Goal: Task Accomplishment & Management: Use online tool/utility

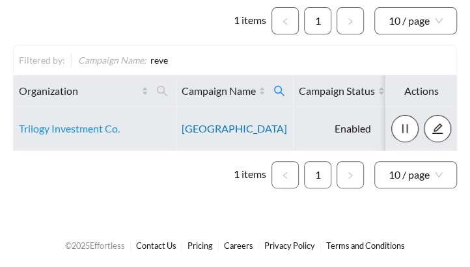
click at [230, 127] on link "[GEOGRAPHIC_DATA]" at bounding box center [233, 128] width 105 height 12
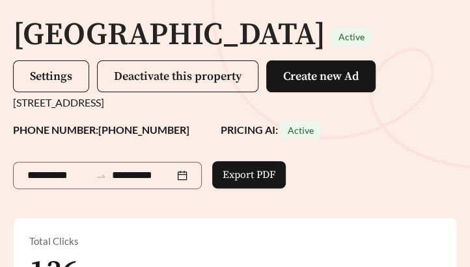
scroll to position [127, 0]
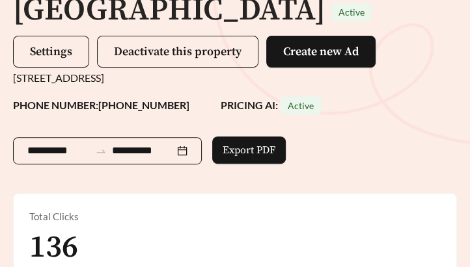
click at [49, 146] on input "**********" at bounding box center [58, 151] width 62 height 16
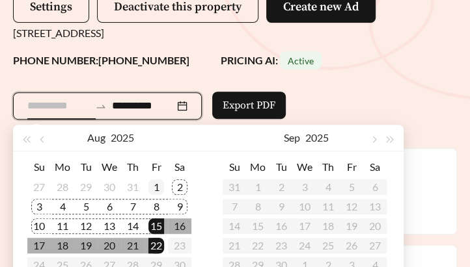
type input "**********"
click at [156, 190] on div "1" at bounding box center [156, 187] width 16 height 16
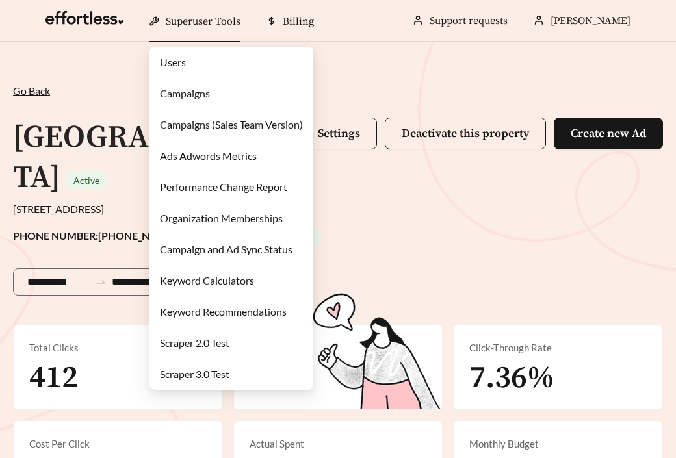
click at [233, 32] on div "Superuser Tools" at bounding box center [195, 22] width 91 height 42
click at [210, 96] on link "Campaigns" at bounding box center [185, 93] width 50 height 12
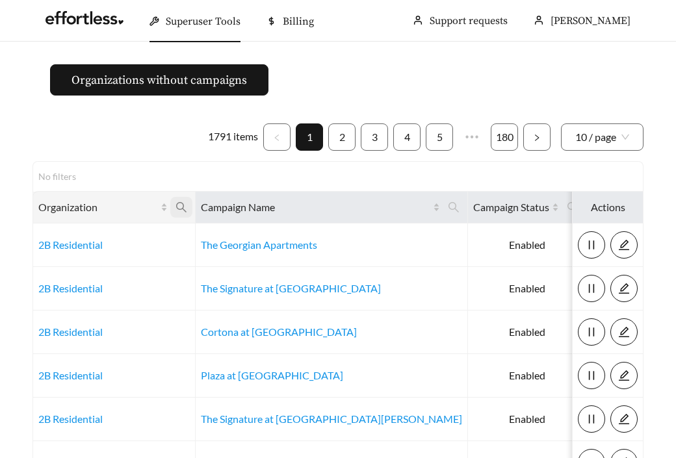
click at [185, 202] on icon "search" at bounding box center [182, 208] width 12 height 12
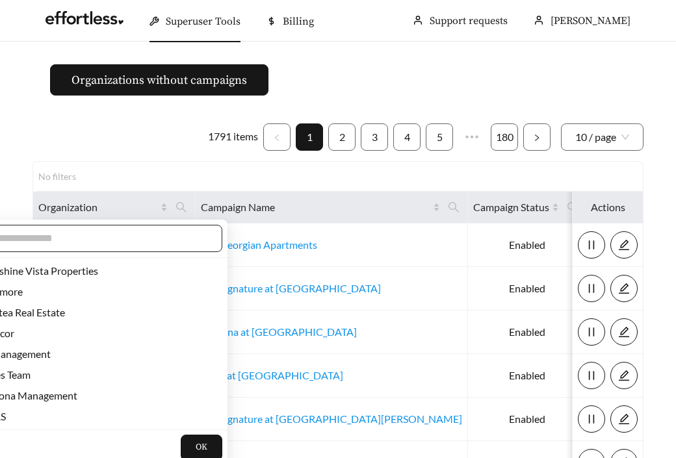
click at [109, 244] on input "text" at bounding box center [96, 239] width 223 height 16
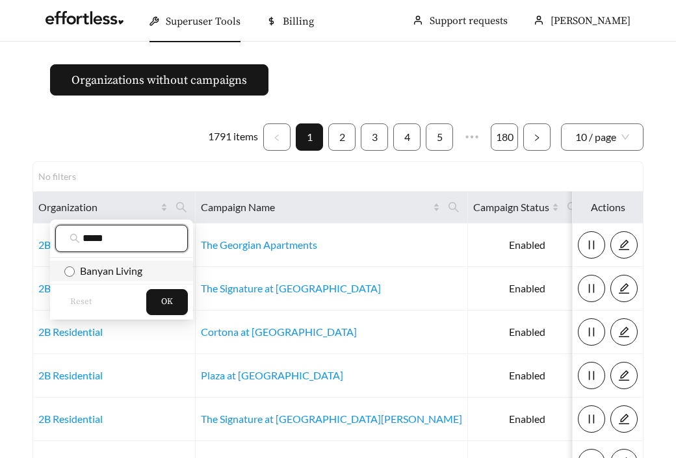
type input "*****"
click at [107, 267] on span "Banyan Living" at bounding box center [109, 271] width 68 height 12
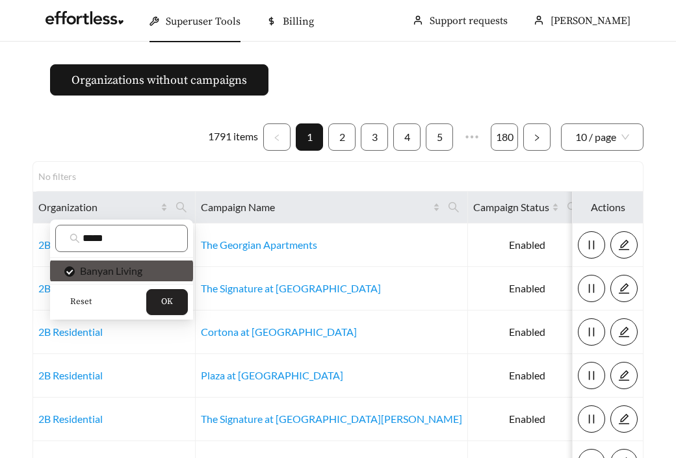
click at [167, 267] on span "OK" at bounding box center [167, 302] width 12 height 13
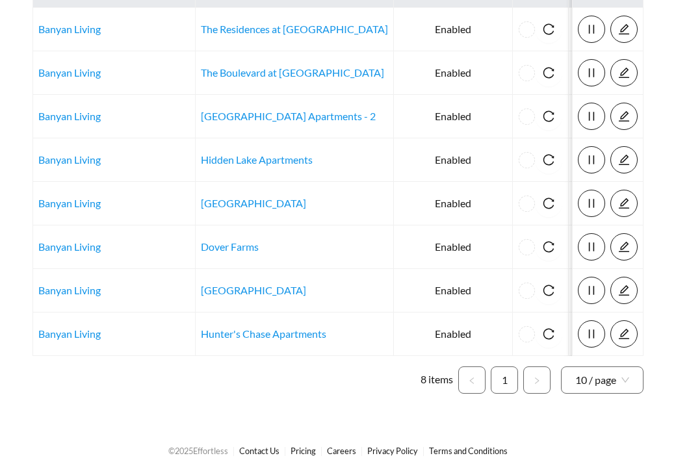
scroll to position [228, 0]
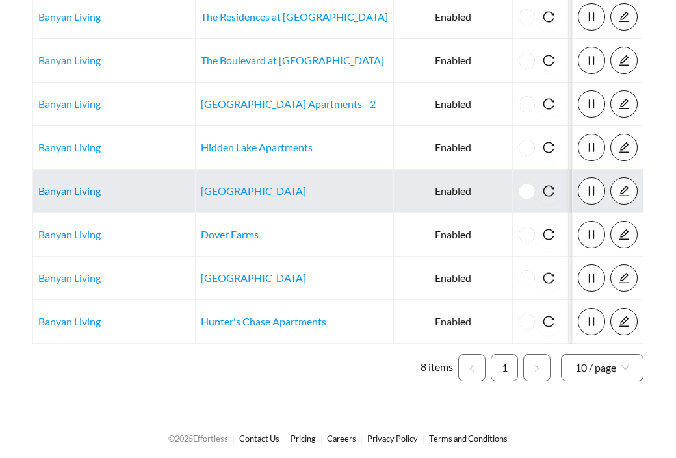
click at [68, 191] on link "Banyan Living" at bounding box center [69, 191] width 62 height 12
click at [55, 193] on link "Banyan Living" at bounding box center [69, 191] width 62 height 12
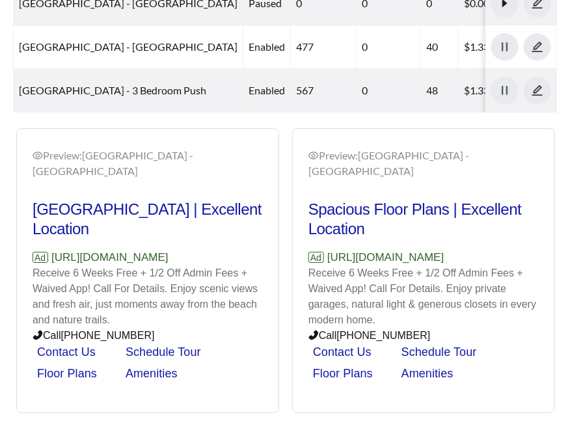
click at [386, 268] on p "Receive 6 Weeks Free + 1/2 Off Admin Fees + Waived App! Call For Details. Enjoy…" at bounding box center [423, 296] width 230 height 62
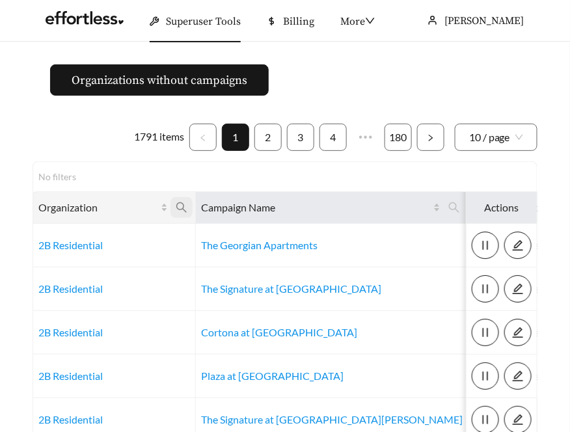
click at [183, 206] on icon "search" at bounding box center [182, 208] width 12 height 12
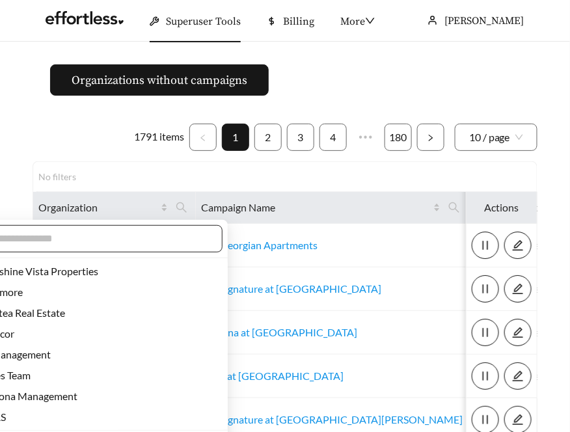
click at [163, 239] on input "text" at bounding box center [96, 239] width 223 height 16
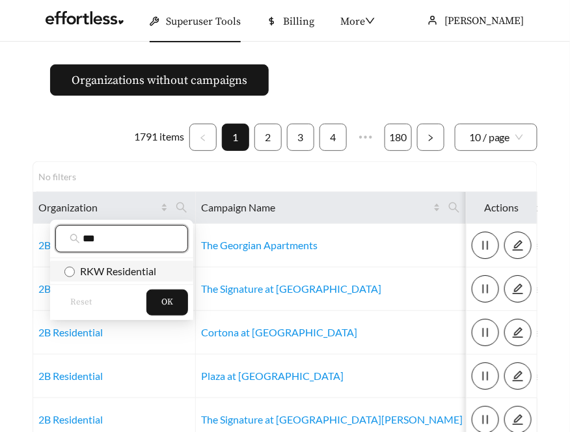
type input "***"
click at [149, 271] on span "RKW Residential" at bounding box center [115, 271] width 81 height 12
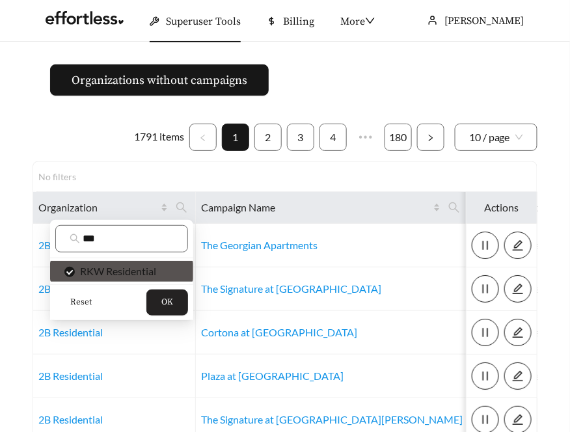
click at [161, 302] on span "OK" at bounding box center [167, 302] width 12 height 13
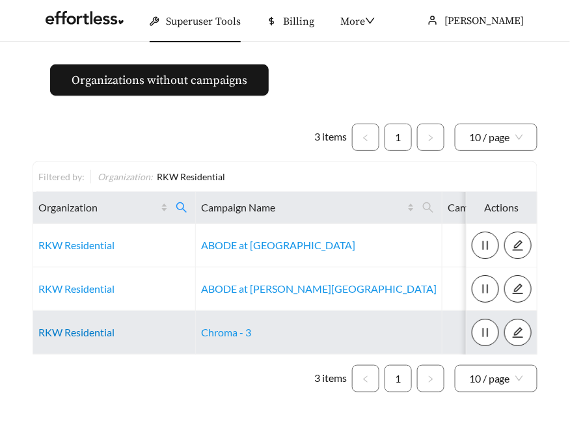
click at [96, 332] on link "RKW Residential" at bounding box center [76, 332] width 76 height 12
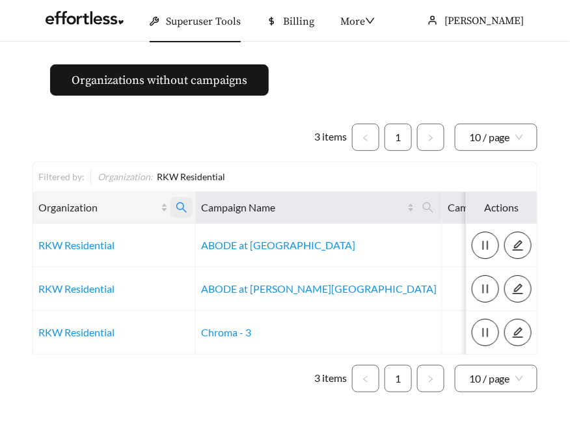
click at [184, 203] on icon "search" at bounding box center [182, 208] width 12 height 12
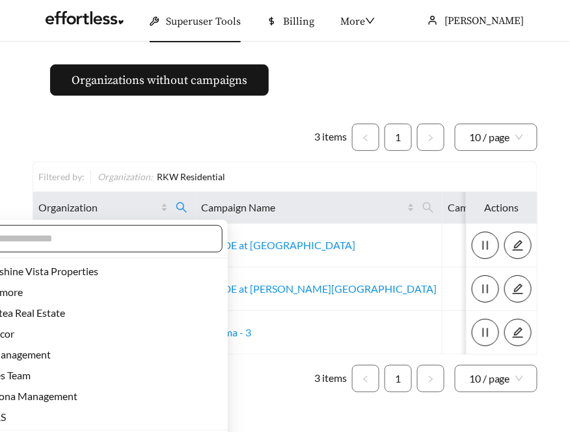
click at [118, 244] on input "text" at bounding box center [96, 239] width 223 height 16
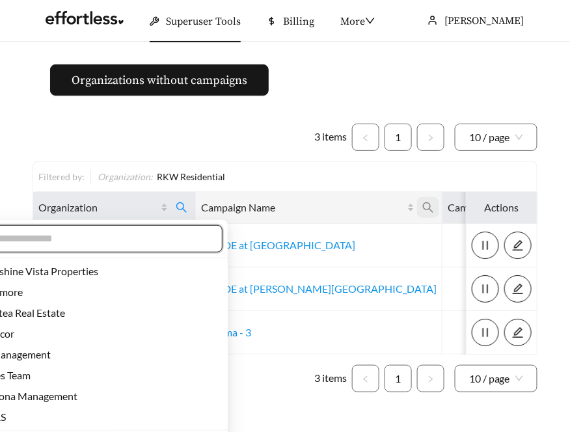
click at [422, 206] on icon "search" at bounding box center [428, 208] width 12 height 12
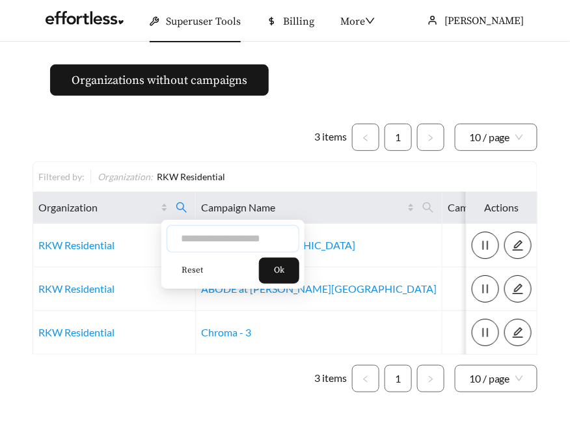
click at [263, 235] on input "text" at bounding box center [232, 238] width 133 height 27
type input "****"
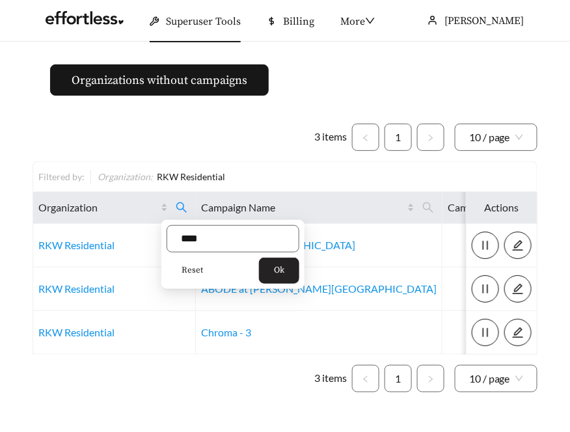
click at [296, 276] on button "Ok" at bounding box center [279, 271] width 40 height 26
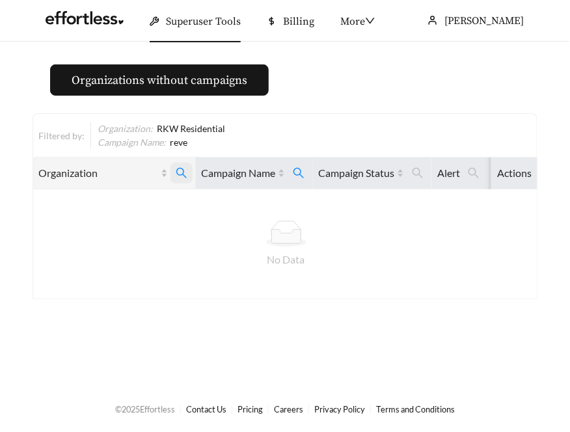
click at [181, 169] on icon "search" at bounding box center [182, 173] width 12 height 12
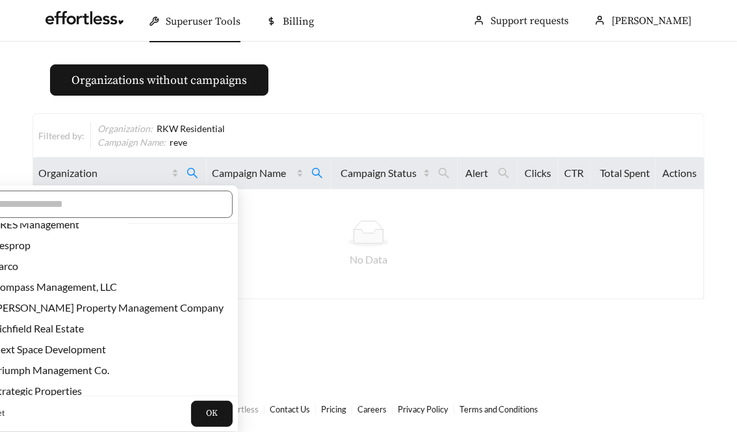
scroll to position [2095, 0]
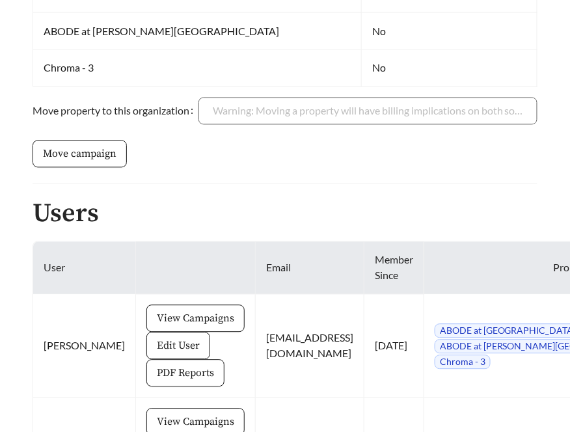
scroll to position [667, 0]
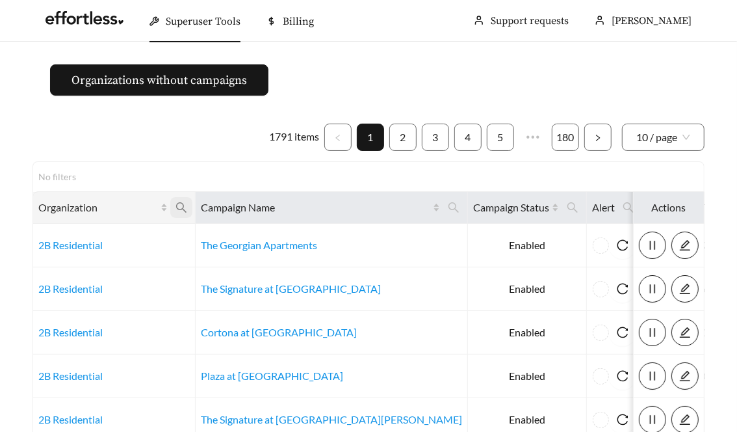
click at [178, 203] on icon "search" at bounding box center [181, 207] width 10 height 10
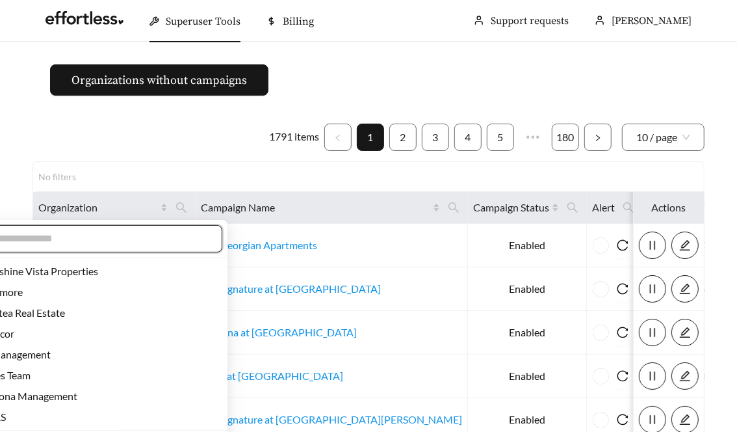
click at [159, 239] on input "text" at bounding box center [96, 239] width 223 height 16
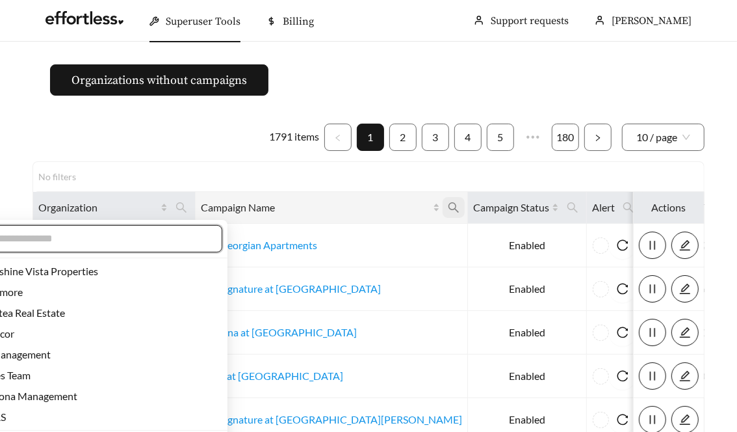
click at [448, 203] on icon "search" at bounding box center [454, 208] width 12 height 12
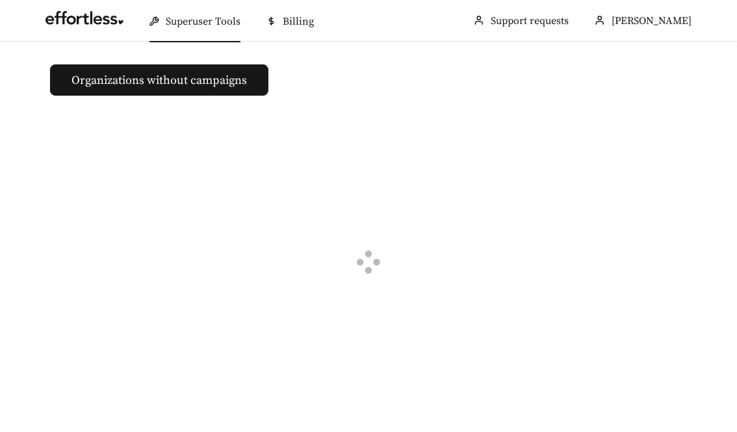
click at [311, 237] on div at bounding box center [369, 264] width 672 height 302
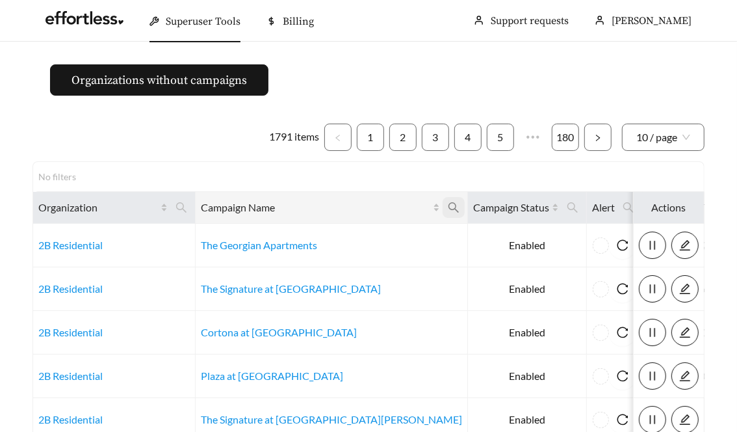
click at [448, 205] on icon "search" at bounding box center [454, 208] width 12 height 12
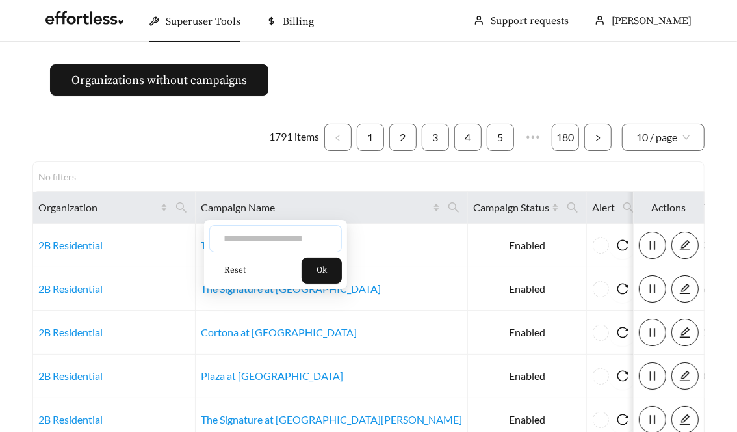
click at [314, 244] on input "text" at bounding box center [275, 238] width 133 height 27
type input "****"
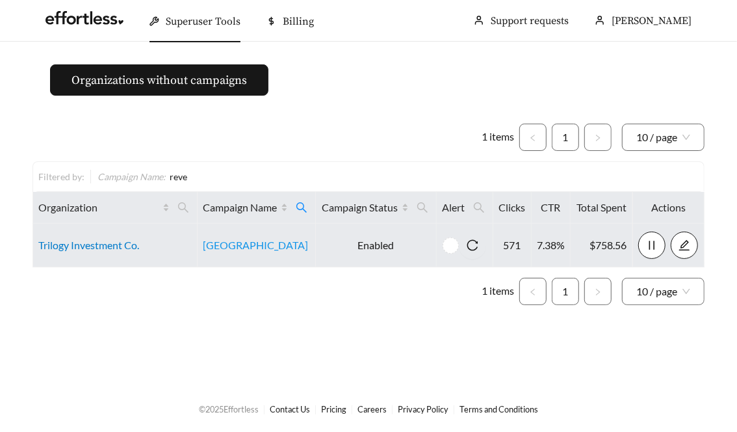
click at [106, 247] on link "Trilogy Investment Co." at bounding box center [88, 245] width 101 height 12
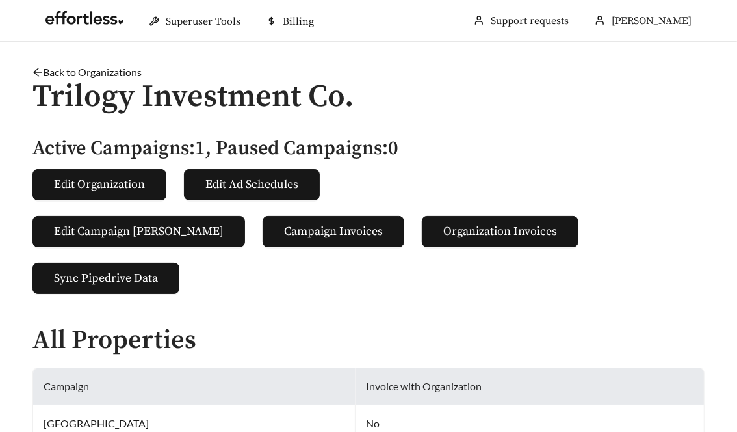
scroll to position [512, 0]
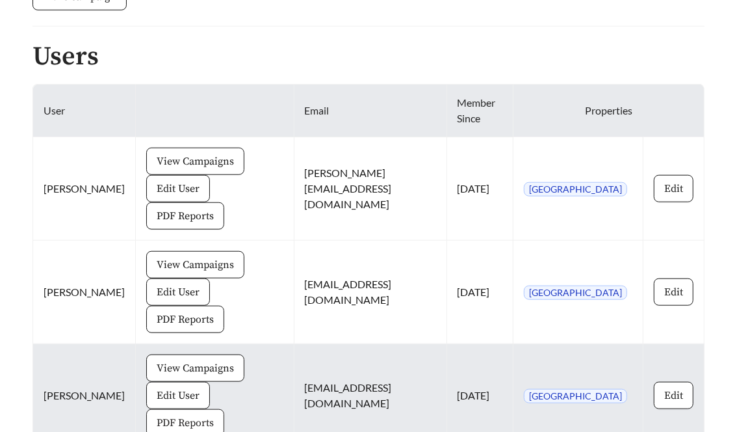
click at [157, 415] on span "PDF Reports" at bounding box center [185, 423] width 57 height 16
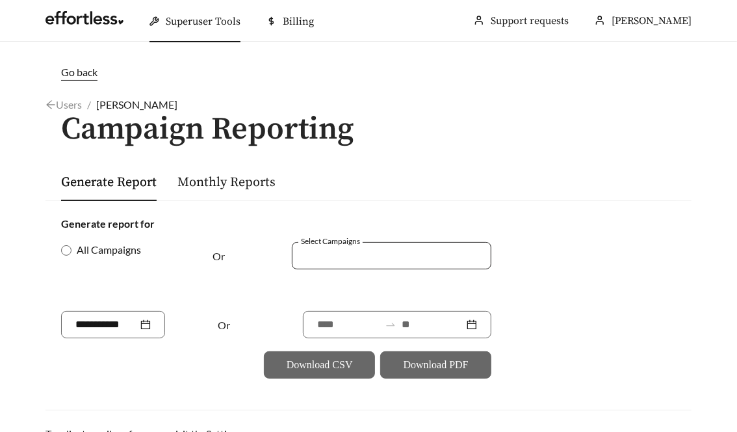
click at [319, 250] on div at bounding box center [383, 255] width 170 height 18
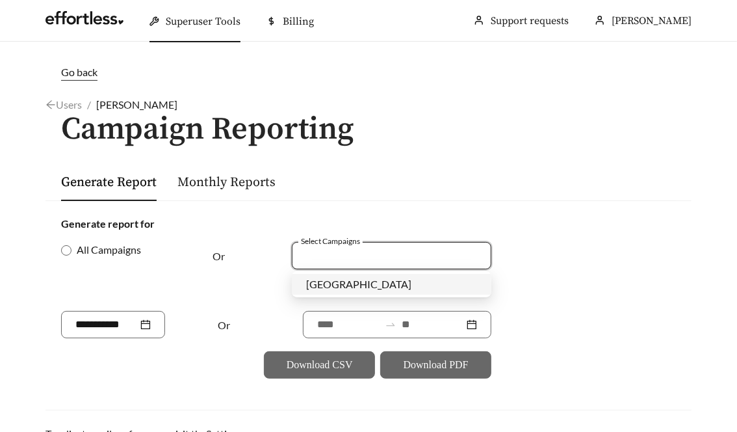
click at [335, 285] on span "[GEOGRAPHIC_DATA]" at bounding box center [358, 284] width 105 height 12
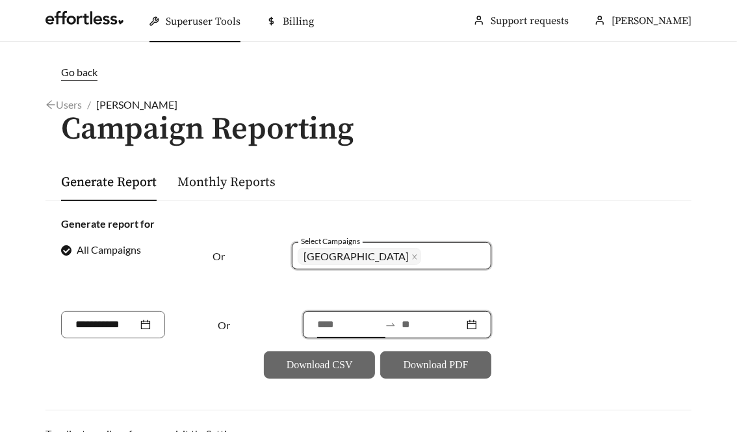
click at [326, 322] on input at bounding box center [348, 325] width 62 height 16
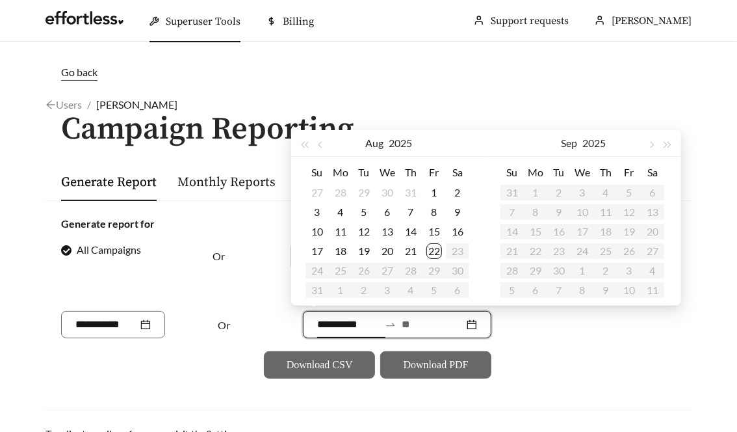
type input "**********"
click at [434, 189] on div "1" at bounding box center [435, 193] width 16 height 16
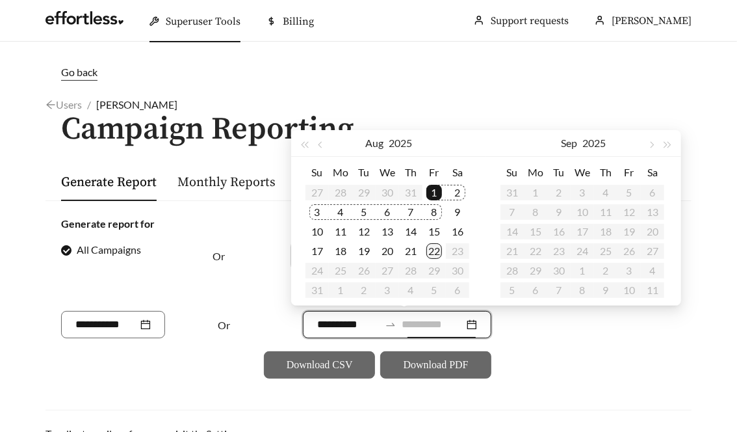
type input "**********"
click at [438, 252] on div "22" at bounding box center [435, 251] width 16 height 16
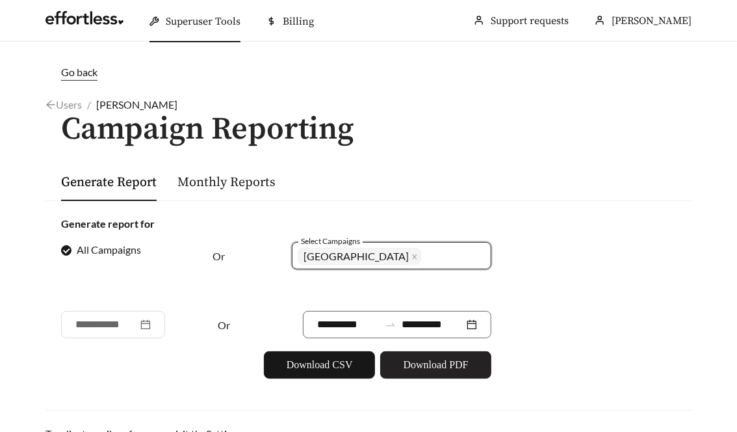
click at [429, 372] on button "Download PDF" at bounding box center [435, 364] width 111 height 27
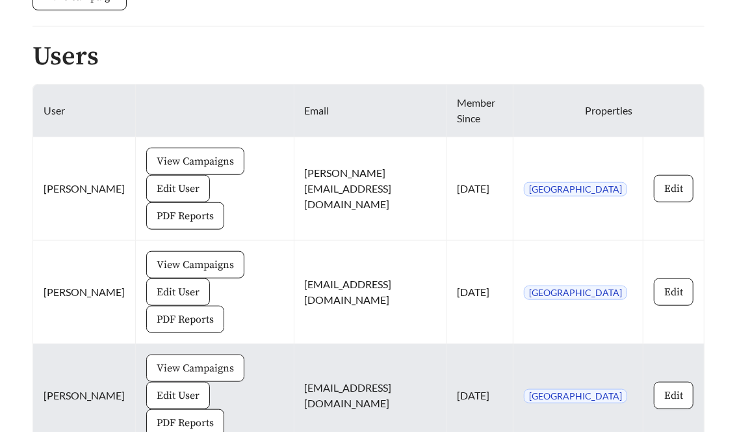
click at [193, 360] on span "View Campaigns" at bounding box center [195, 368] width 77 height 16
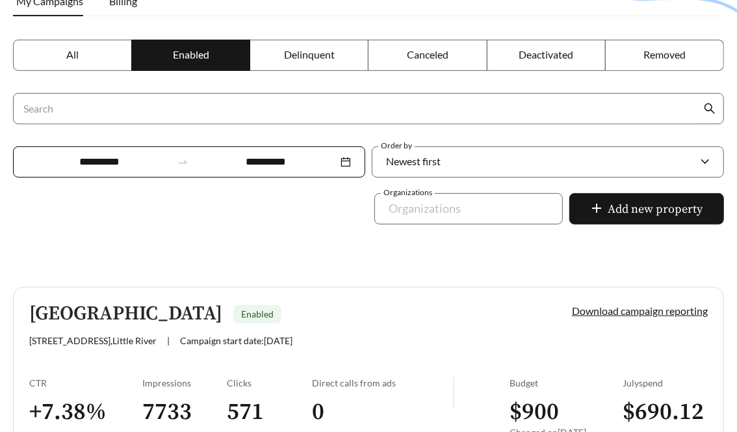
scroll to position [302, 0]
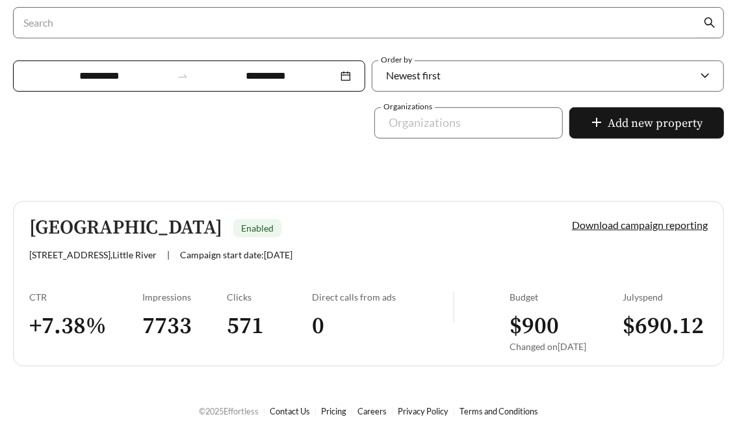
click at [117, 73] on input "**********" at bounding box center [99, 76] width 144 height 16
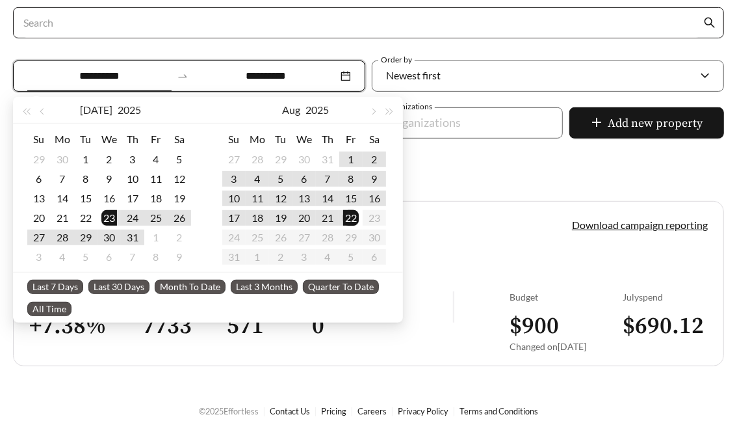
type input "**********"
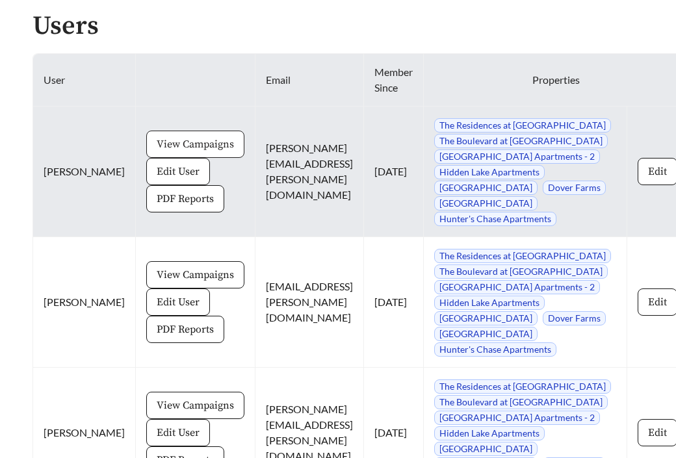
scroll to position [923, 0]
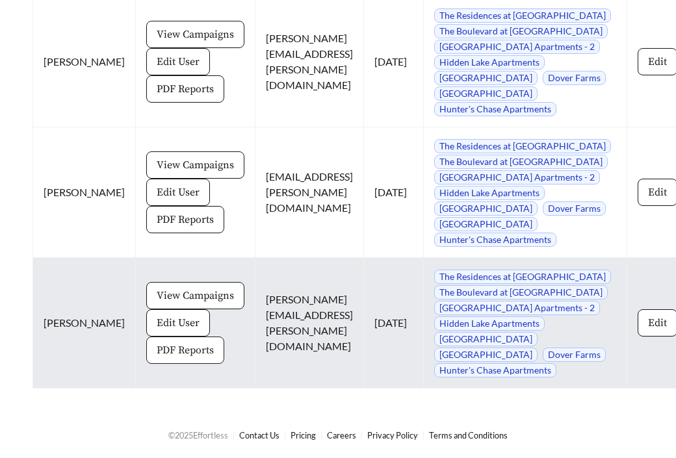
click at [157, 348] on span "PDF Reports" at bounding box center [185, 351] width 57 height 16
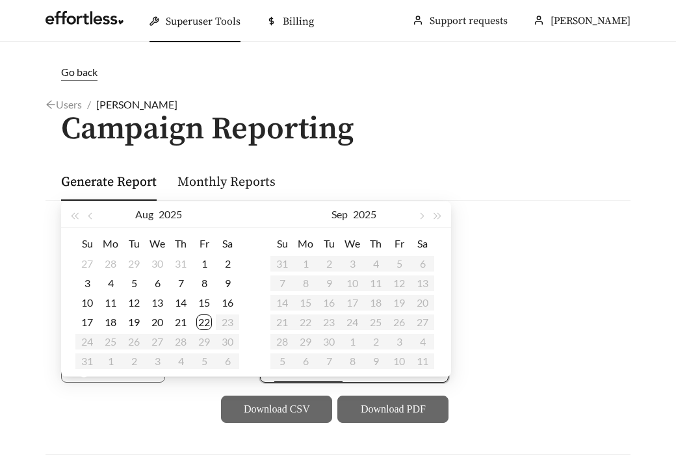
click at [274, 377] on input at bounding box center [305, 370] width 62 height 16
type input "**********"
click at [91, 212] on button "button" at bounding box center [91, 215] width 17 height 26
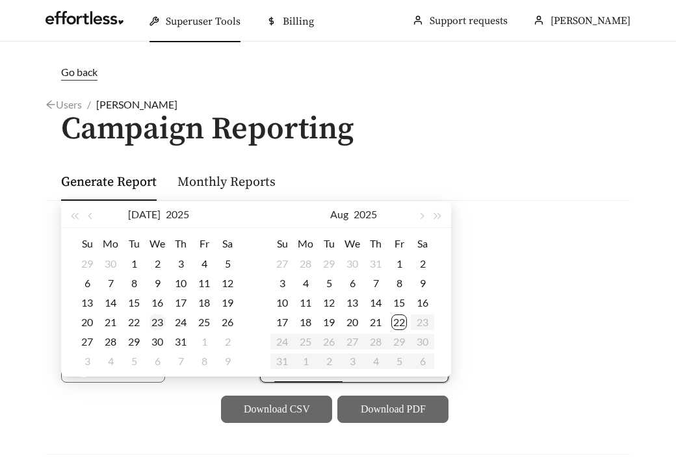
type input "**********"
click at [165, 328] on td "23" at bounding box center [157, 323] width 23 height 20
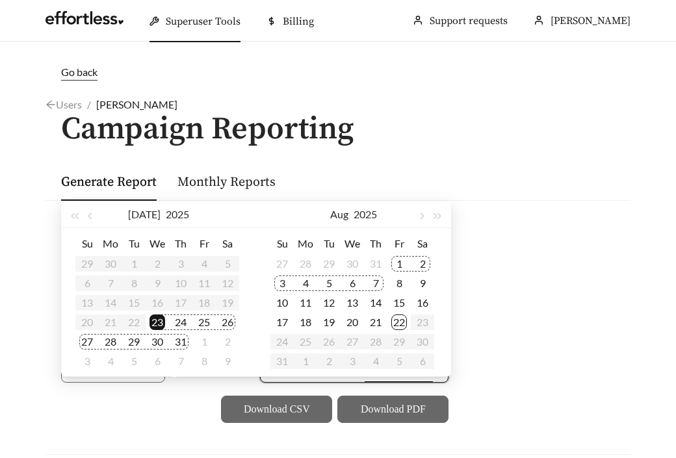
type input "**********"
click at [351, 323] on div "20" at bounding box center [353, 323] width 16 height 16
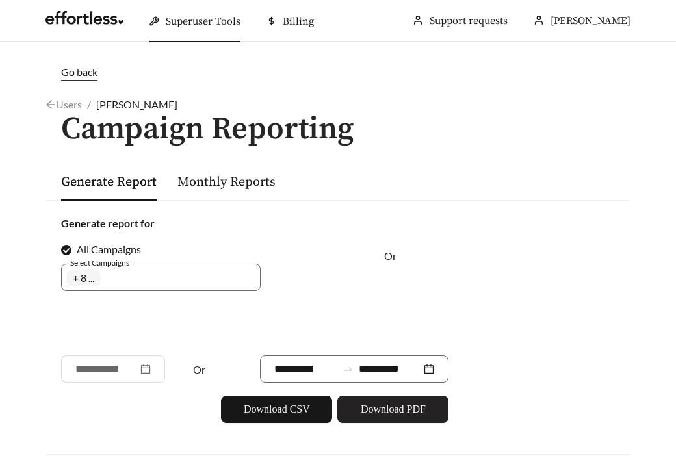
click at [393, 417] on span "Download PDF" at bounding box center [393, 410] width 65 height 16
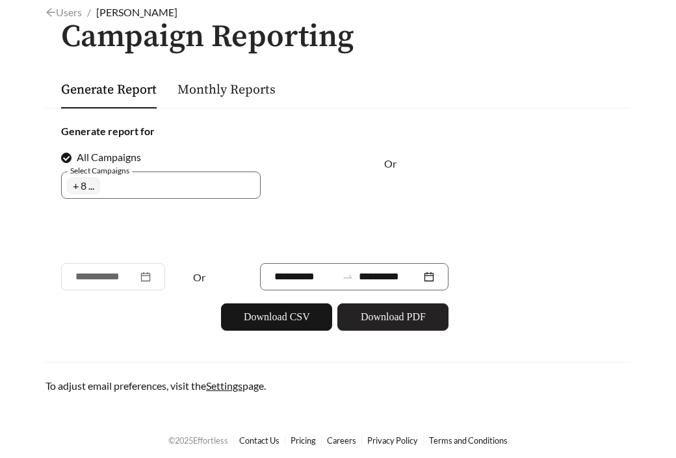
scroll to position [123, 0]
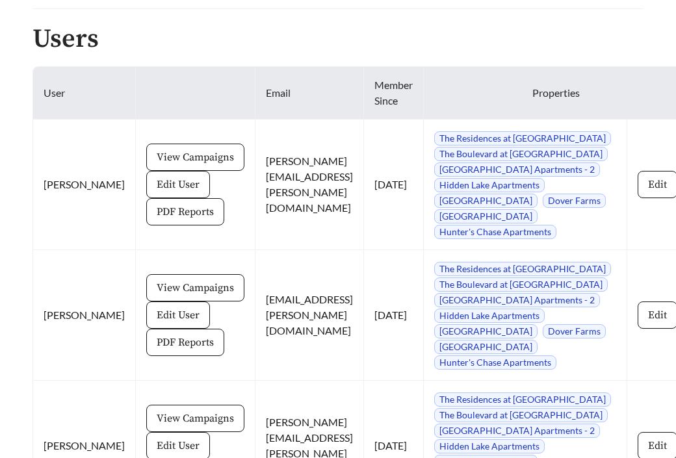
scroll to position [923, 0]
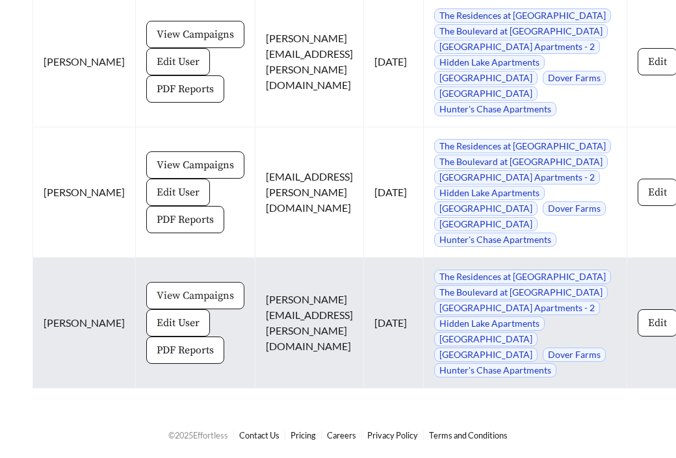
click at [172, 299] on button "View Campaigns" at bounding box center [195, 295] width 98 height 27
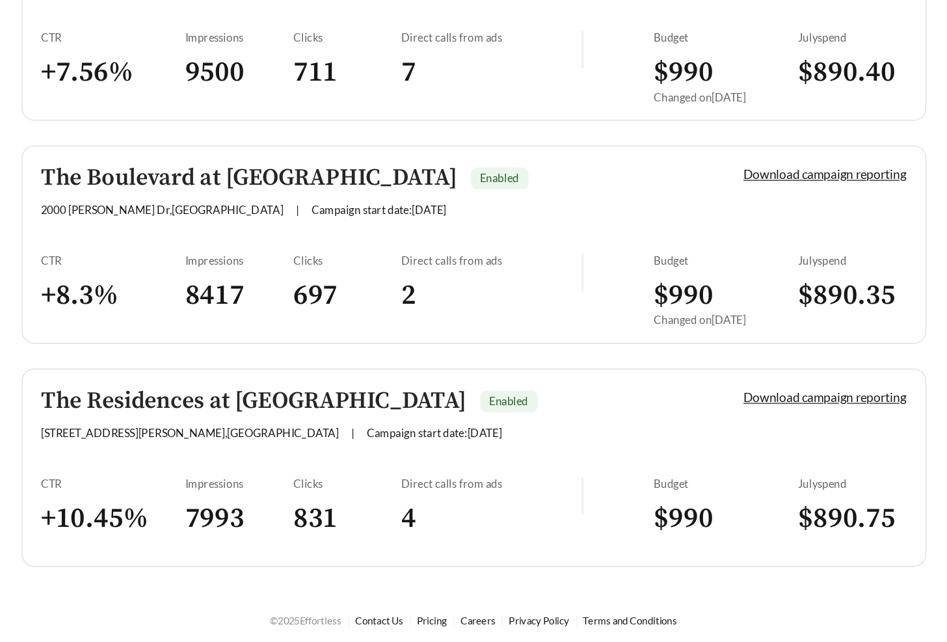
scroll to position [1285, 0]
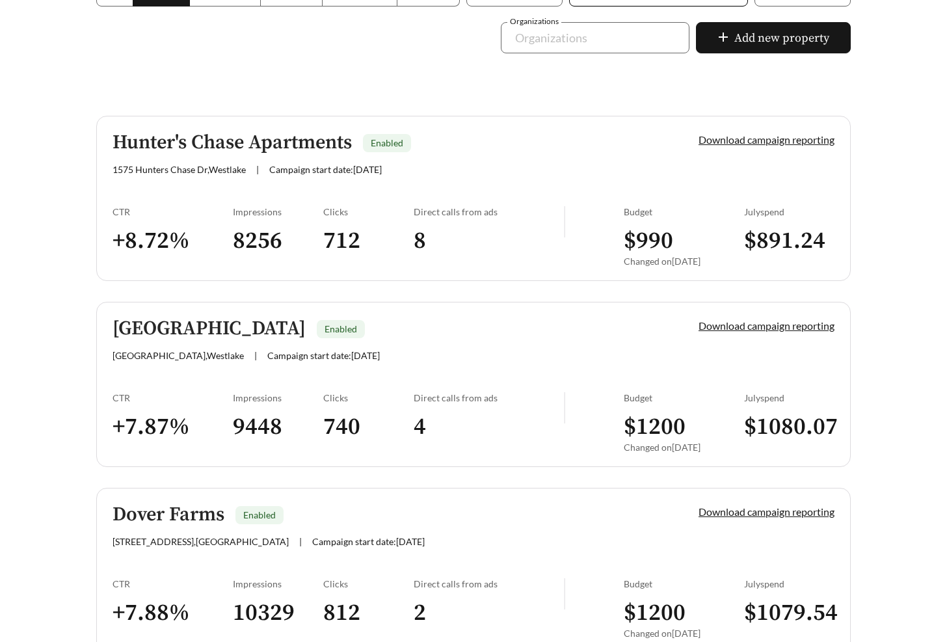
scroll to position [338, 0]
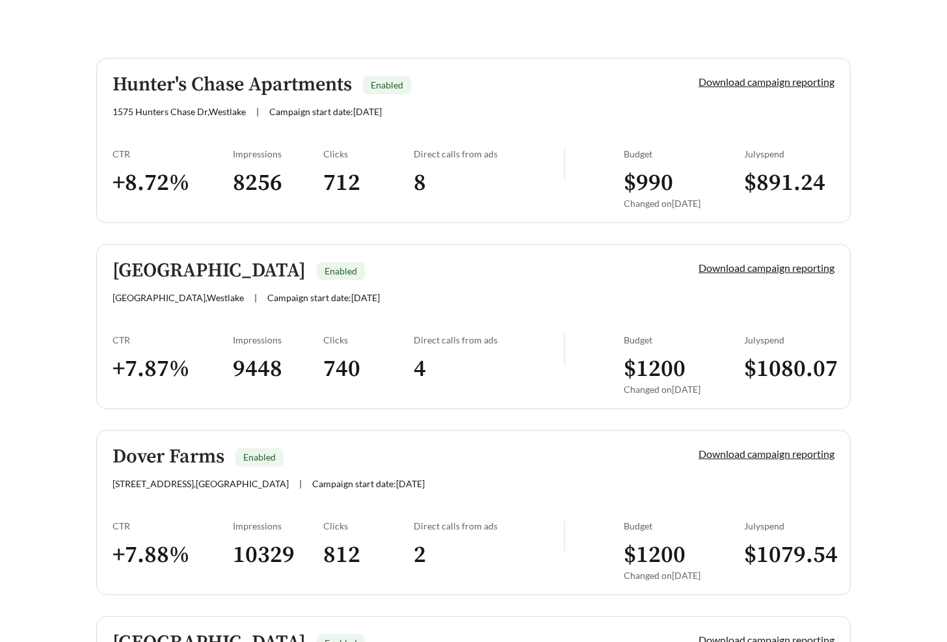
click at [155, 336] on div "CTR" at bounding box center [173, 339] width 120 height 11
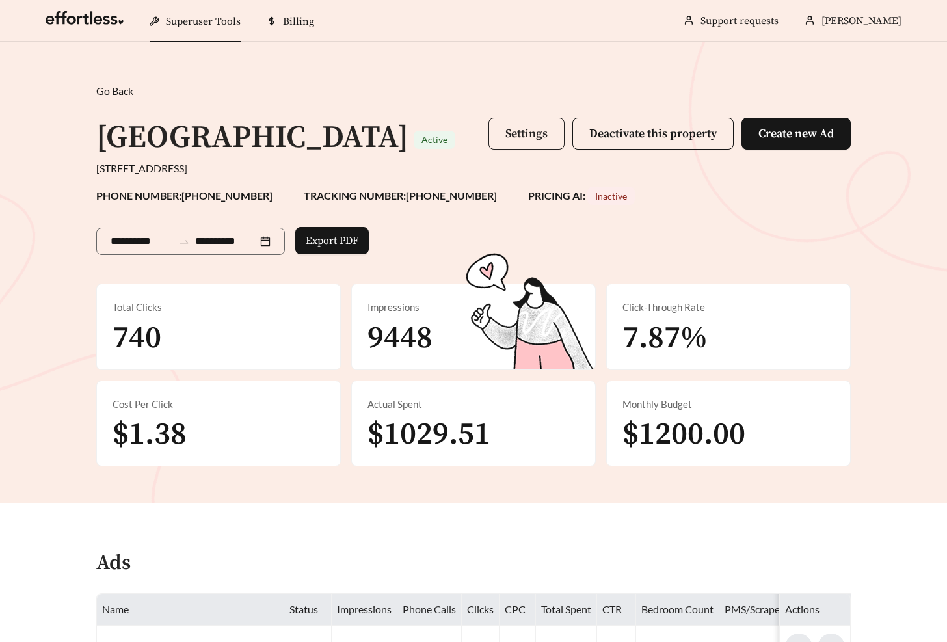
click at [516, 134] on span "Settings" at bounding box center [526, 133] width 42 height 15
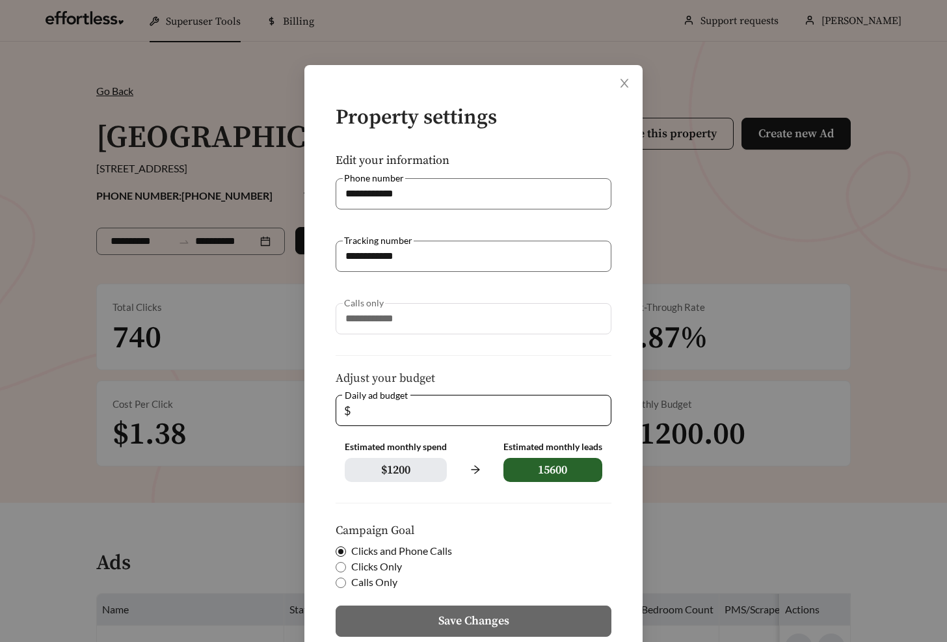
scroll to position [94, 0]
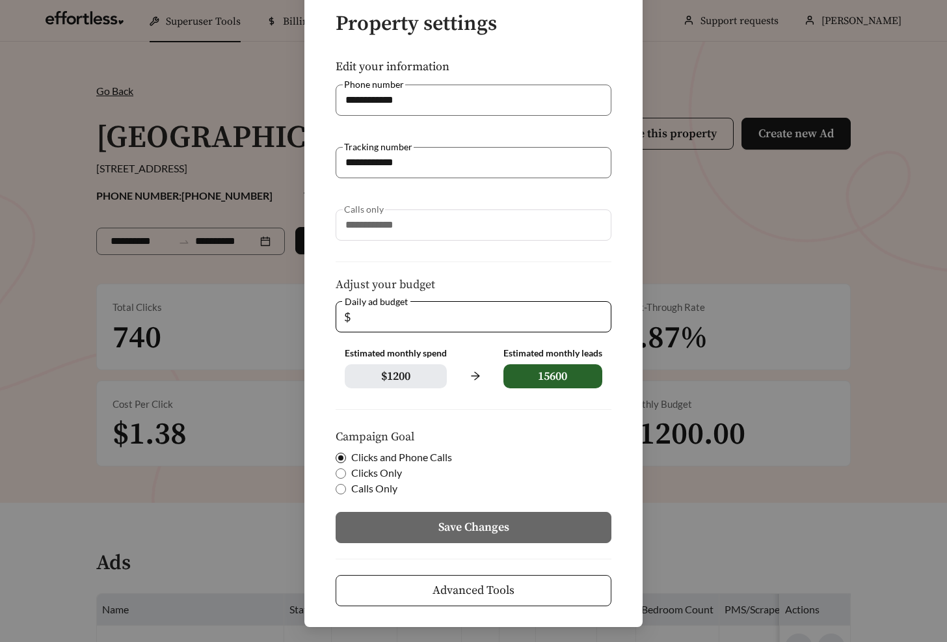
click at [368, 458] on button "Advanced Tools" at bounding box center [474, 590] width 276 height 31
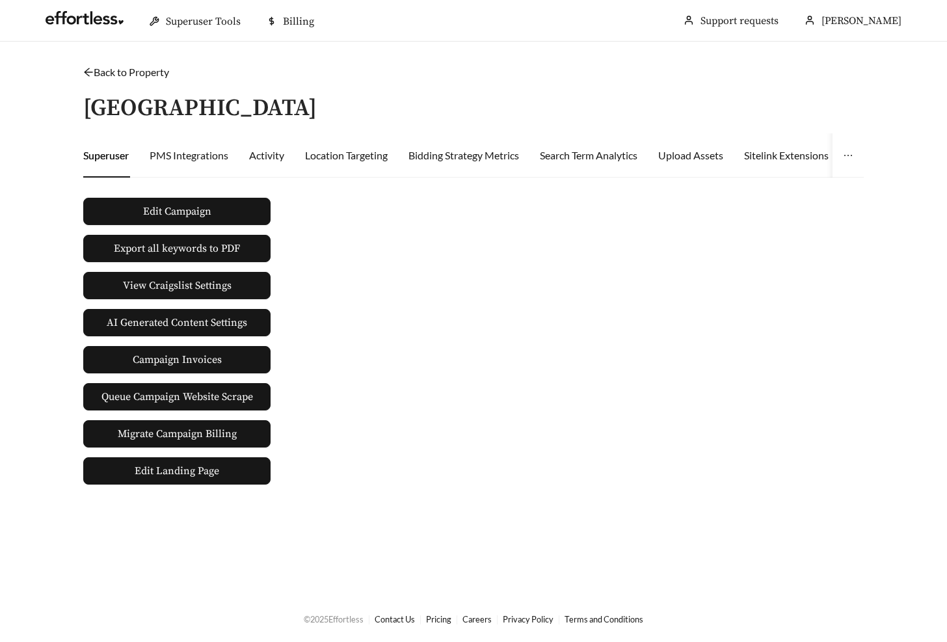
click at [247, 150] on div "Superuser PMS Integrations Activity Location Targeting Bidding Strategy Metrics…" at bounding box center [854, 155] width 1543 height 44
click at [259, 153] on div "Activity" at bounding box center [266, 156] width 35 height 16
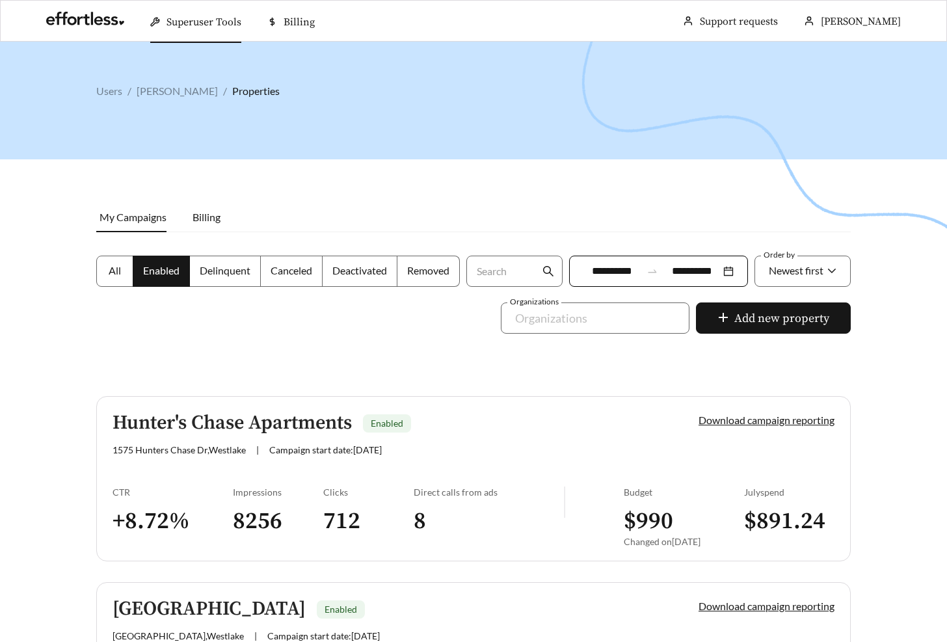
click at [655, 275] on icon "swap-right" at bounding box center [652, 271] width 12 height 12
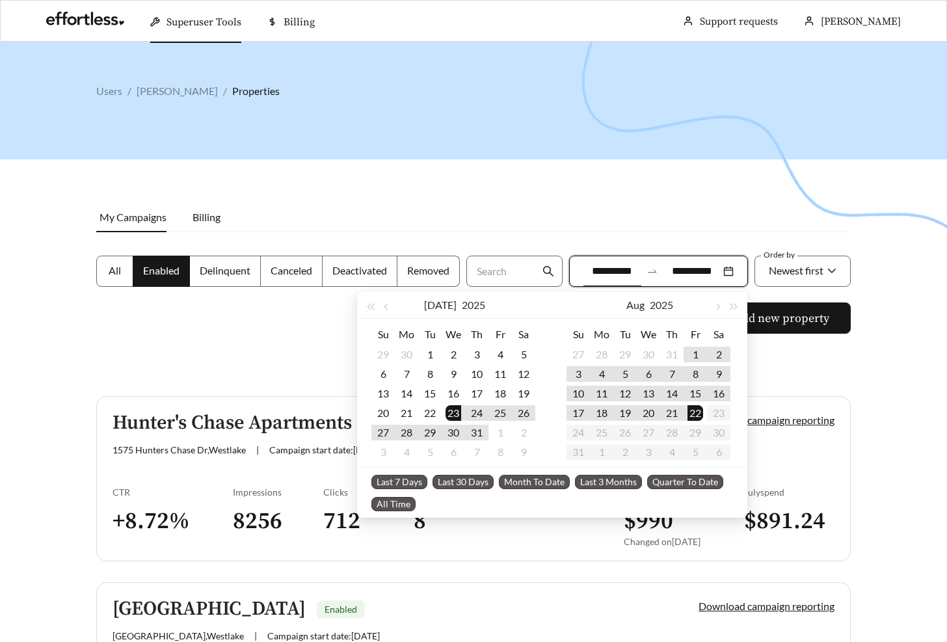
click at [597, 174] on div at bounding box center [473, 363] width 947 height 642
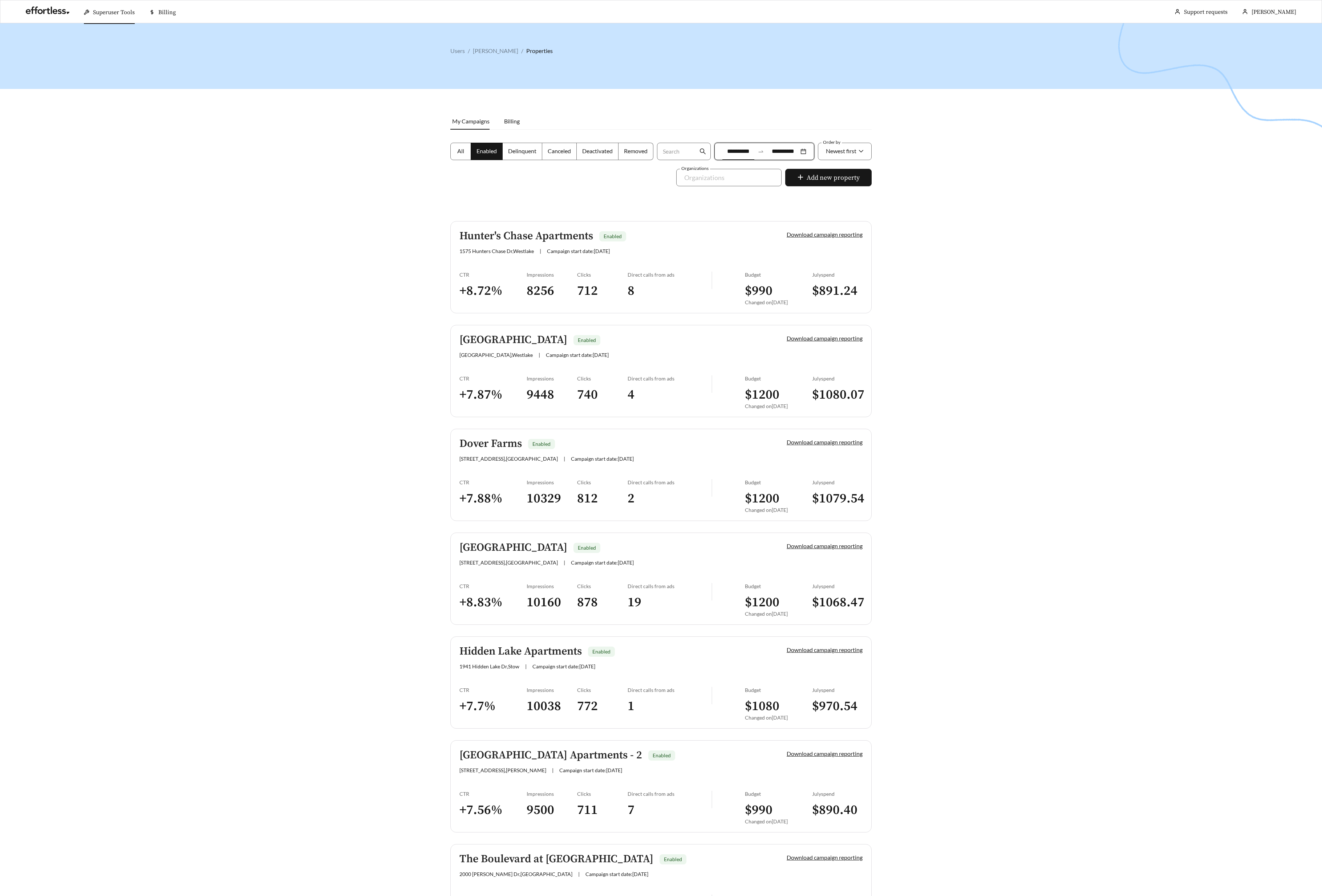
click at [378, 150] on input "**********" at bounding box center [738, 151] width 32 height 9
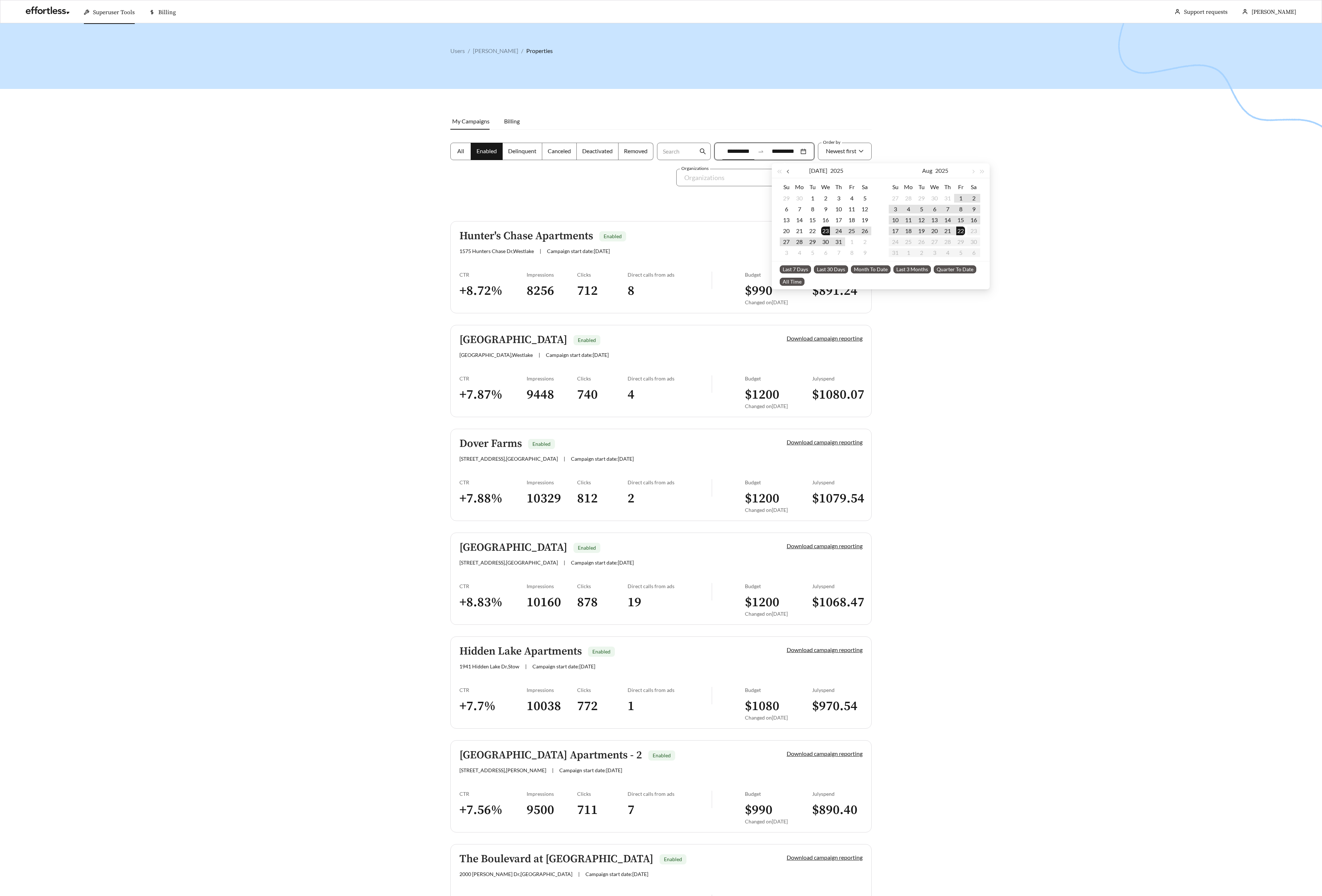
click at [378, 170] on button "button" at bounding box center [789, 171] width 9 height 15
type input "**********"
click at [378, 221] on td "17" at bounding box center [812, 220] width 13 height 11
type input "**********"
click at [378, 220] on div "17" at bounding box center [839, 220] width 9 height 9
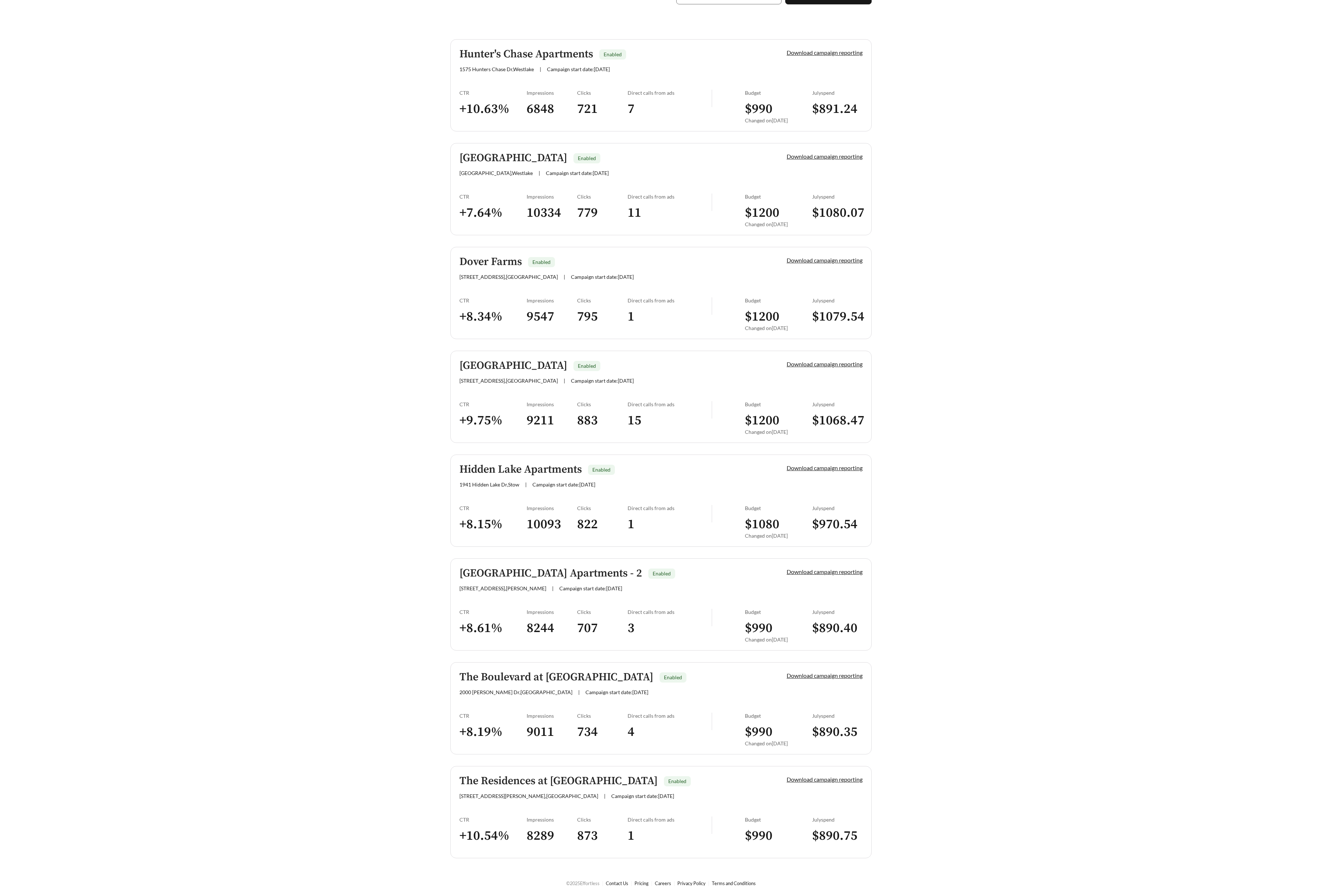
scroll to position [215, 0]
click at [373, 60] on div at bounding box center [661, 289] width 1322 height 896
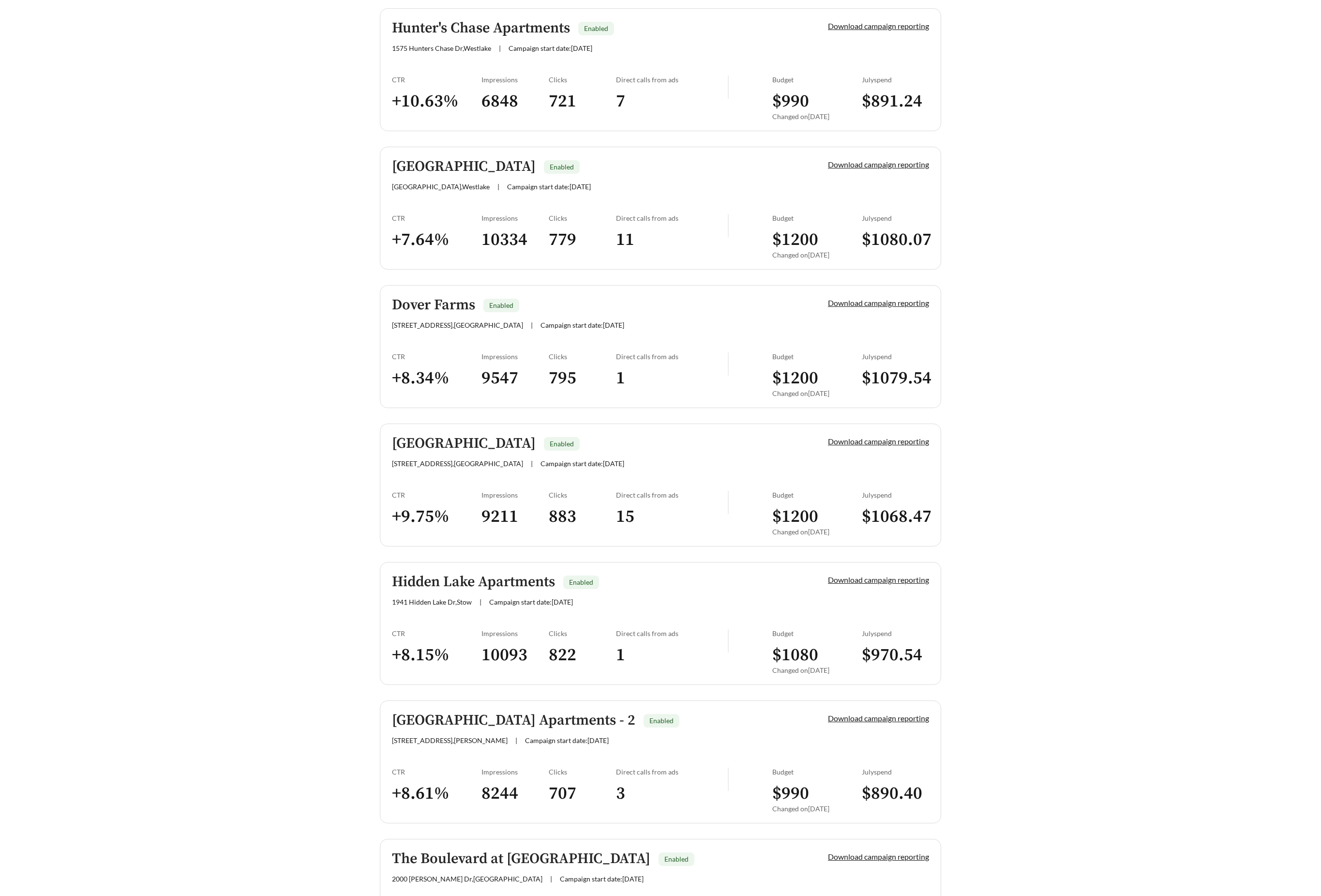
click at [426, 205] on link "Barrington Place Enabled 28600 Detroit Rd , Westlake | Campaign start date: 202…" at bounding box center [660, 208] width 561 height 123
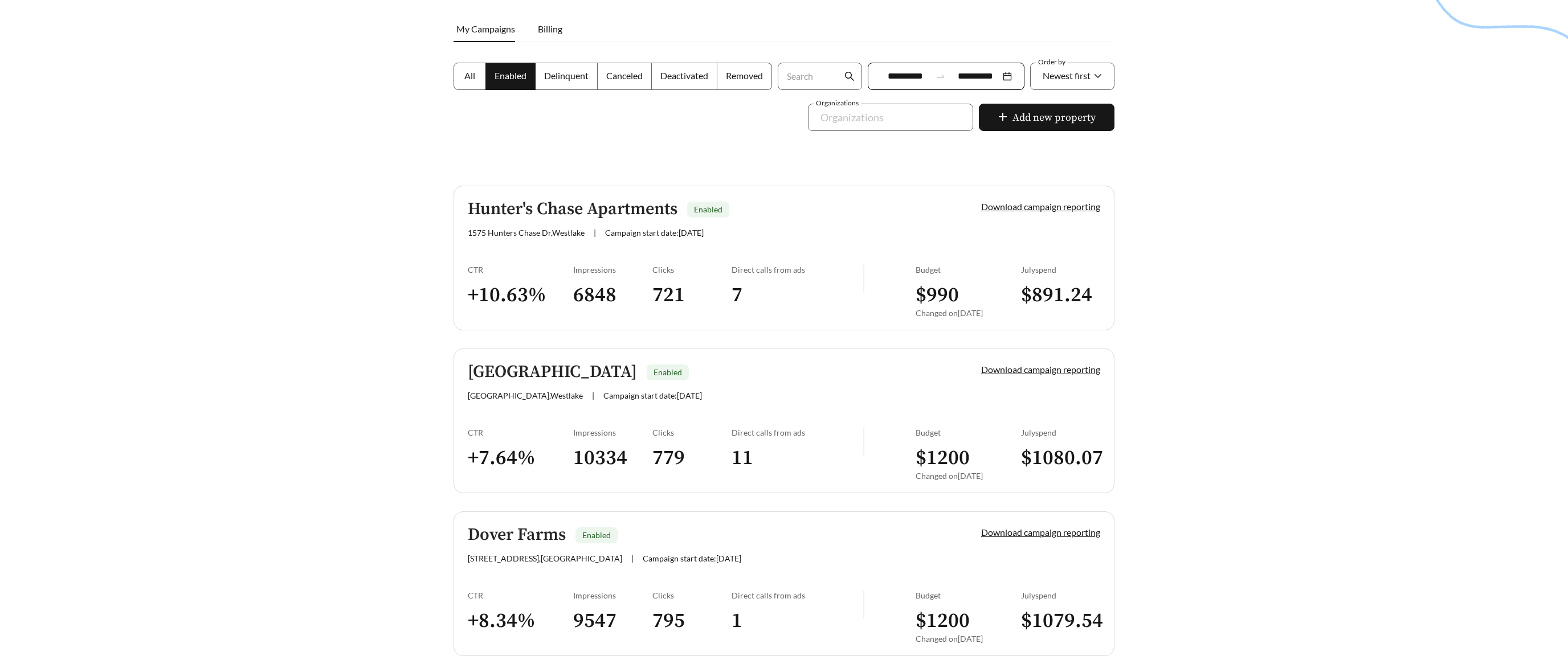
scroll to position [160, 0]
click at [540, 272] on div "CTR" at bounding box center [520, 270] width 105 height 10
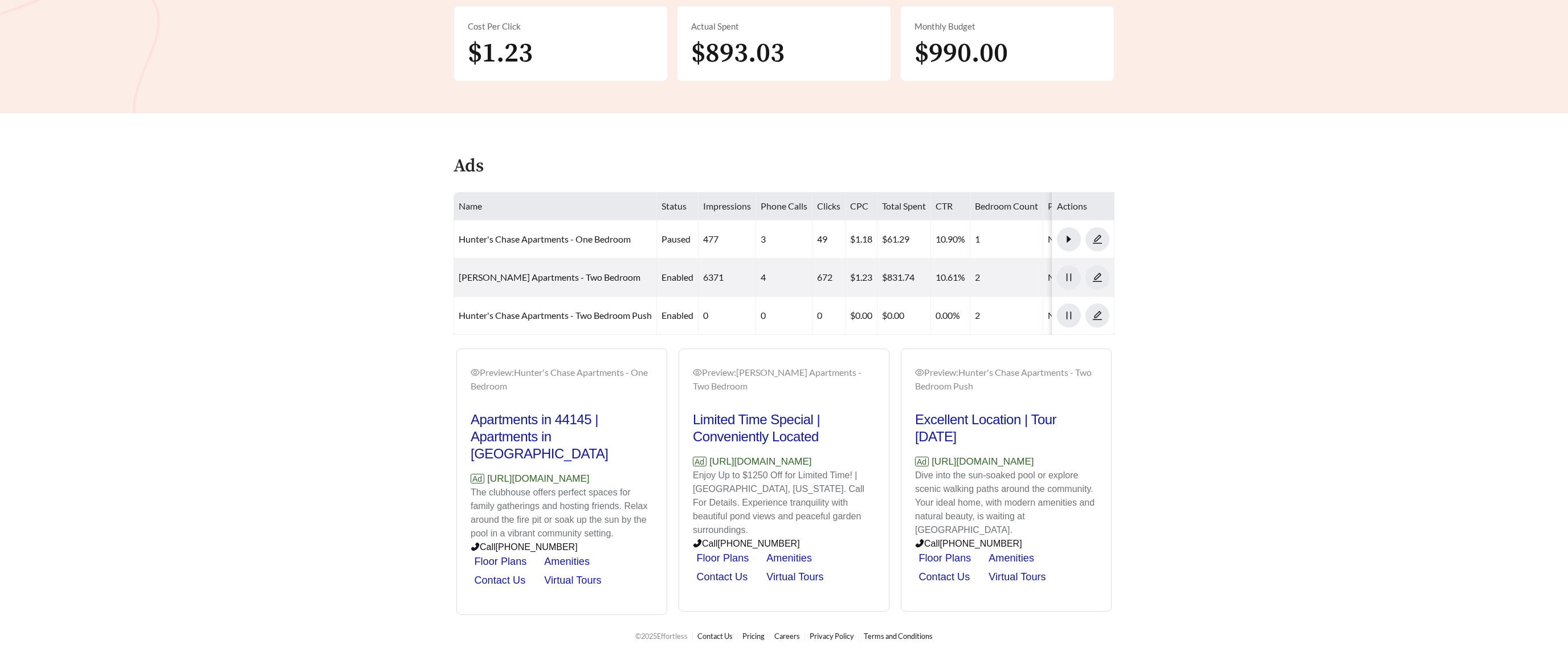
scroll to position [374, 0]
drag, startPoint x: 712, startPoint y: 483, endPoint x: 687, endPoint y: 467, distance: 29.7
click at [592, 401] on div "Preview: Hunter's Chase Apartments - Two Bedroom Limited Time Special | Conveni…" at bounding box center [783, 482] width 209 height 260
copy p "https://www.livehunterschasewestlake.com"
click at [592, 287] on main "**********" at bounding box center [784, 144] width 1568 height 942
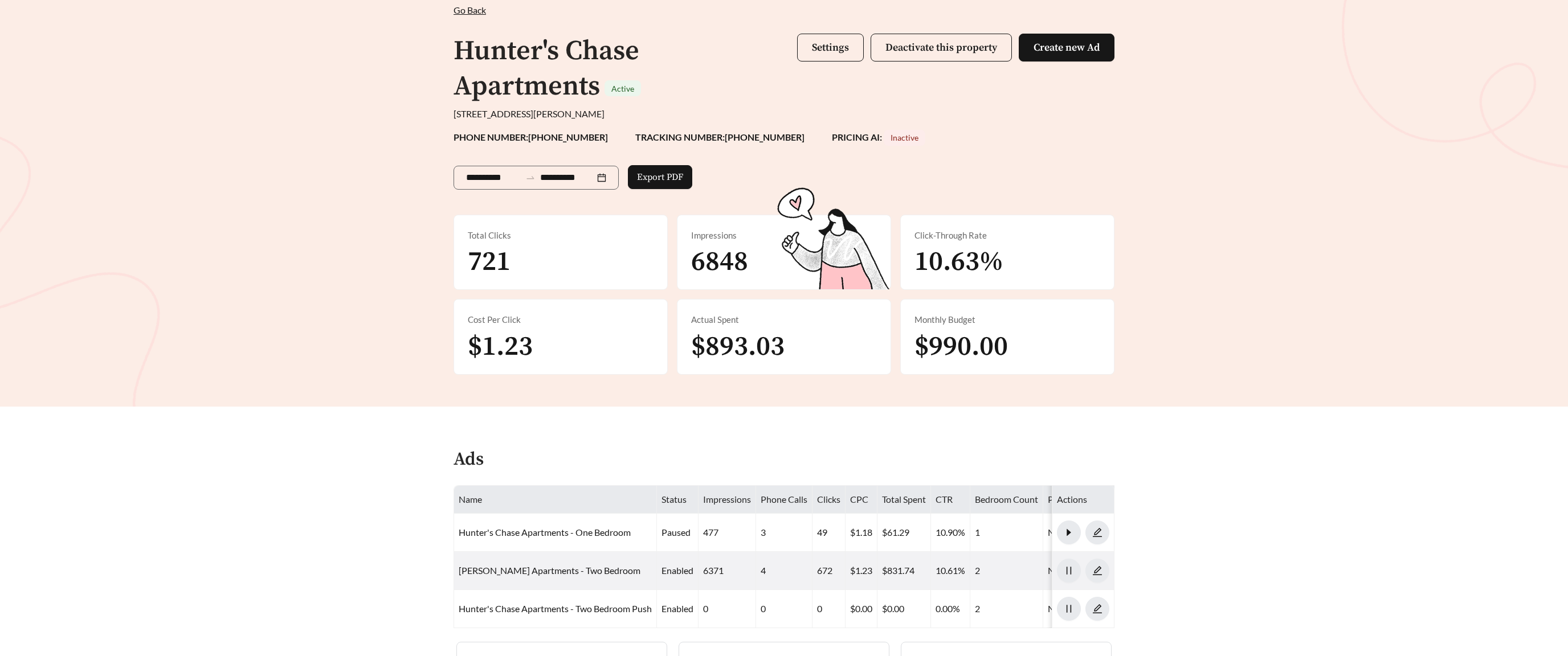
scroll to position [84, 0]
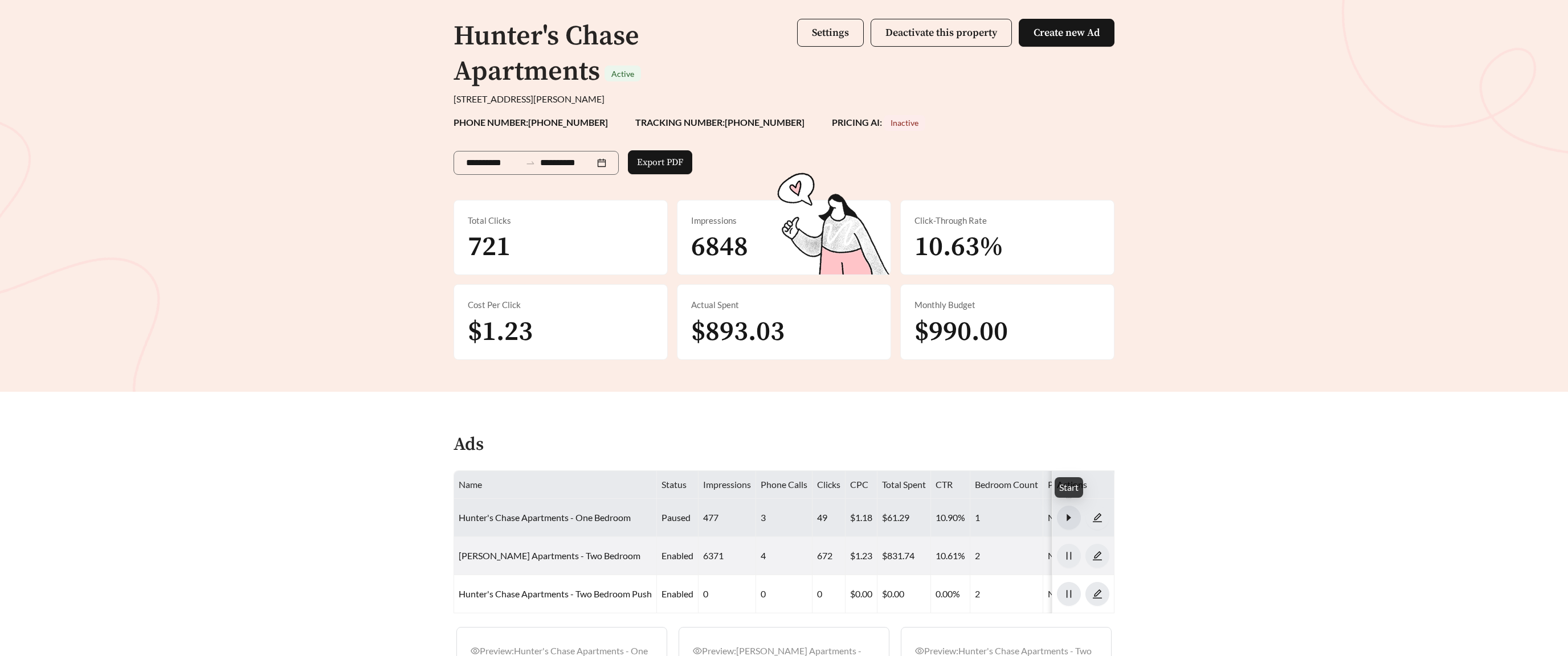
click at [592, 401] on icon "caret-right" at bounding box center [1068, 518] width 4 height 7
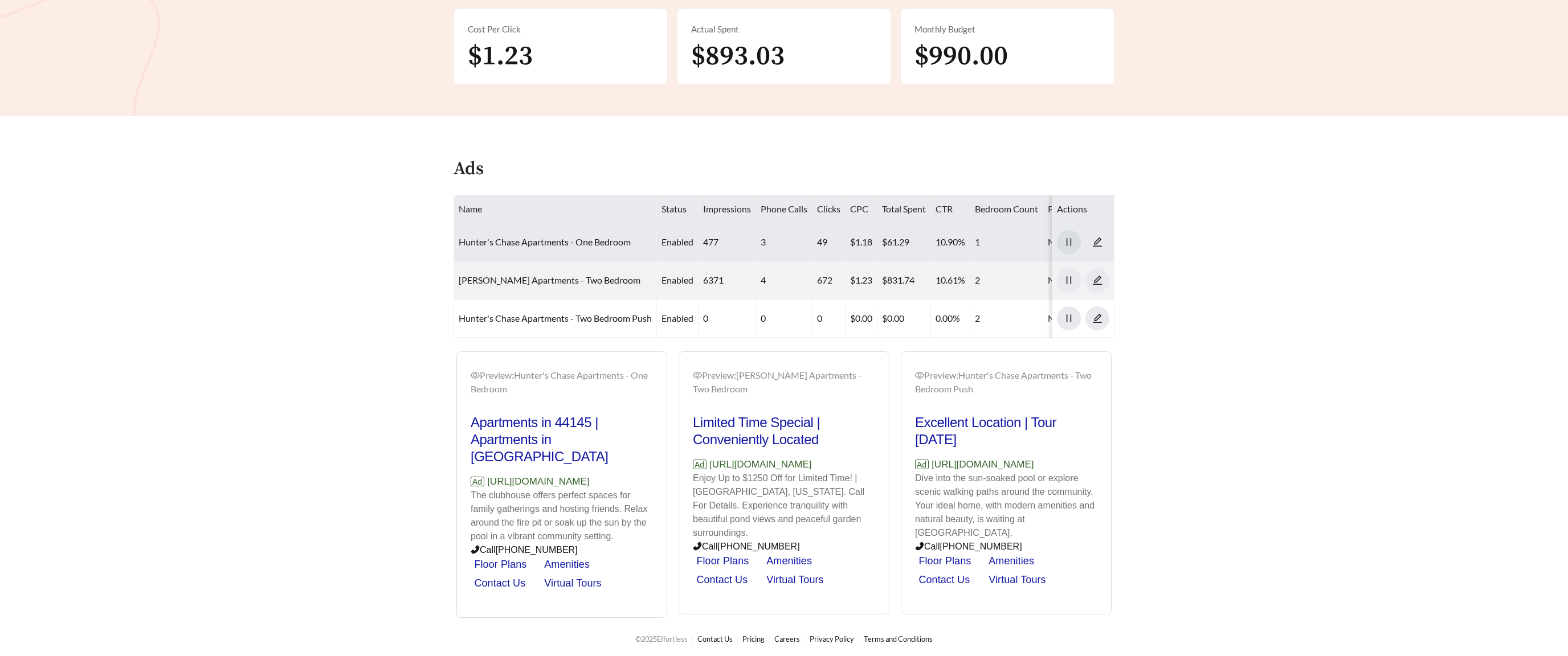
scroll to position [359, 0]
drag, startPoint x: 490, startPoint y: 493, endPoint x: 463, endPoint y: 481, distance: 29.5
click at [463, 401] on div "Preview: Hunter's Chase Apartments - One Bedroom Apartments in 44145 | Apartmen…" at bounding box center [783, 485] width 667 height 267
copy p "https://www.livehunterschasewestlake.com"
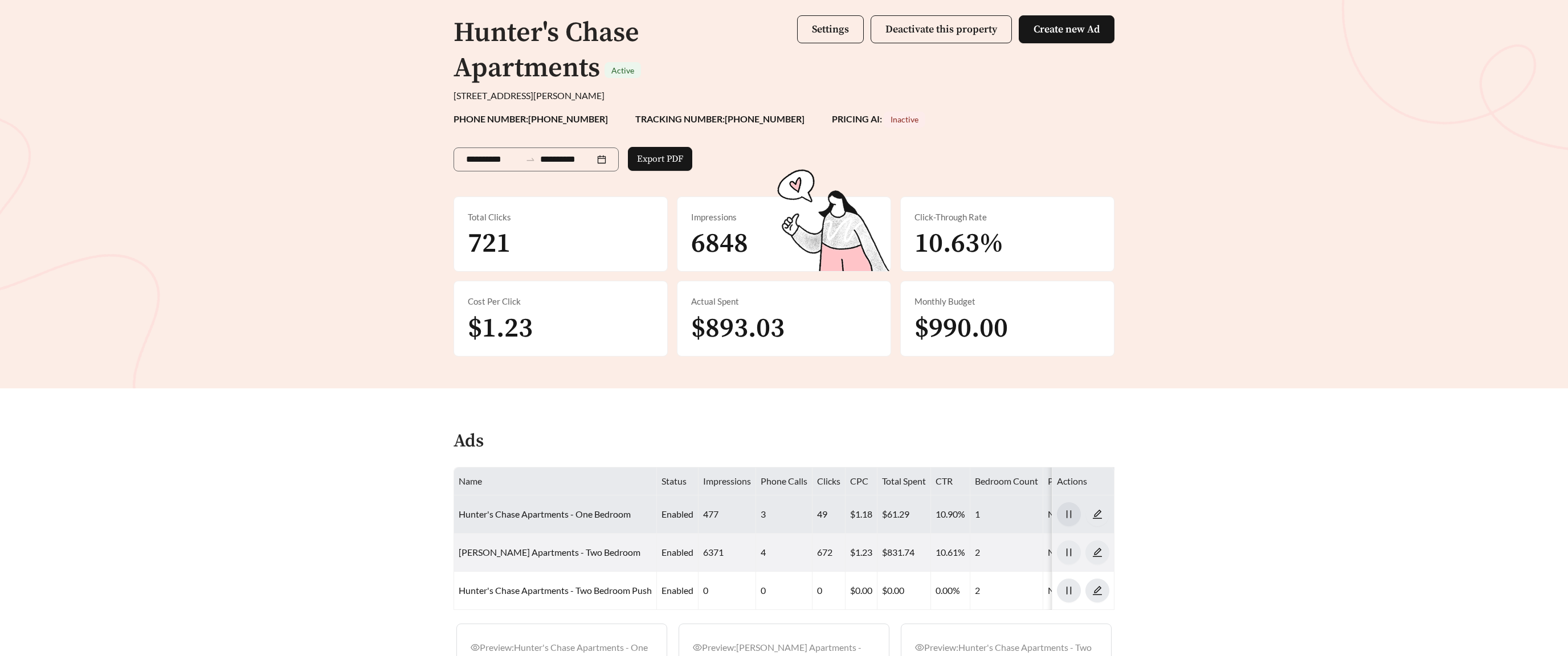
scroll to position [0, 0]
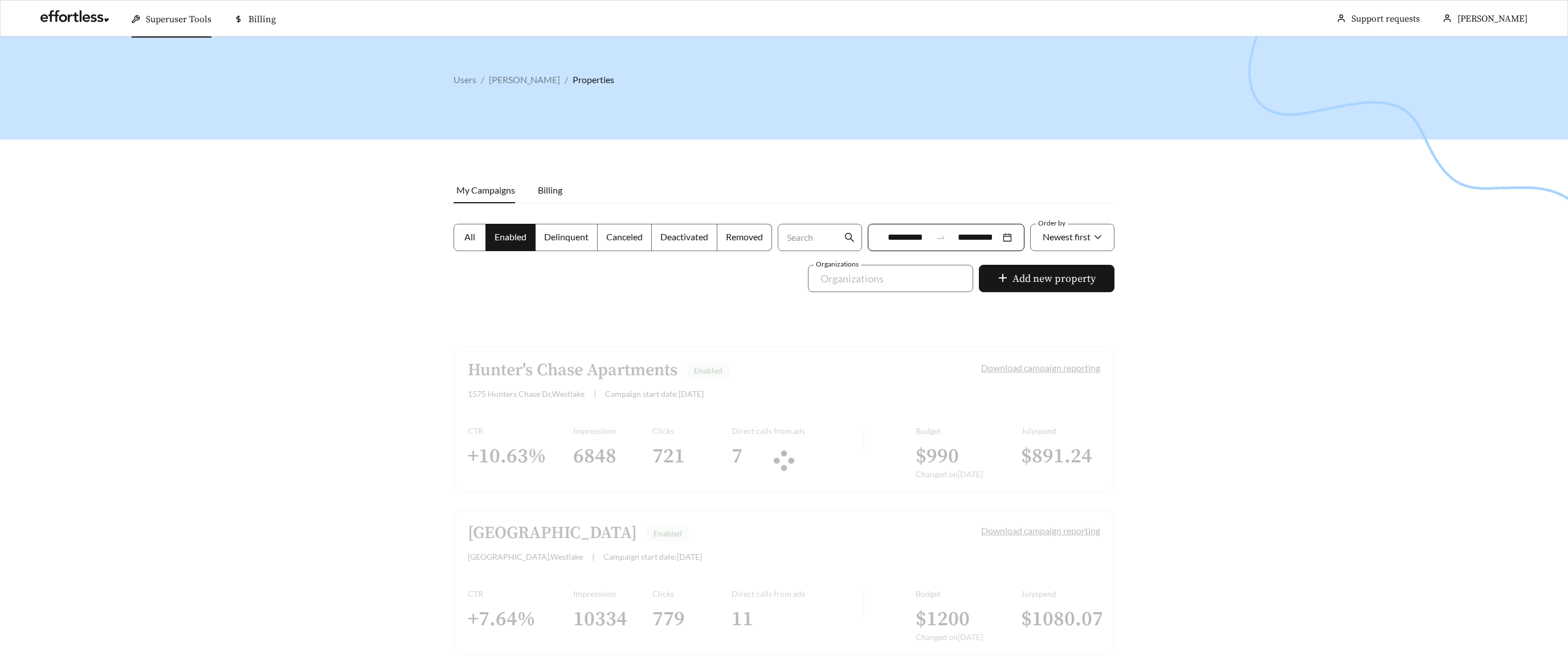
scroll to position [160, 0]
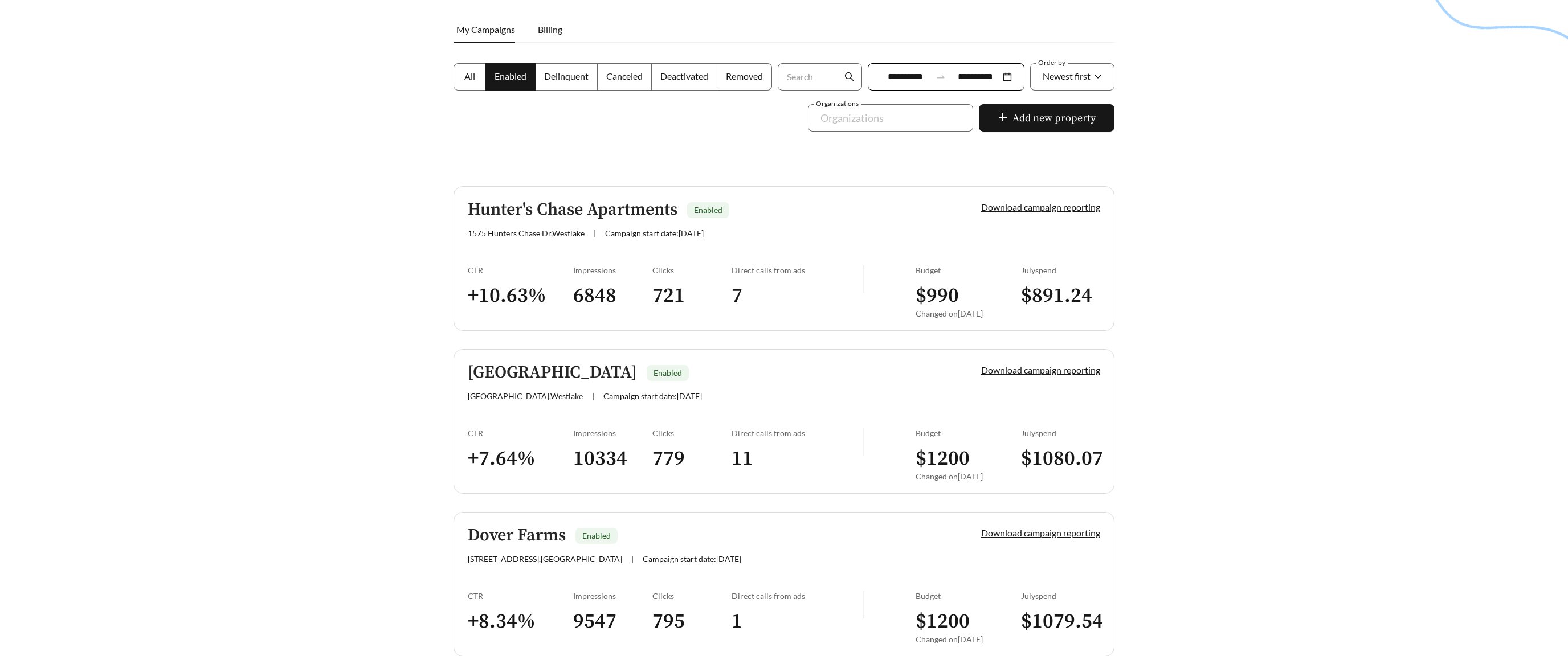
click at [492, 401] on link "Barrington Place Enabled 28600 Detroit Rd , Westlake | Campaign start date: 202…" at bounding box center [784, 421] width 660 height 145
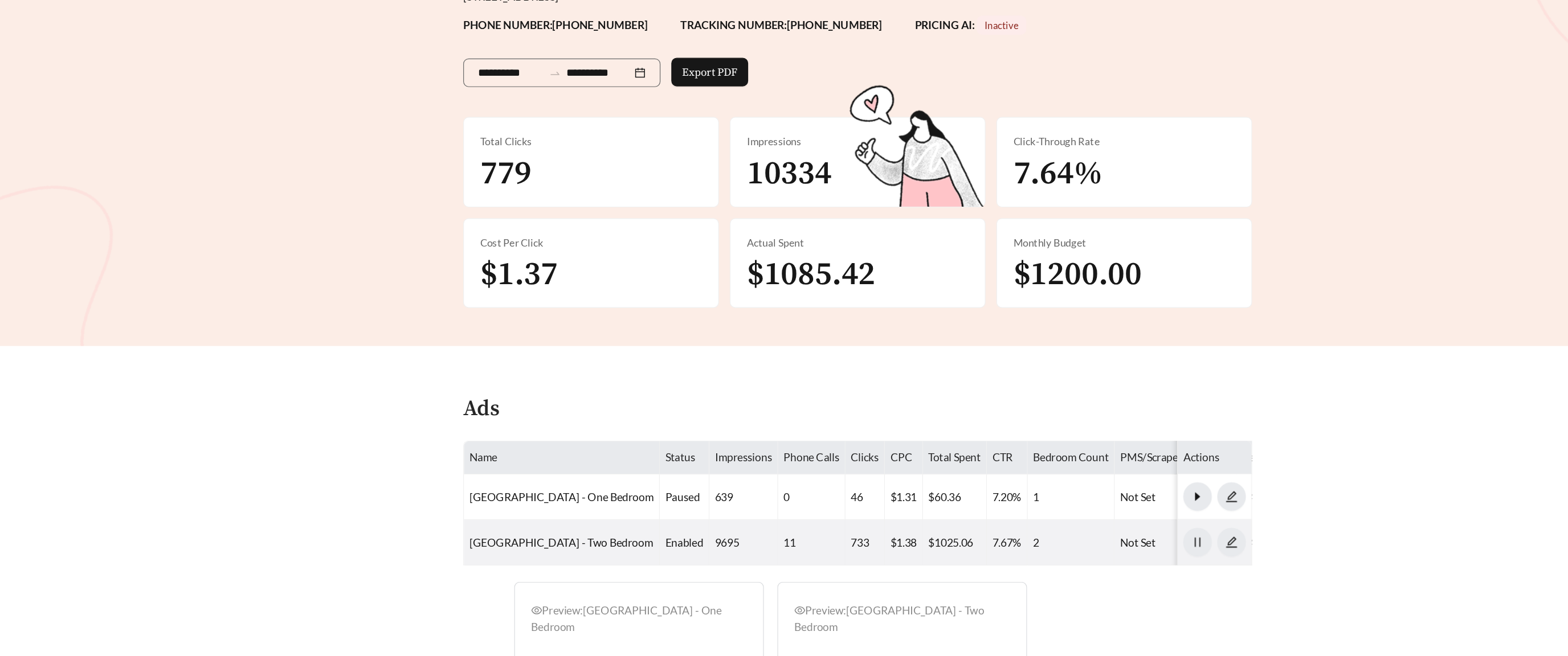
scroll to position [272, 0]
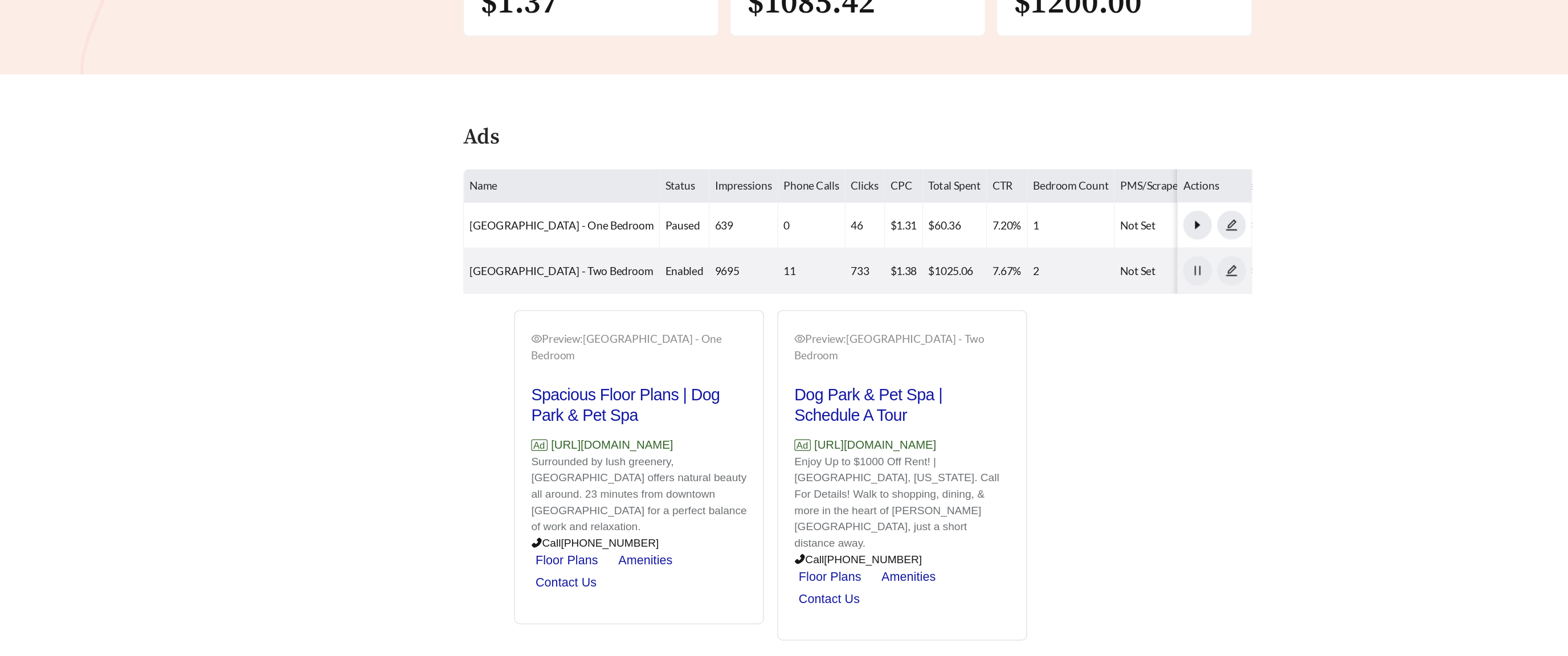
drag, startPoint x: 664, startPoint y: 480, endPoint x: 486, endPoint y: 480, distance: 178.0
click at [486, 401] on div "Preview: Barrington Place - One Bedroom Spacious Floor Plans | Dog Park & Pet S…" at bounding box center [710, 504] width 520 height 278
copy p "https://www.livebarringtonwestlake.com"
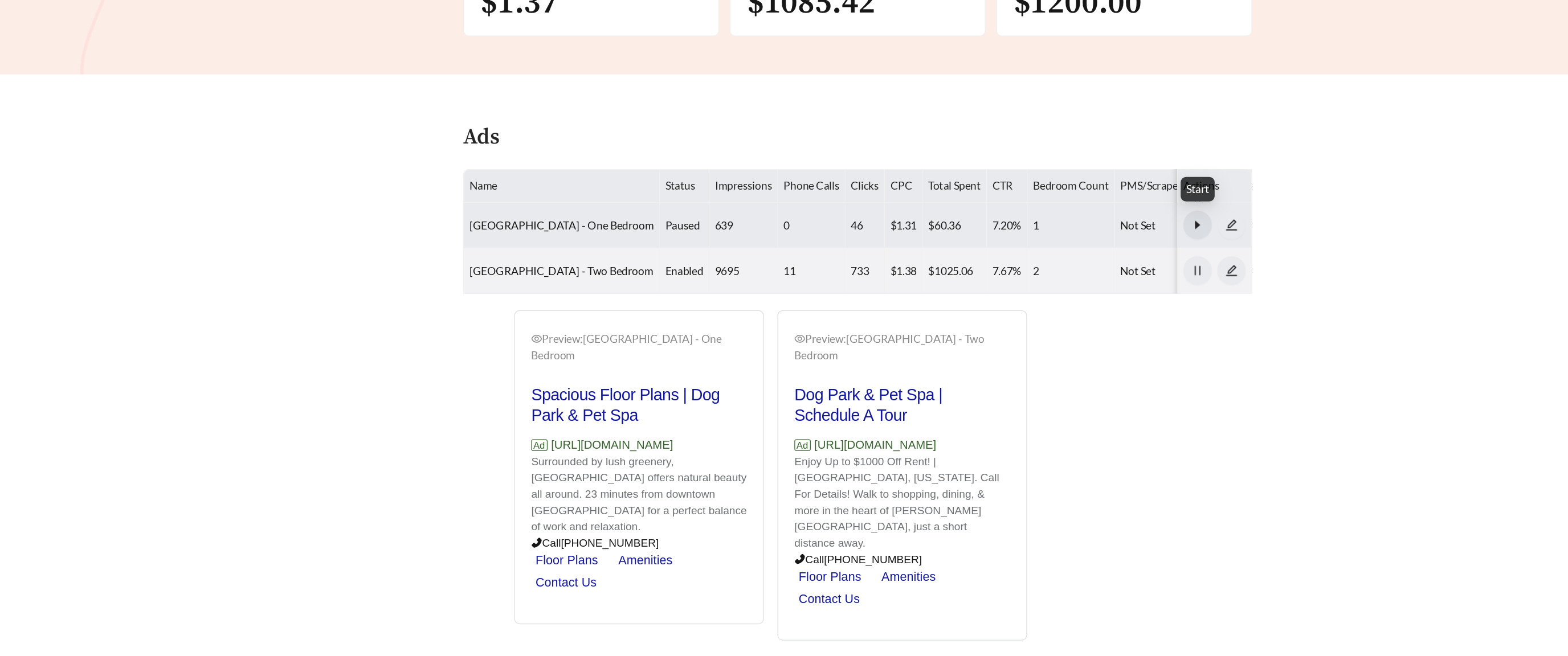
click at [592, 295] on span "caret-right" at bounding box center [1069, 295] width 23 height 11
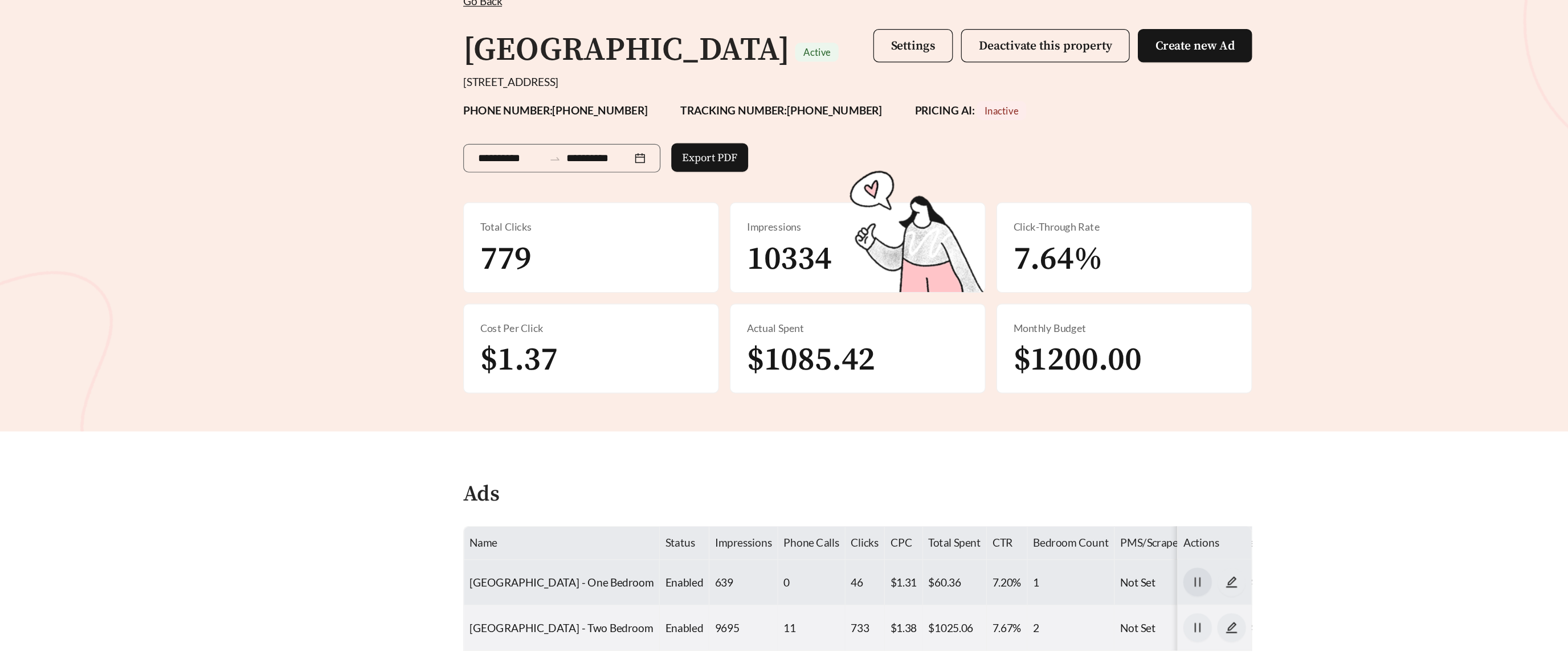
scroll to position [0, 0]
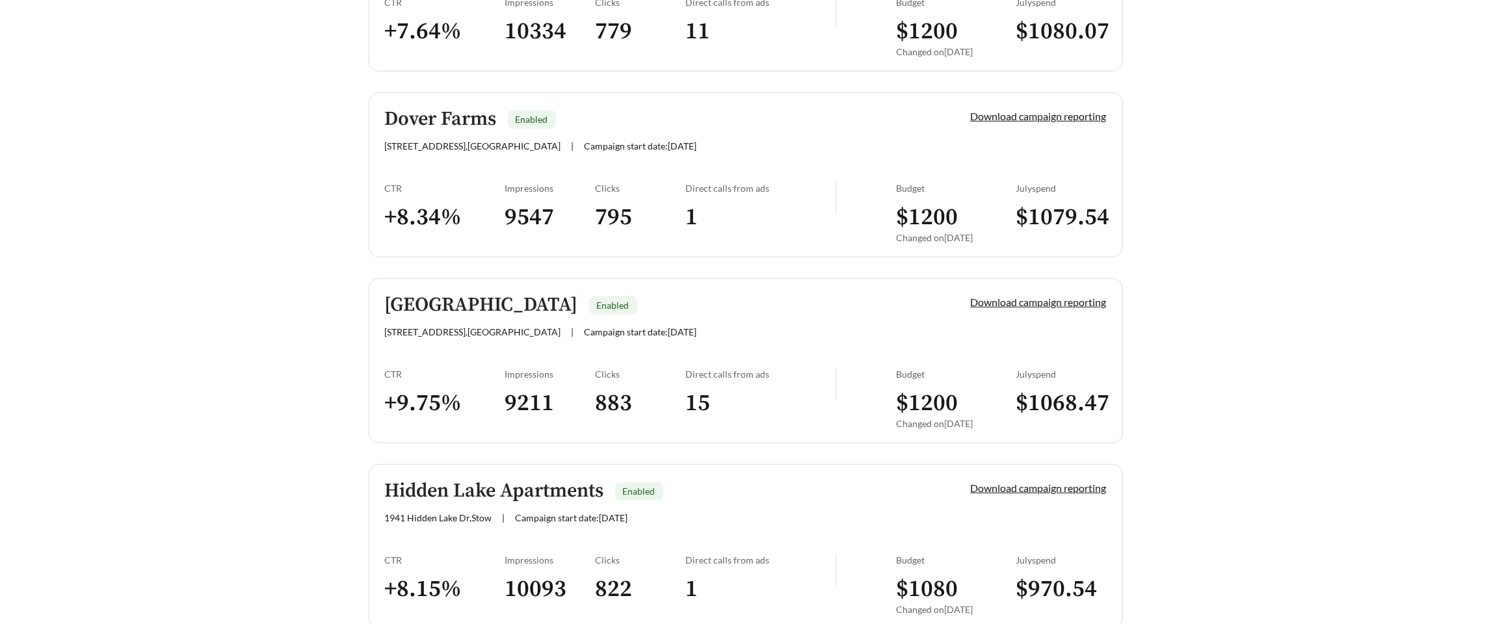
scroll to position [679, 0]
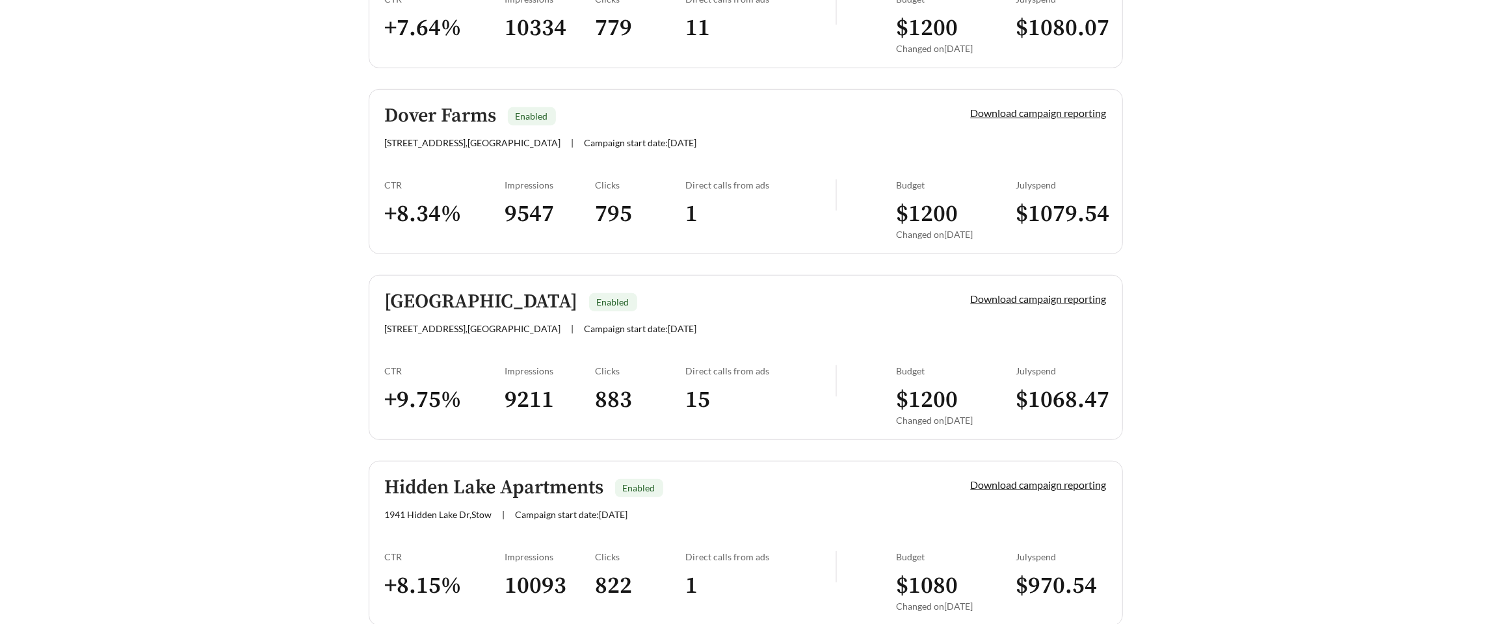
click at [448, 365] on div "CTR" at bounding box center [445, 370] width 120 height 11
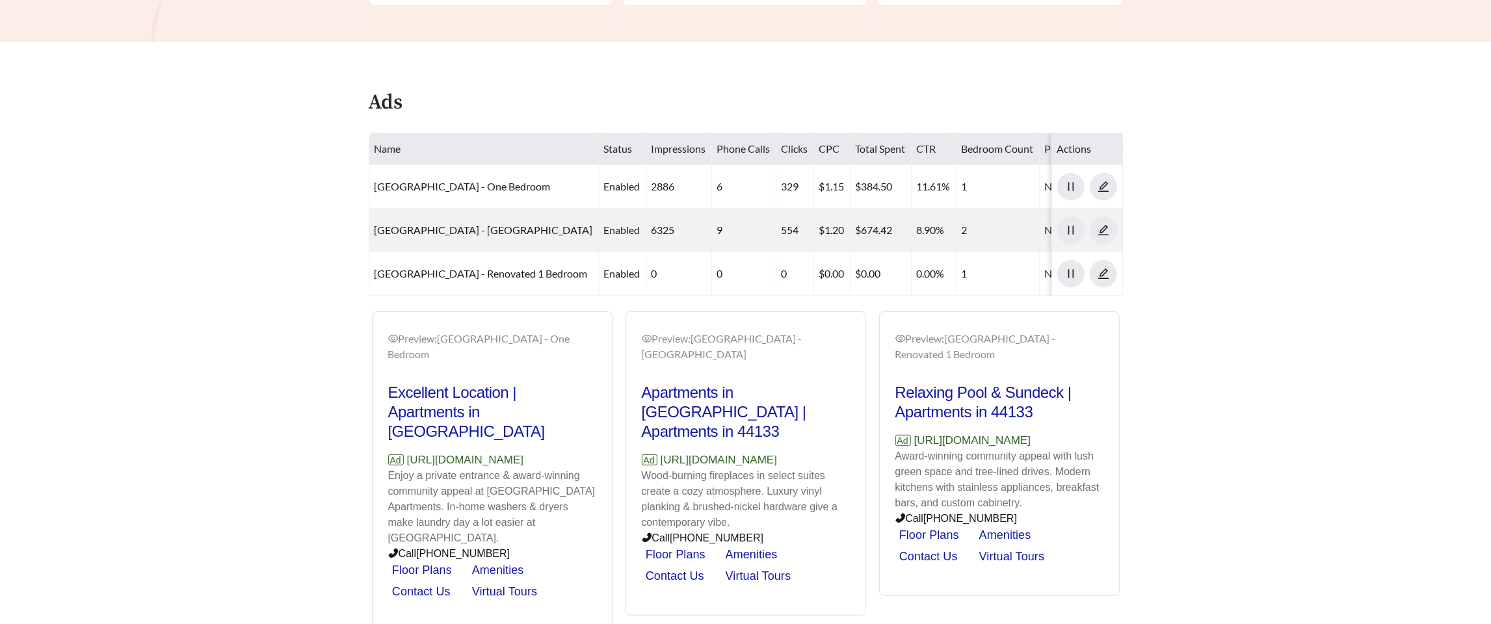
scroll to position [476, 0]
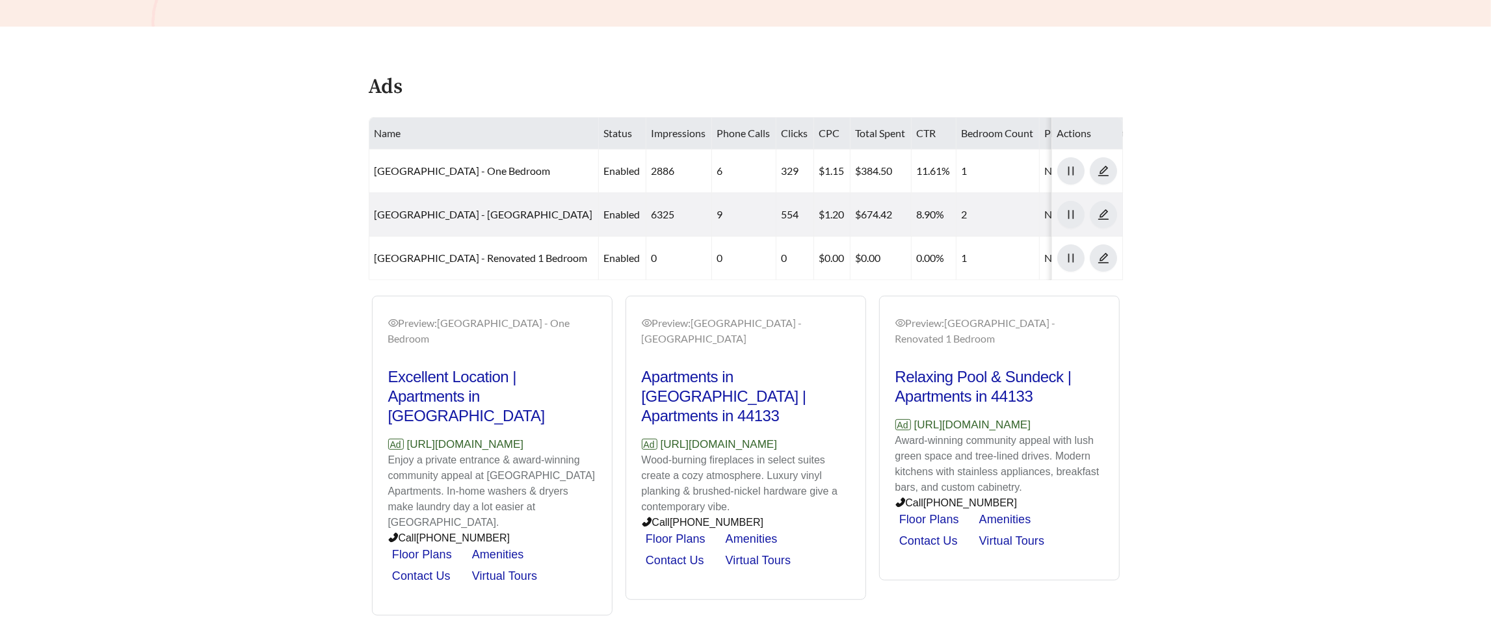
drag, startPoint x: 572, startPoint y: 410, endPoint x: 405, endPoint y: 406, distance: 166.5
click at [405, 436] on p "Ad https://www.liveroyaloaks.com" at bounding box center [492, 444] width 208 height 17
copy p "https://www.liveroyaloaks.com"
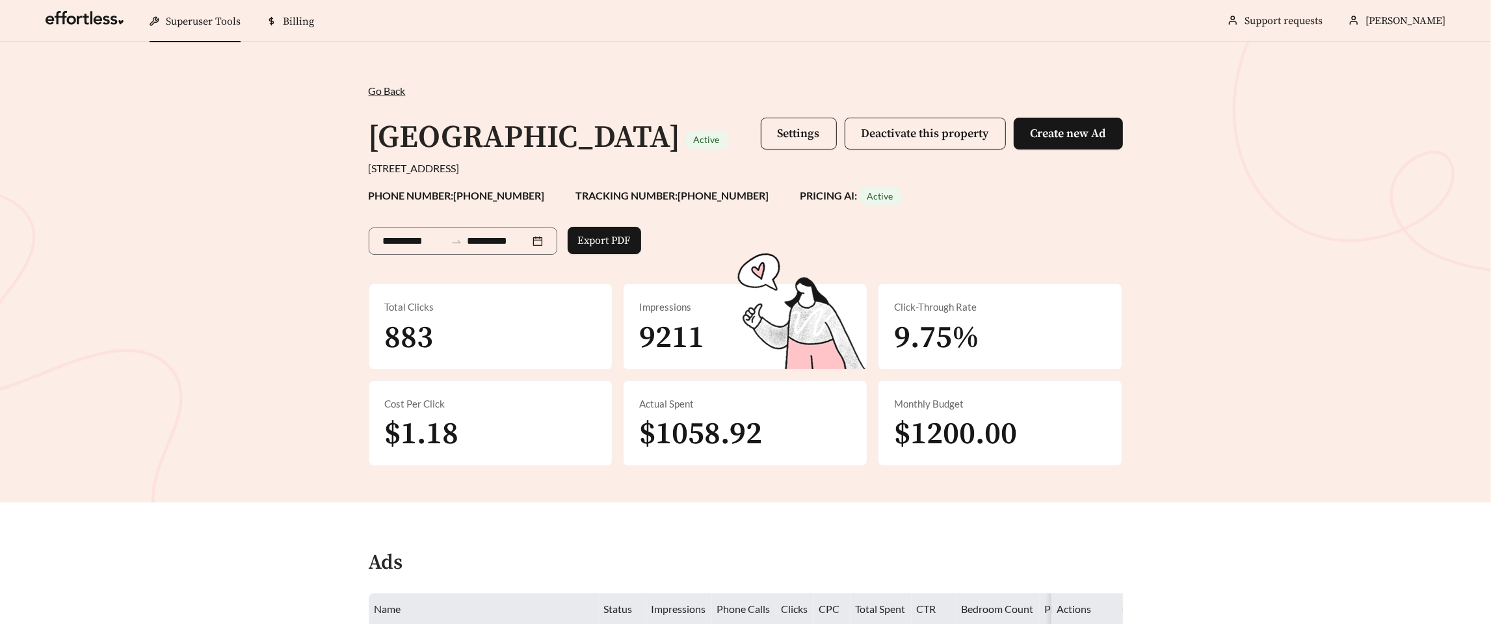
click at [340, 351] on div "**********" at bounding box center [745, 272] width 1491 height 461
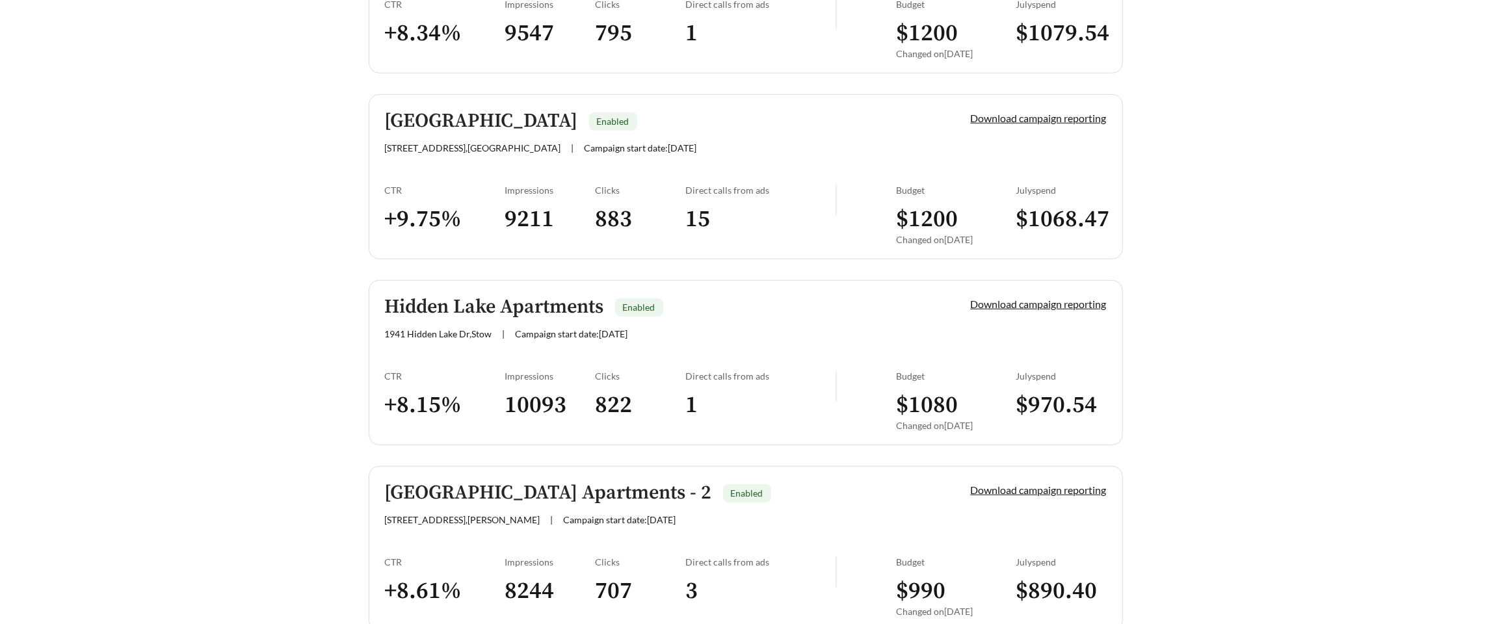
scroll to position [862, 0]
click at [457, 381] on div "CTR + 8.15 %" at bounding box center [445, 404] width 120 height 70
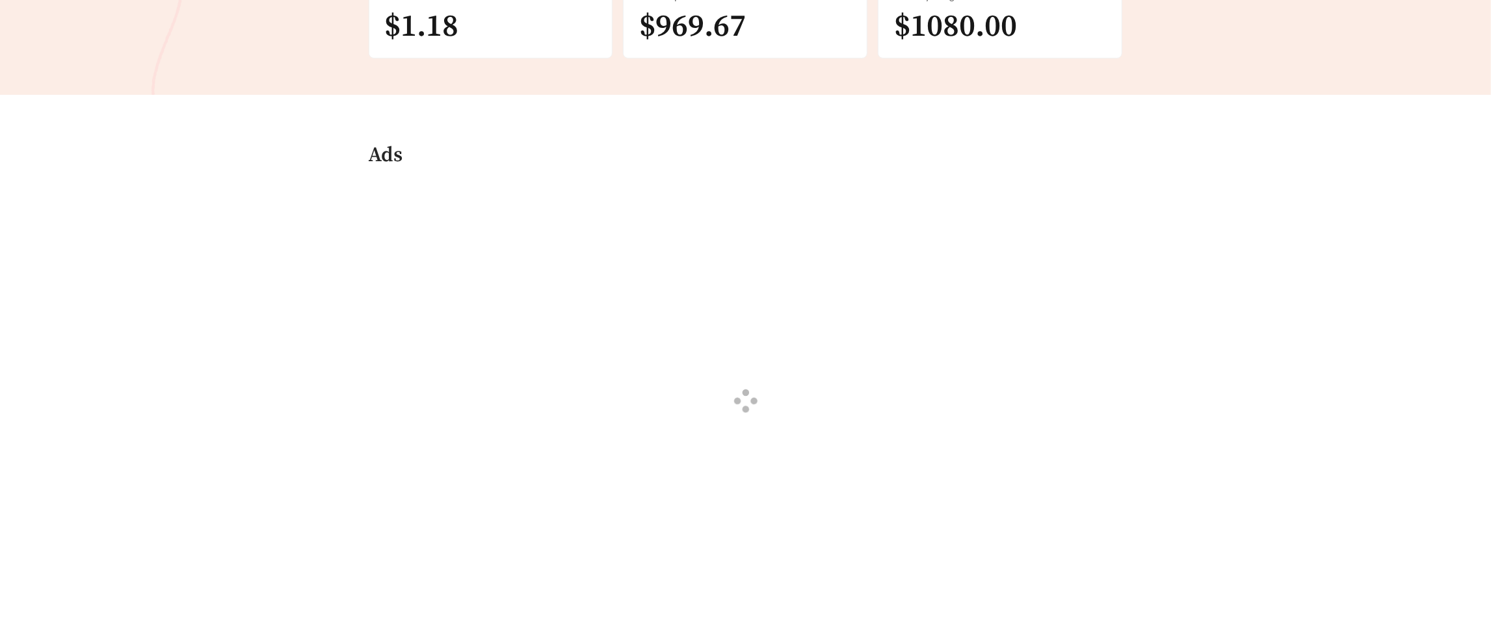
scroll to position [473, 0]
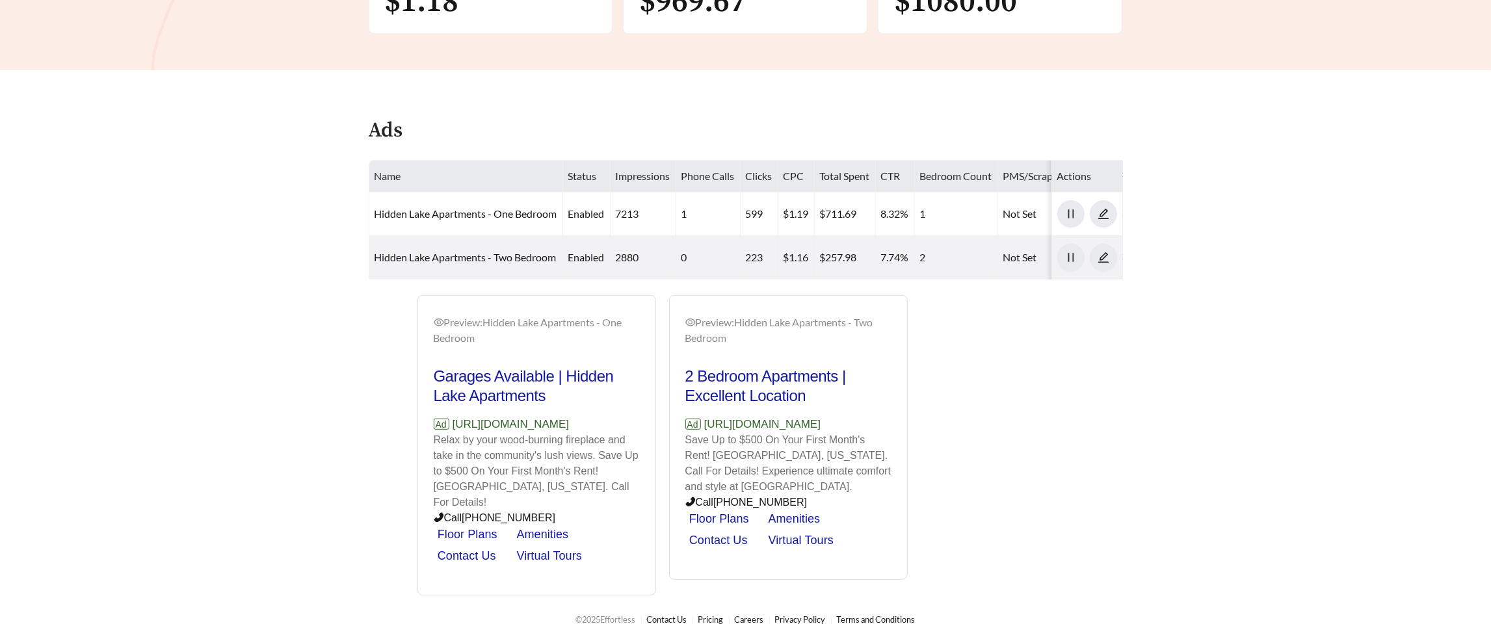
copy p "https://www.livehiddenlake.com"
drag, startPoint x: 615, startPoint y: 421, endPoint x: 454, endPoint y: 419, distance: 161.3
click at [454, 419] on p "Ad https://www.livehiddenlake.com" at bounding box center [537, 424] width 206 height 17
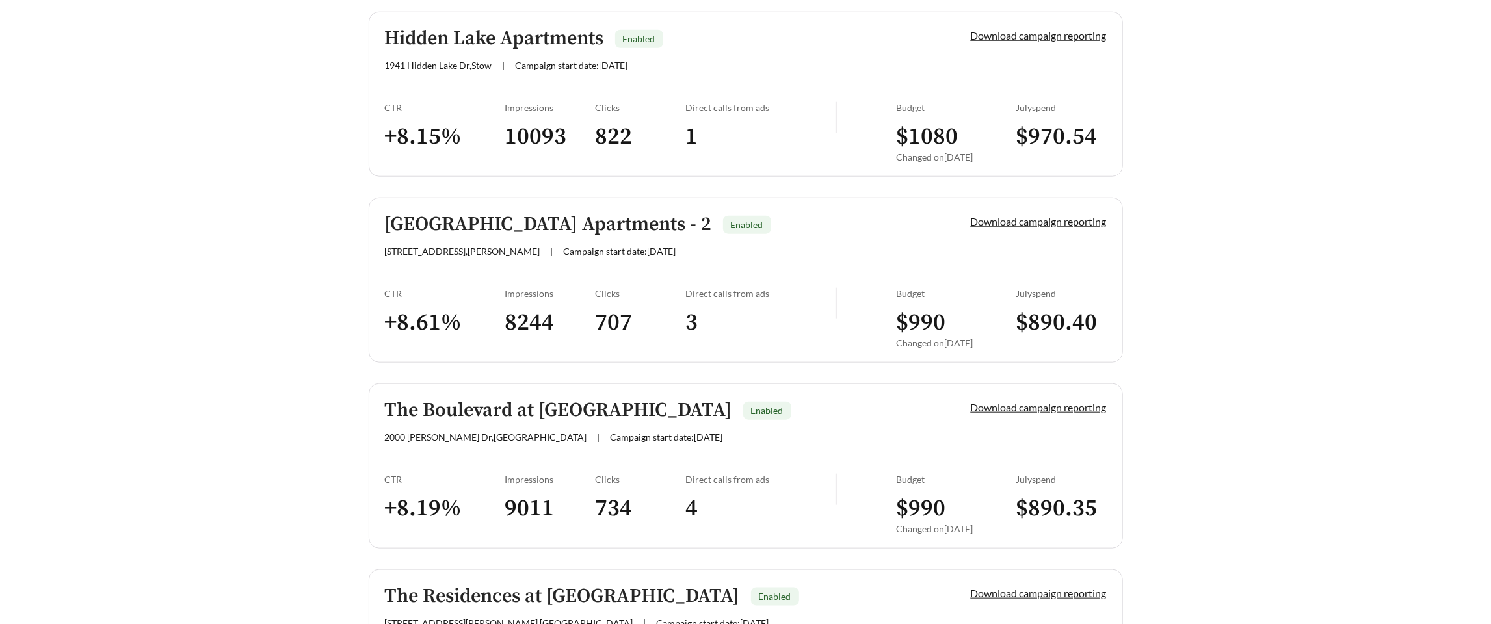
scroll to position [1122, 0]
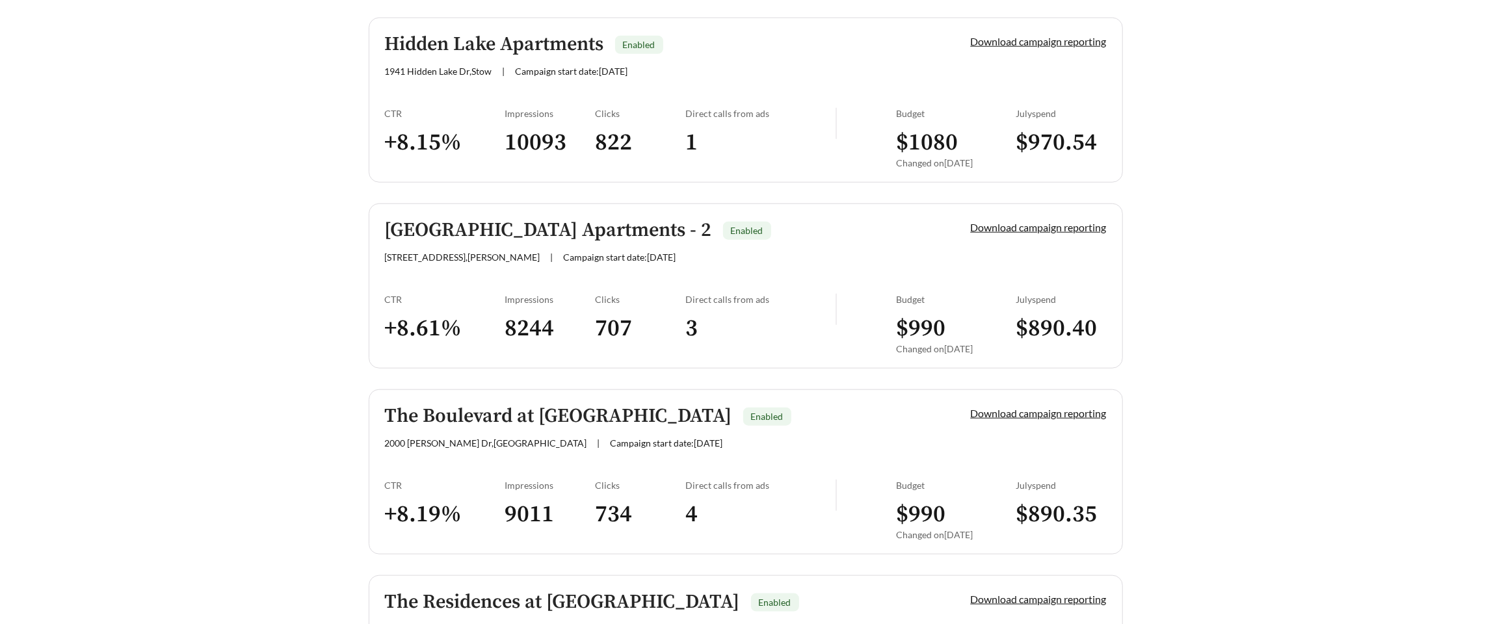
click at [451, 303] on div "CTR + 8.61 %" at bounding box center [445, 329] width 120 height 70
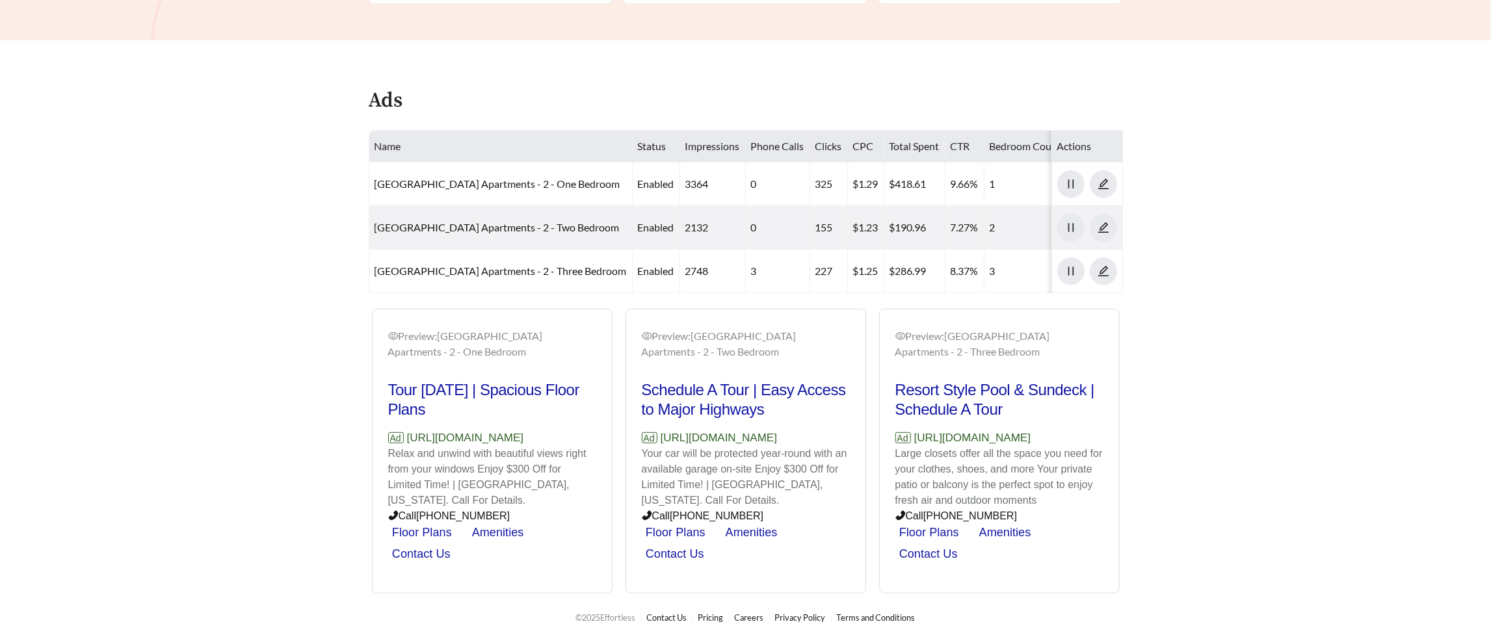
scroll to position [506, 0]
drag, startPoint x: 830, startPoint y: 438, endPoint x: 659, endPoint y: 436, distance: 171.0
click at [659, 436] on p "Ad https://www.livefairwaypark.com" at bounding box center [746, 435] width 208 height 17
copy p "https://www.livefairwaypark.com"
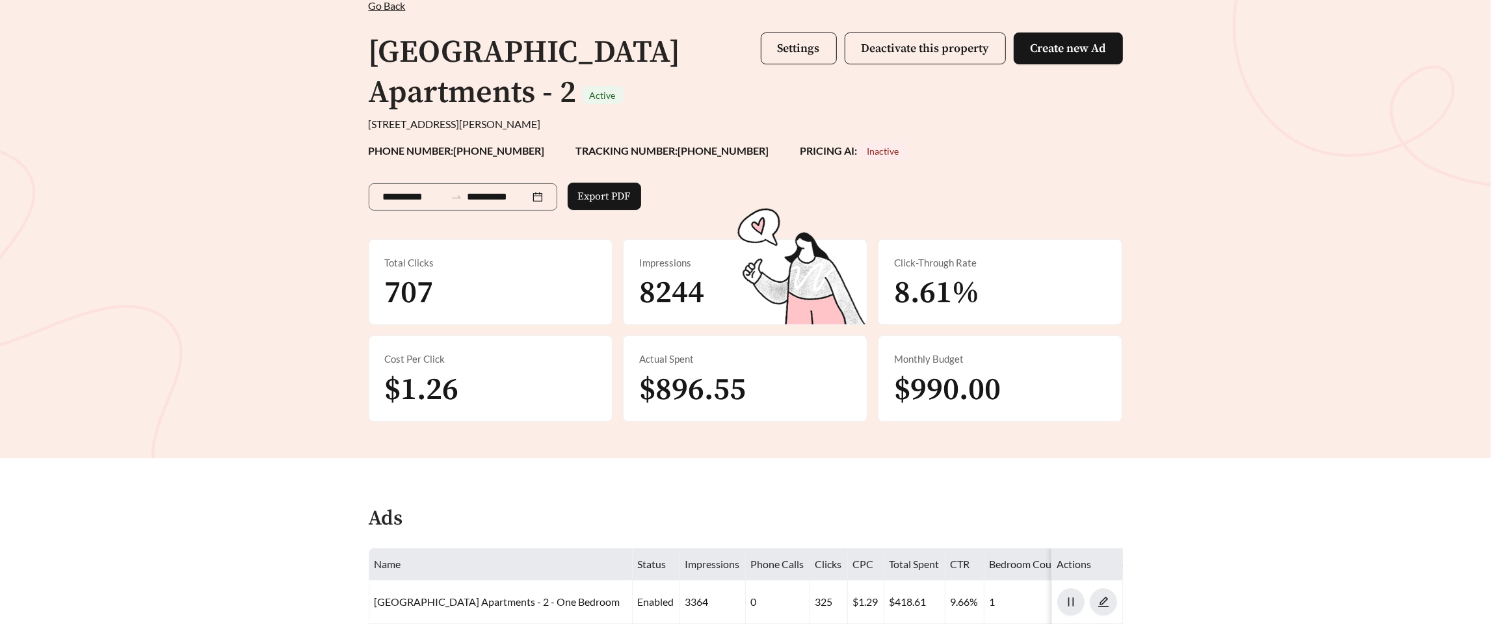
scroll to position [0, 0]
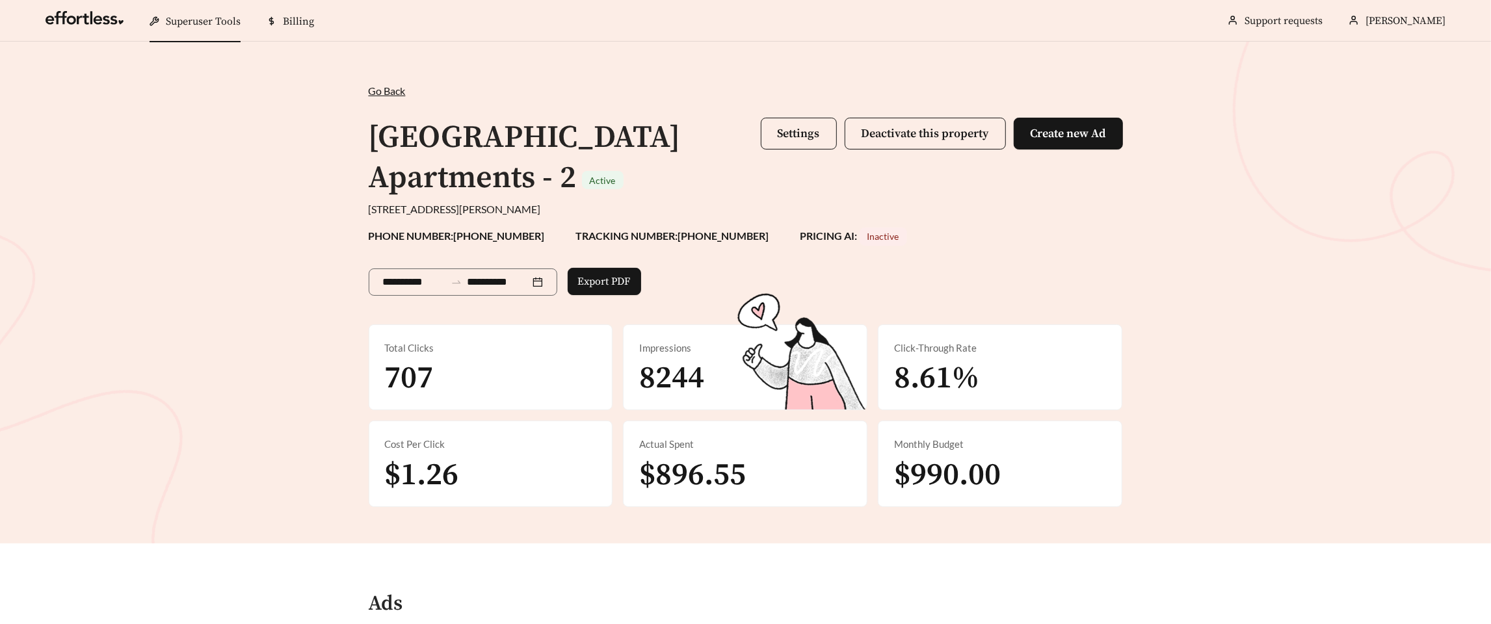
scroll to position [1122, 0]
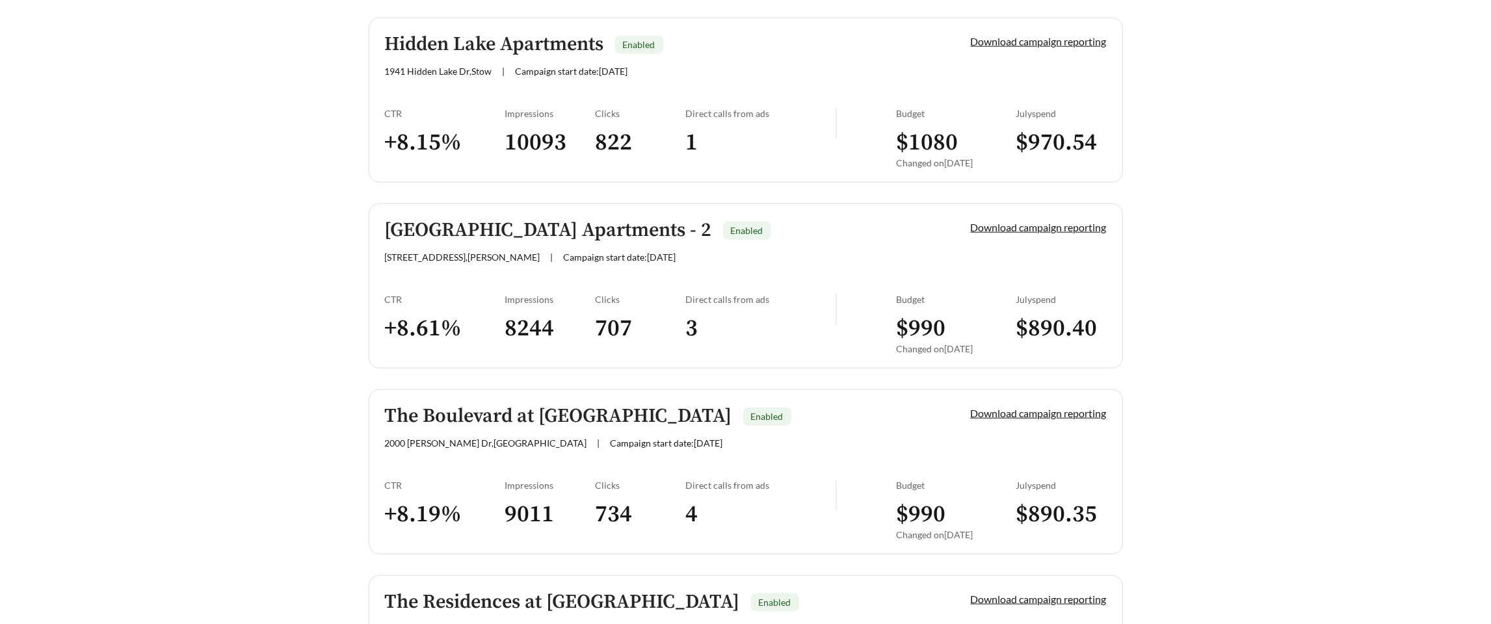
click at [477, 458] on div "CTR + 8.19 %" at bounding box center [445, 515] width 120 height 70
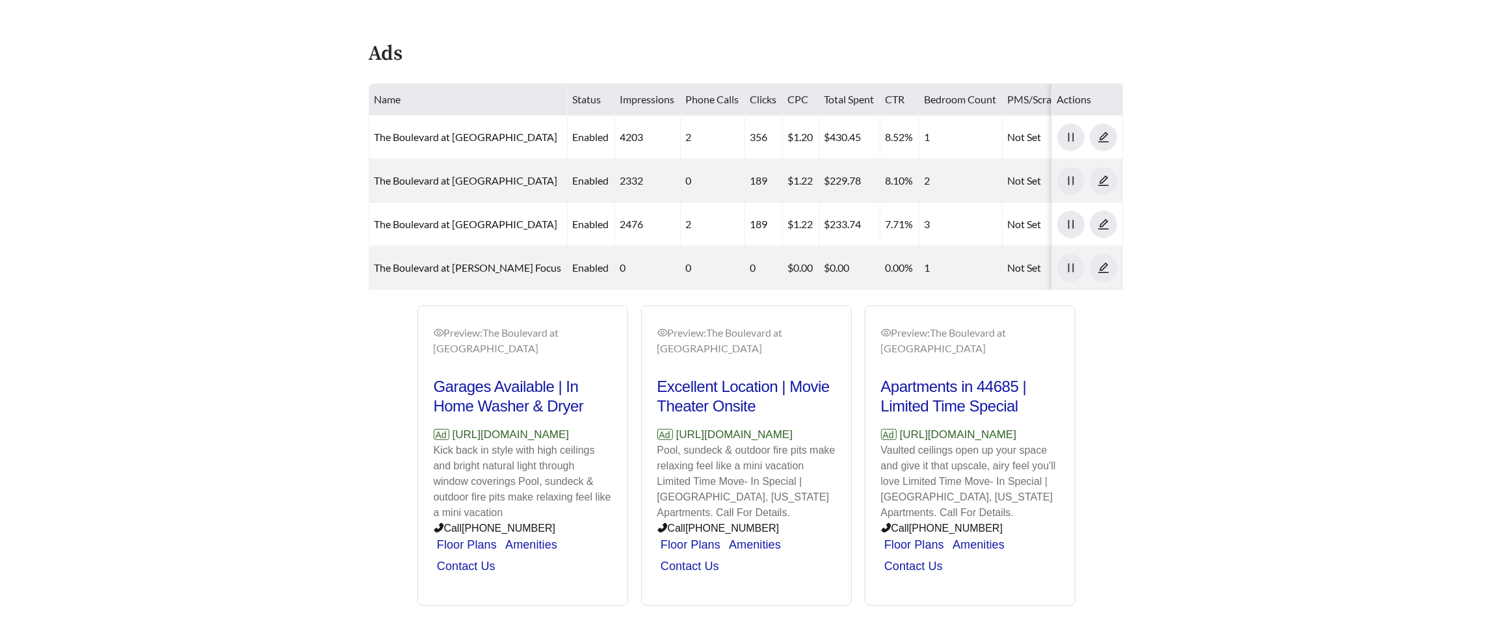
scroll to position [582, 0]
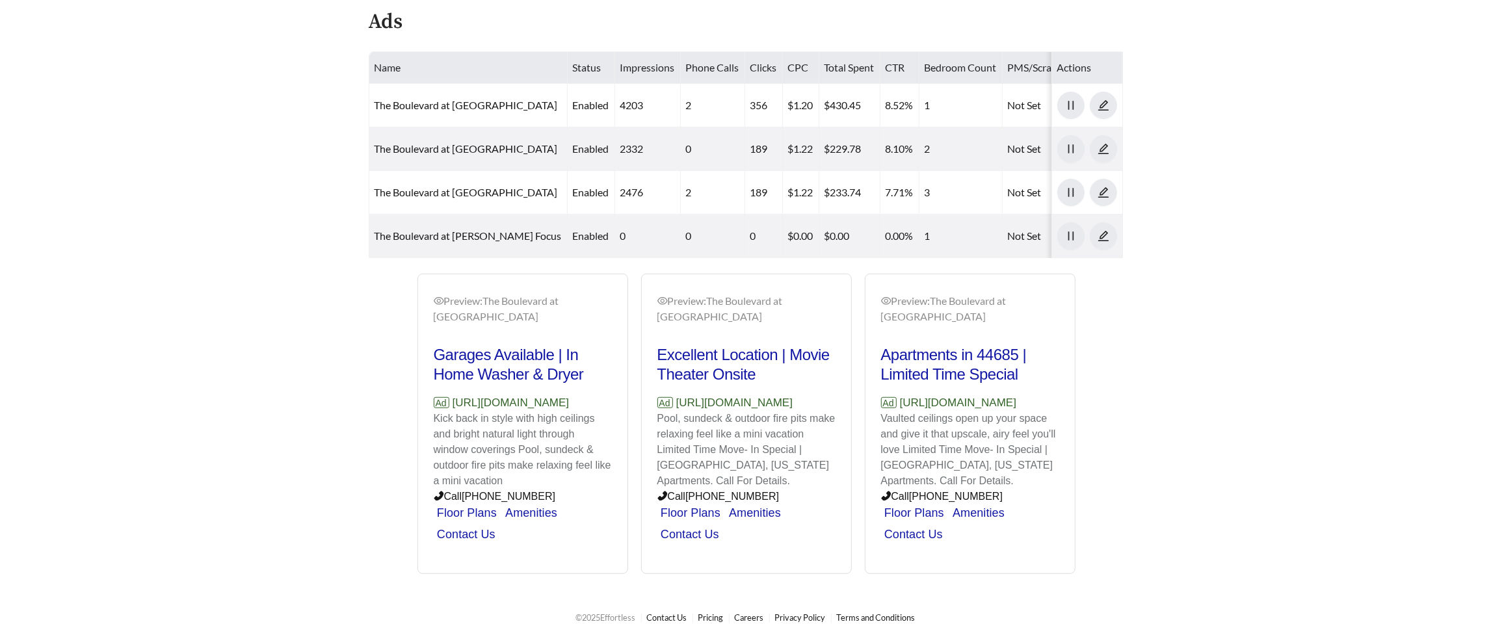
drag, startPoint x: 464, startPoint y: 394, endPoint x: 427, endPoint y: 379, distance: 40.0
click at [427, 379] on div "Preview: The Boulevard at Green - One Bedroom Garages Available | In Home Washe…" at bounding box center [522, 426] width 209 height 297
copy p "https://www.liveboulevardatgreen.com"
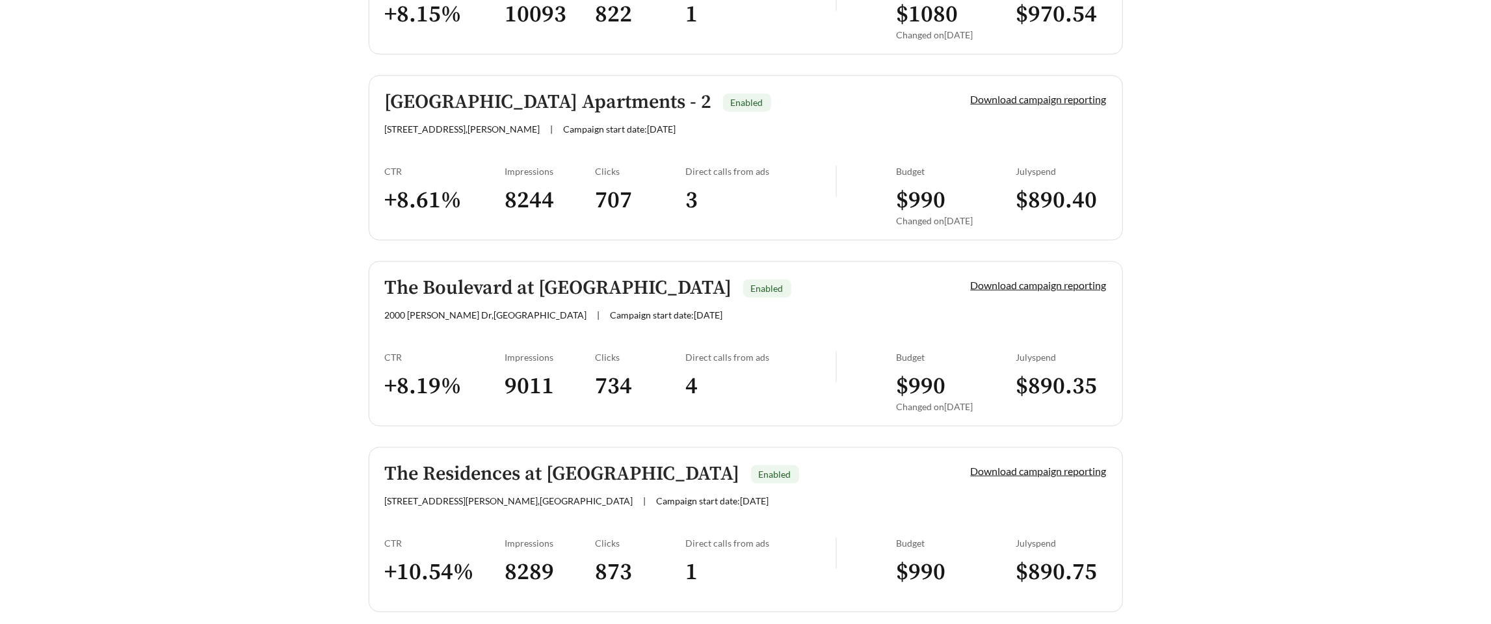
scroll to position [1301, 0]
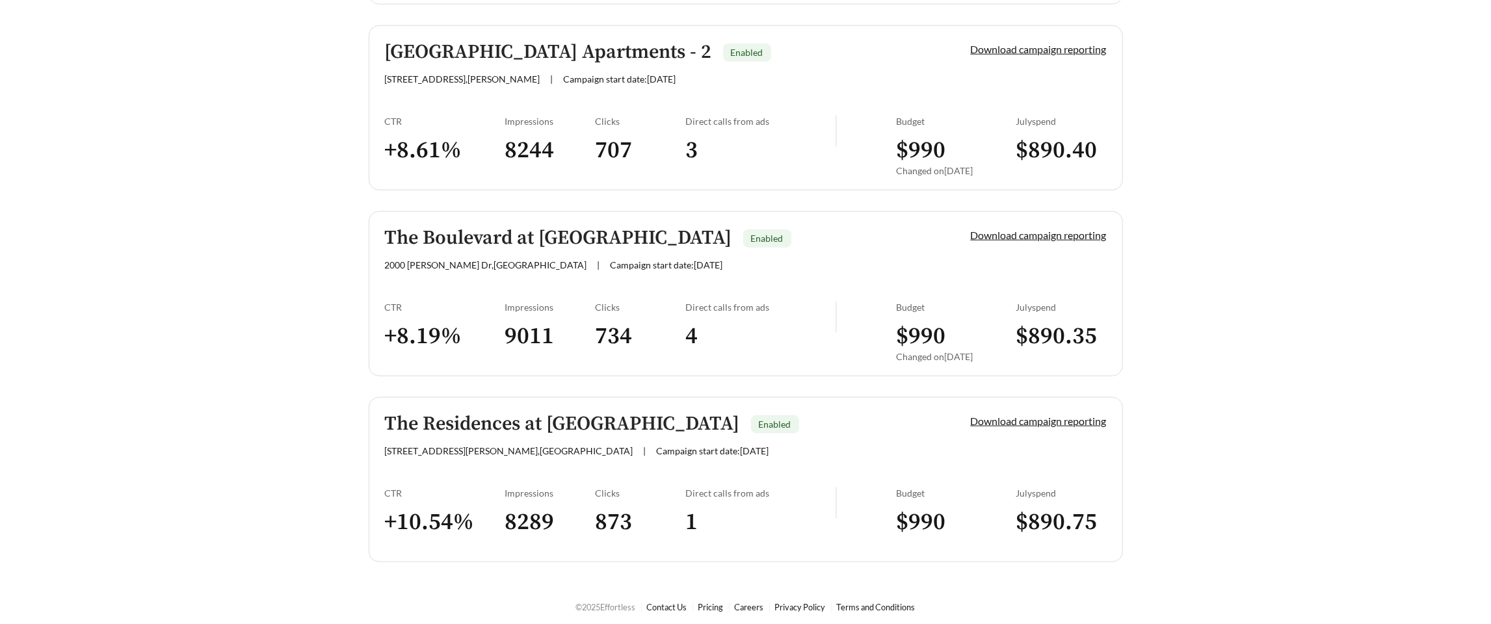
click at [505, 458] on link "The Residences at The Greens Enabled 4220 Belden Grns Cir NW, Unit D , Canton |…" at bounding box center [746, 479] width 754 height 165
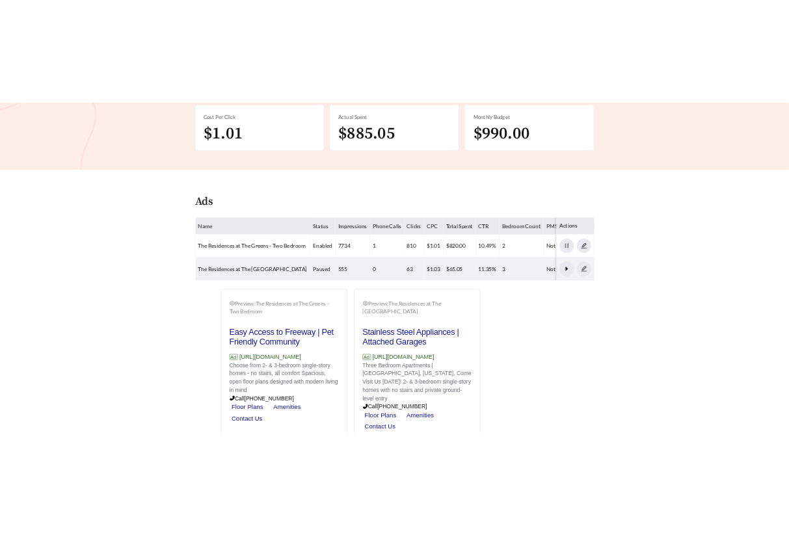
scroll to position [419, 0]
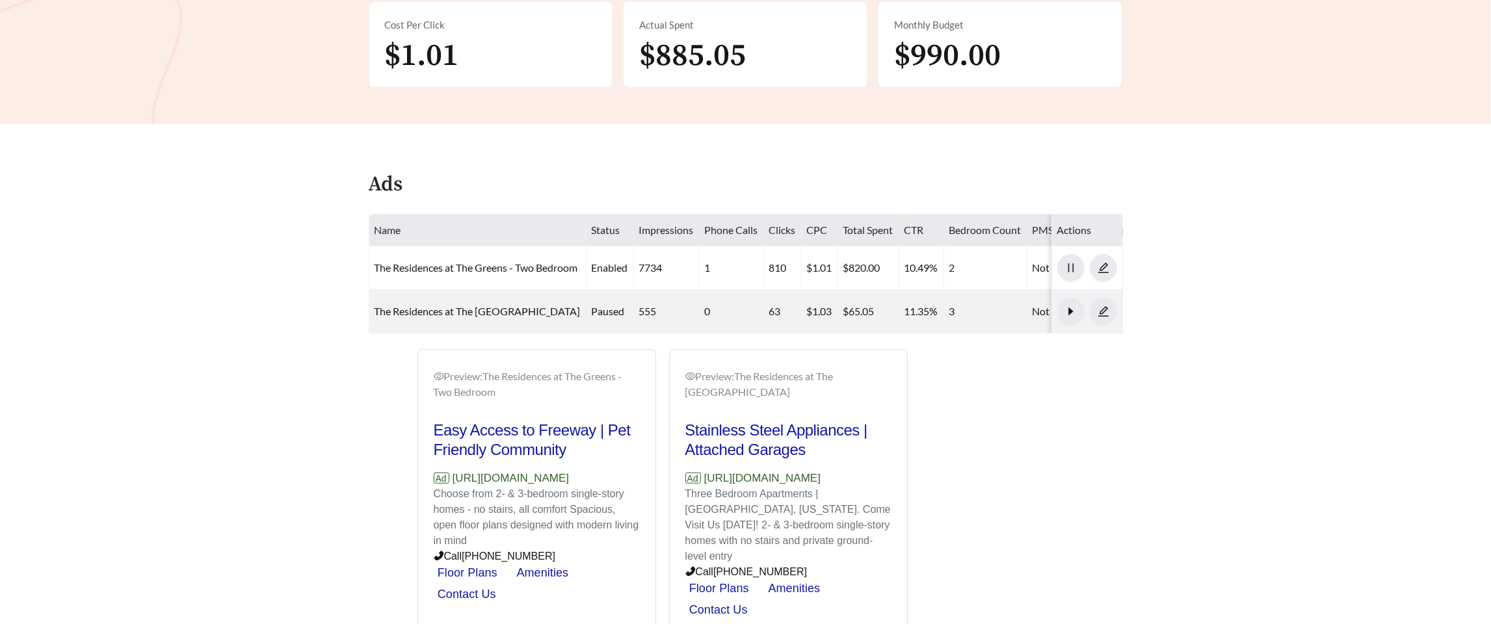
drag, startPoint x: 626, startPoint y: 477, endPoint x: 454, endPoint y: 477, distance: 172.3
click at [454, 458] on p "Ad https://www.livethegreens.com" at bounding box center [537, 478] width 206 height 17
copy p "https://www.livethegreens.com"
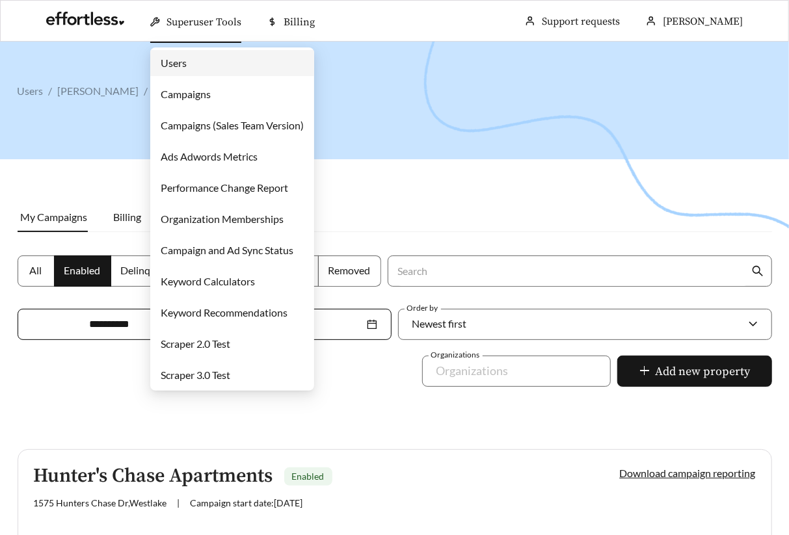
click at [211, 92] on link "Campaigns" at bounding box center [186, 94] width 50 height 12
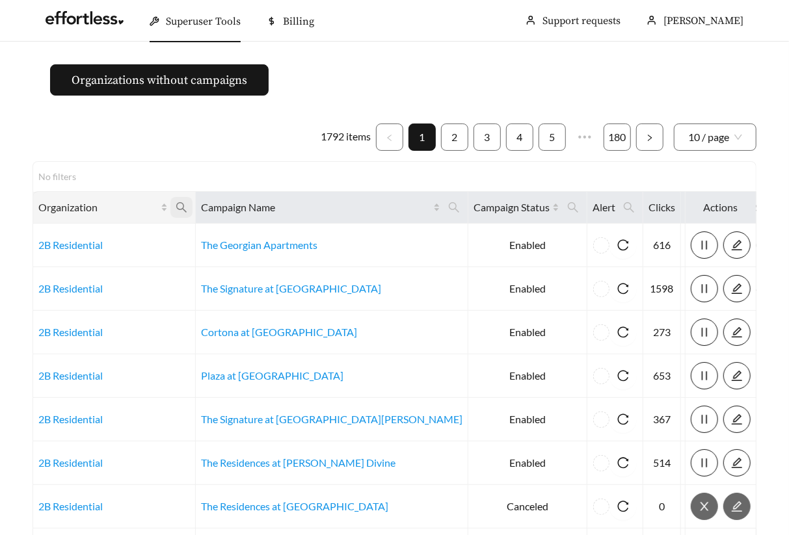
click at [181, 207] on icon "search" at bounding box center [182, 208] width 12 height 12
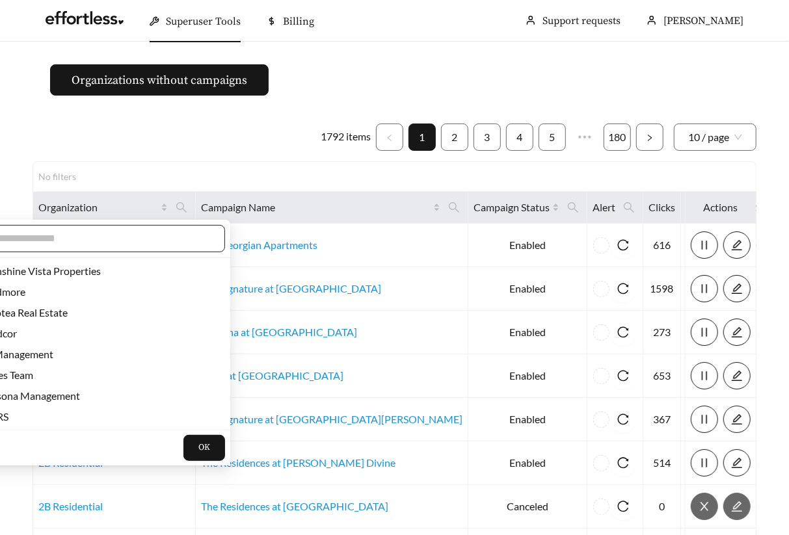
click at [153, 239] on input "text" at bounding box center [99, 239] width 223 height 16
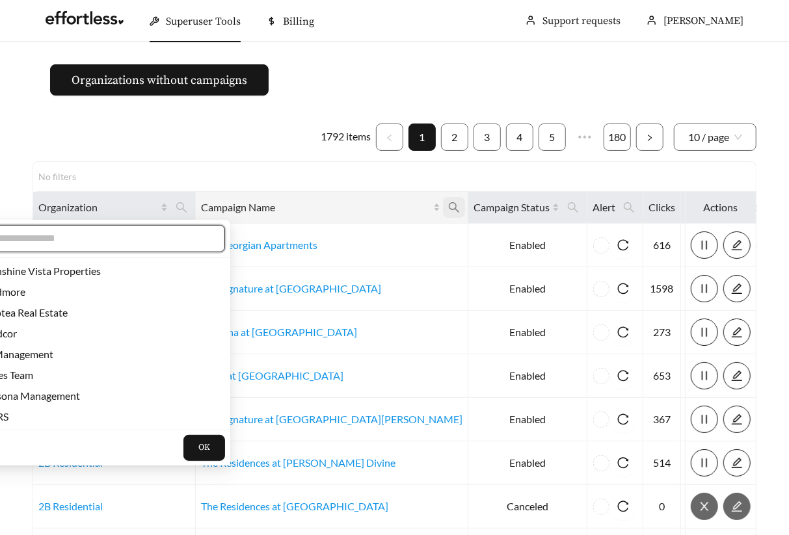
click at [443, 213] on span at bounding box center [454, 207] width 22 height 21
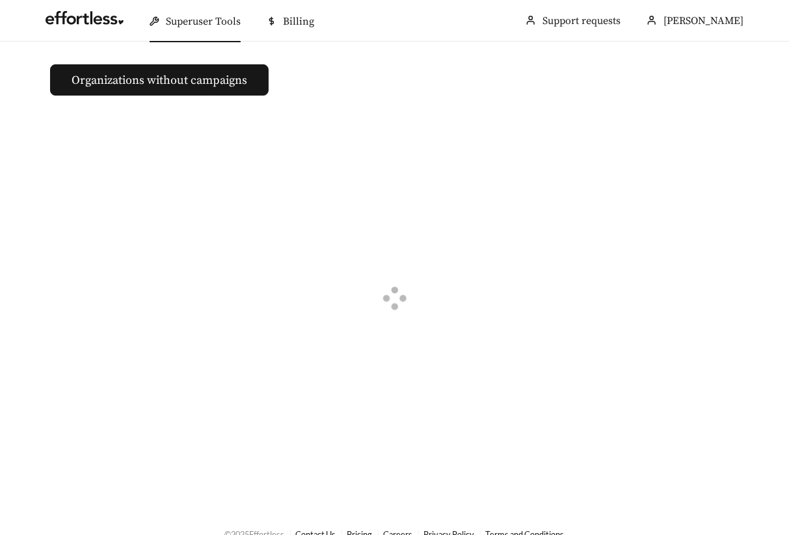
click at [307, 243] on div at bounding box center [395, 300] width 724 height 375
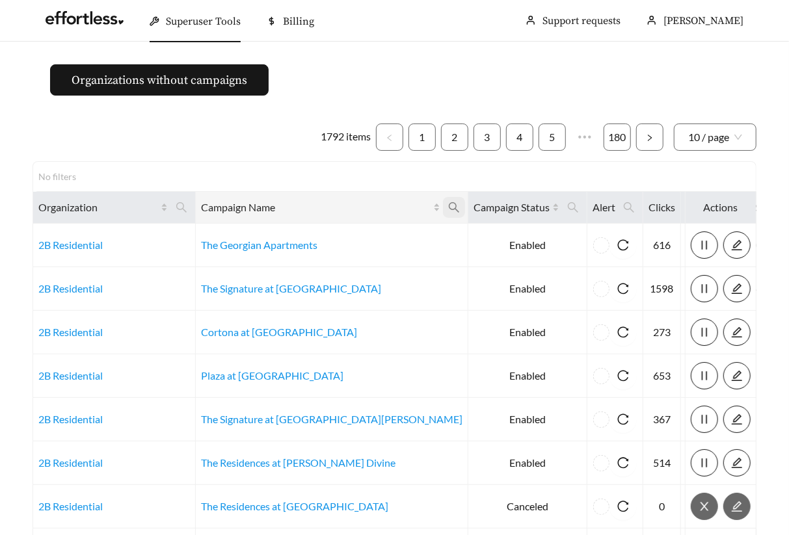
click at [448, 207] on icon "search" at bounding box center [454, 208] width 12 height 12
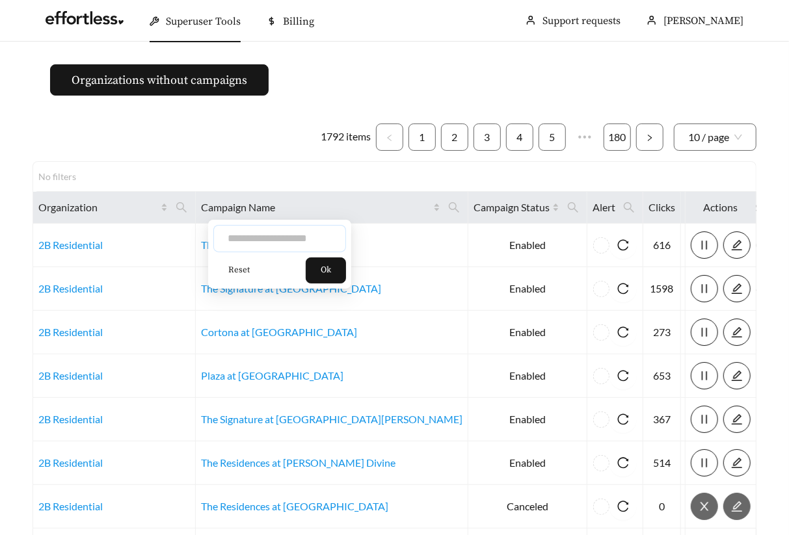
click at [300, 243] on input "text" at bounding box center [279, 238] width 133 height 27
type input "*****"
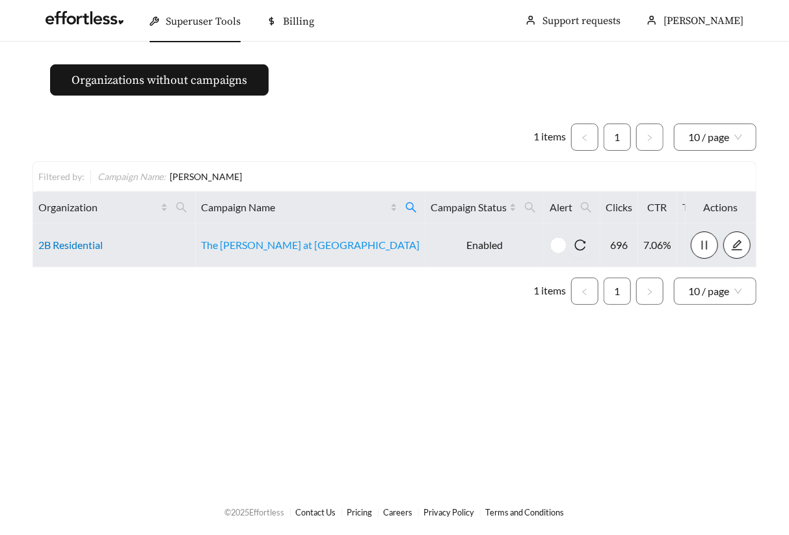
click at [72, 239] on link "2B Residential" at bounding box center [70, 245] width 64 height 12
click at [75, 243] on link "2B Residential" at bounding box center [70, 245] width 64 height 12
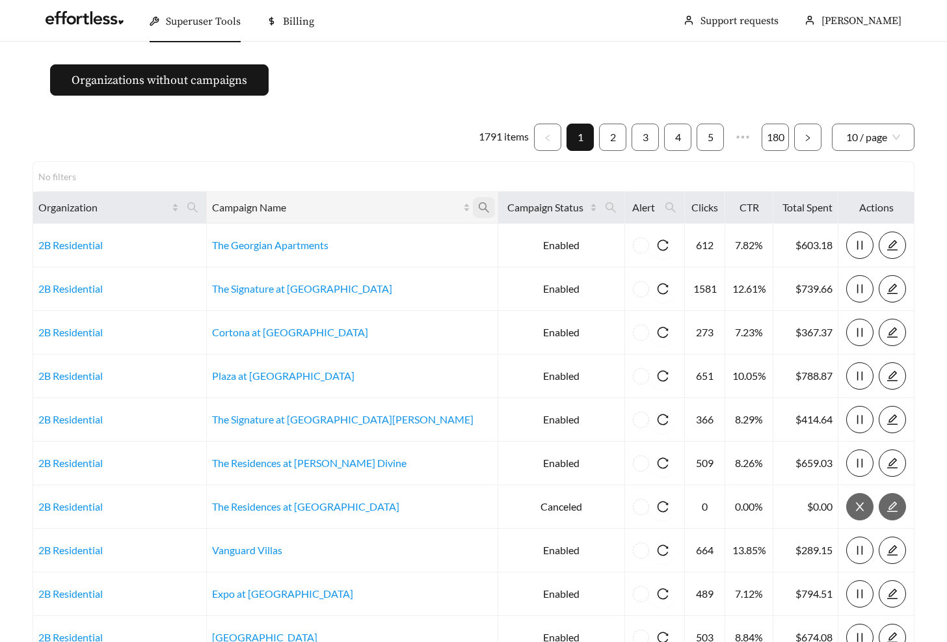
click at [479, 203] on icon "search" at bounding box center [484, 207] width 10 height 10
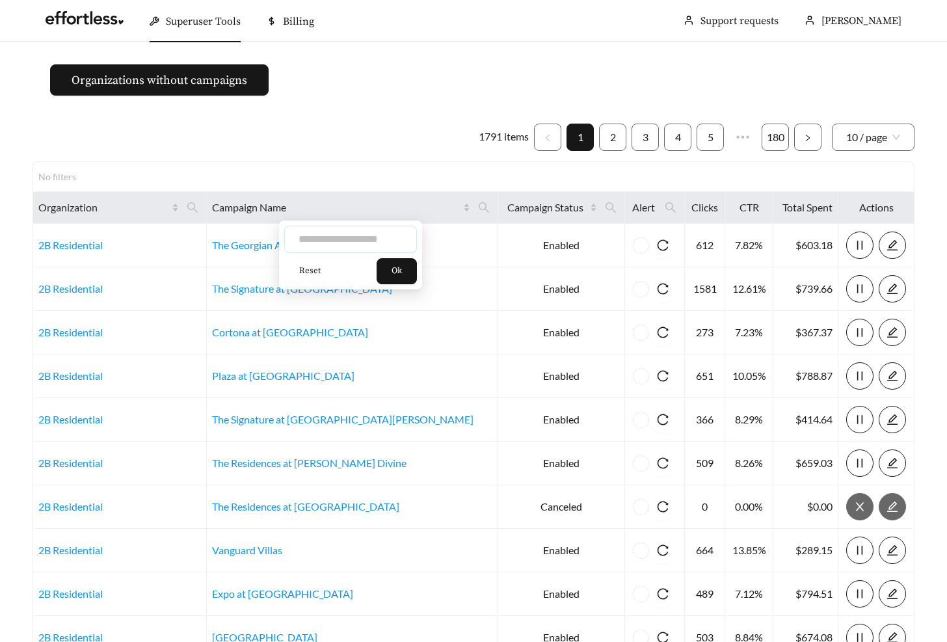
click at [376, 241] on input "text" at bounding box center [350, 239] width 133 height 27
type input "***"
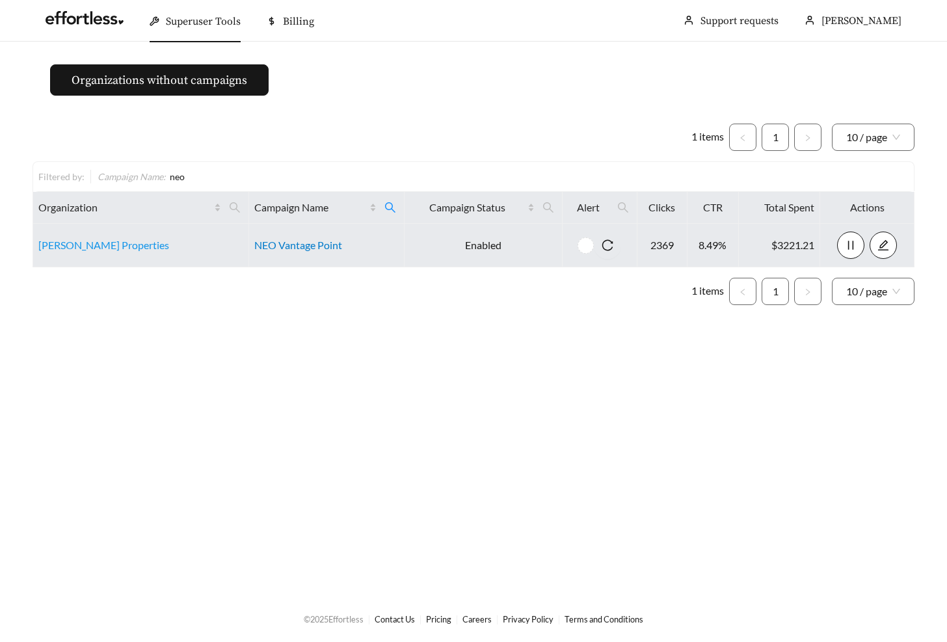
click at [313, 245] on link "NEO Vantage Point" at bounding box center [298, 245] width 88 height 12
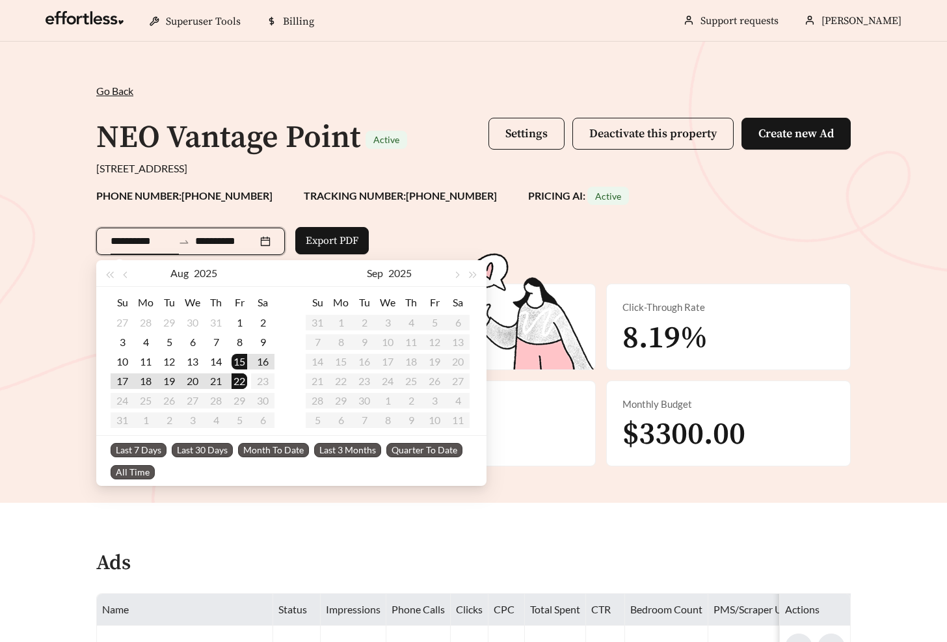
click at [146, 239] on input "**********" at bounding box center [142, 241] width 62 height 16
click at [130, 280] on button "button" at bounding box center [126, 273] width 17 height 26
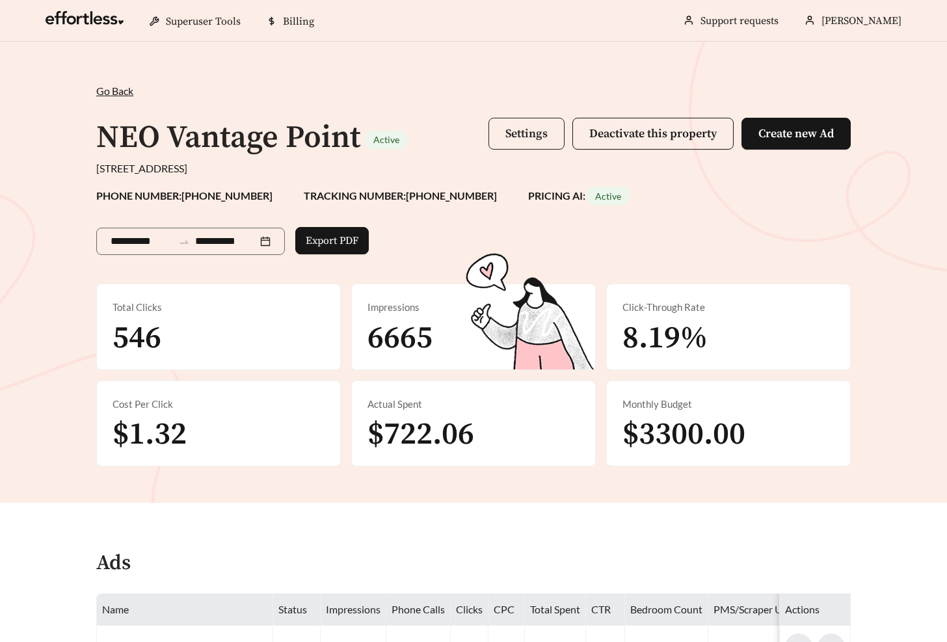
click at [492, 133] on button "Settings" at bounding box center [526, 134] width 76 height 32
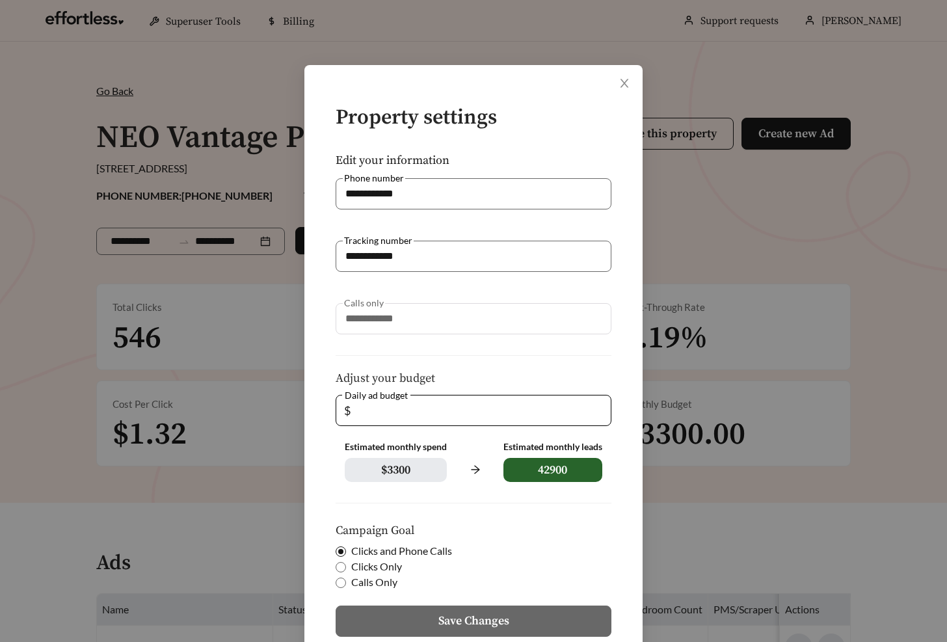
scroll to position [94, 0]
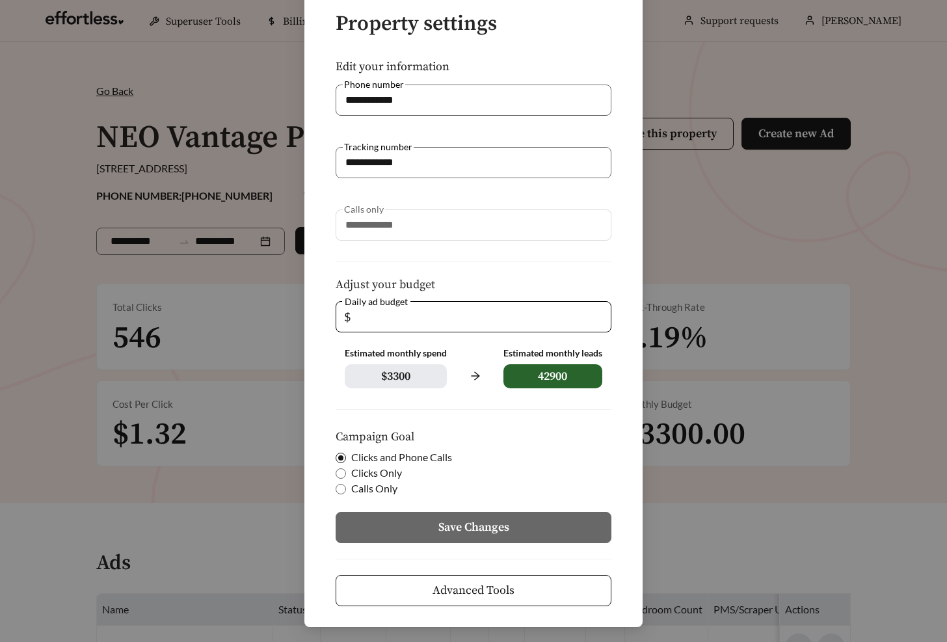
click at [442, 590] on span "Advanced Tools" at bounding box center [473, 590] width 82 height 18
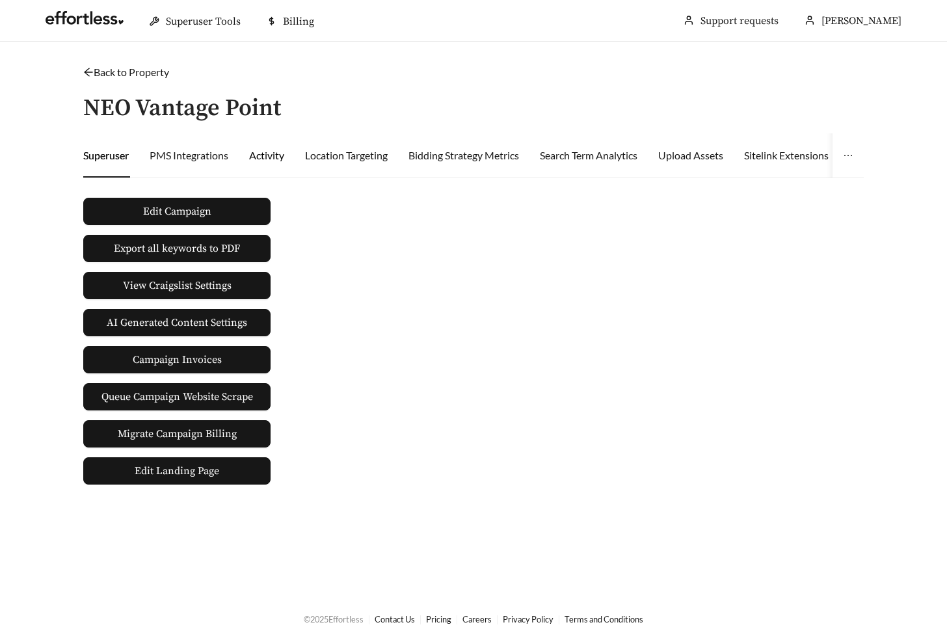
click at [268, 153] on div "Activity" at bounding box center [266, 156] width 35 height 16
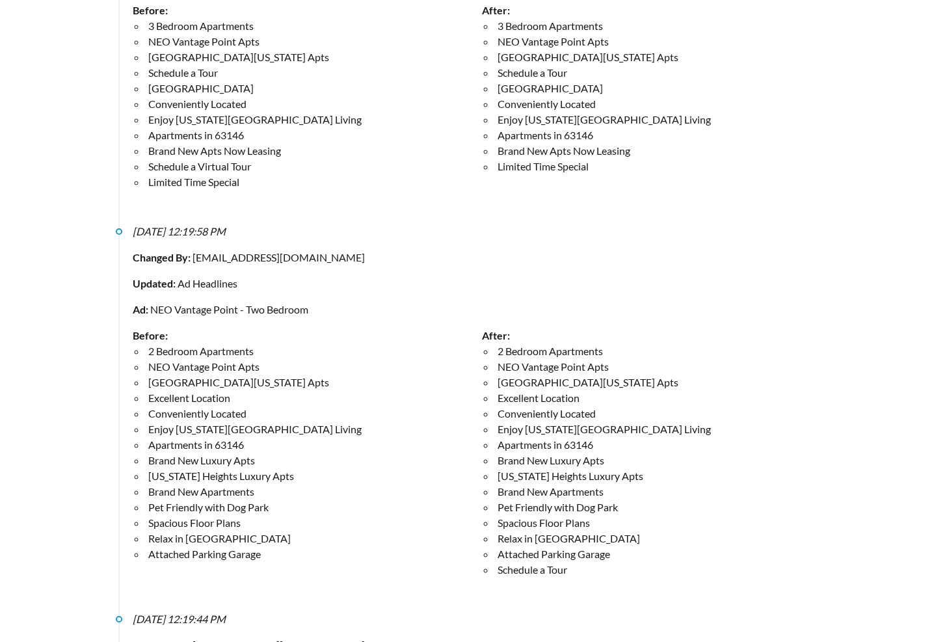
scroll to position [3279, 0]
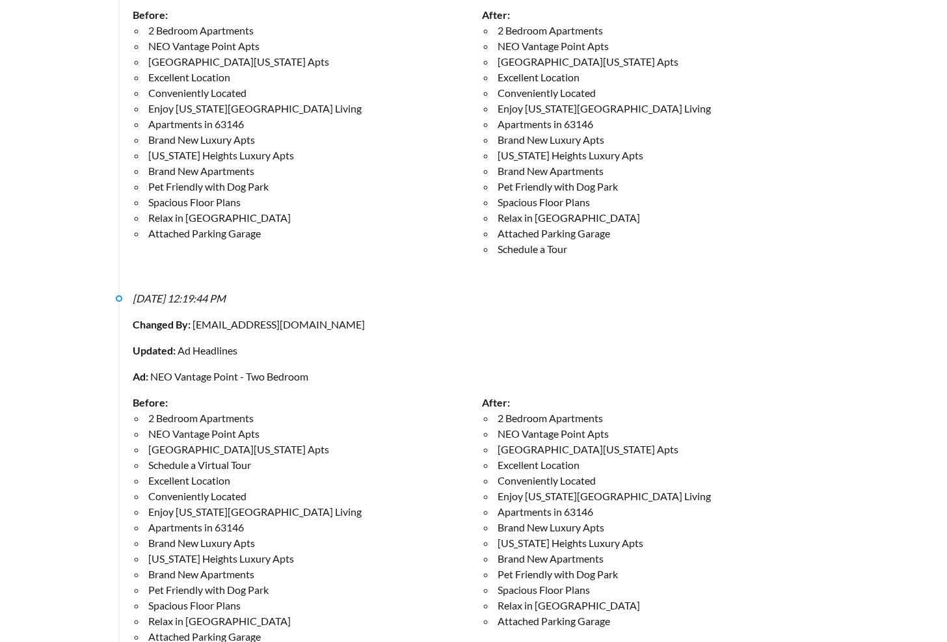
click at [336, 332] on div "Changed By: meganparenti@effortlessads.com" at bounding box center [482, 325] width 698 height 16
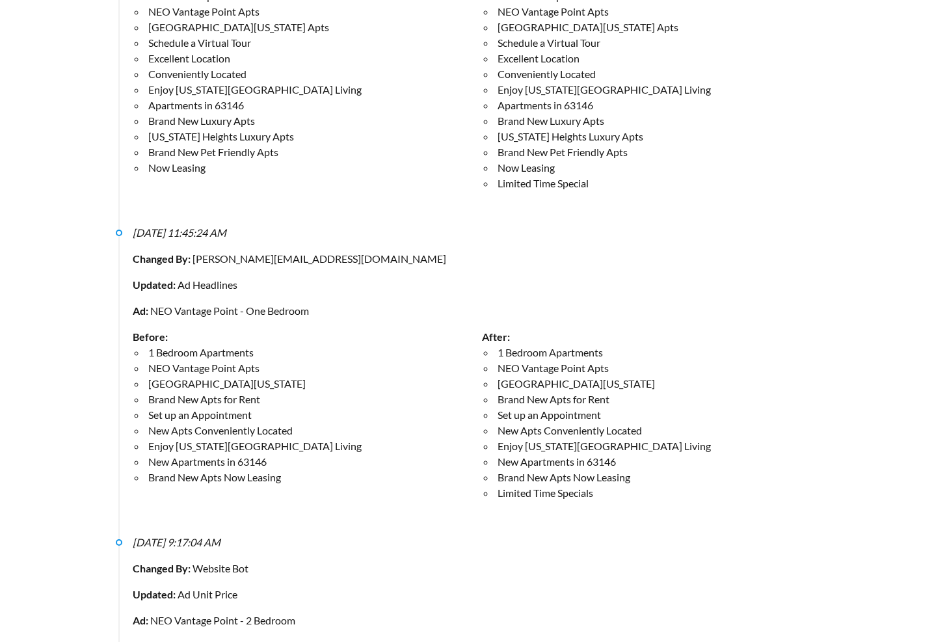
scroll to position [379, 0]
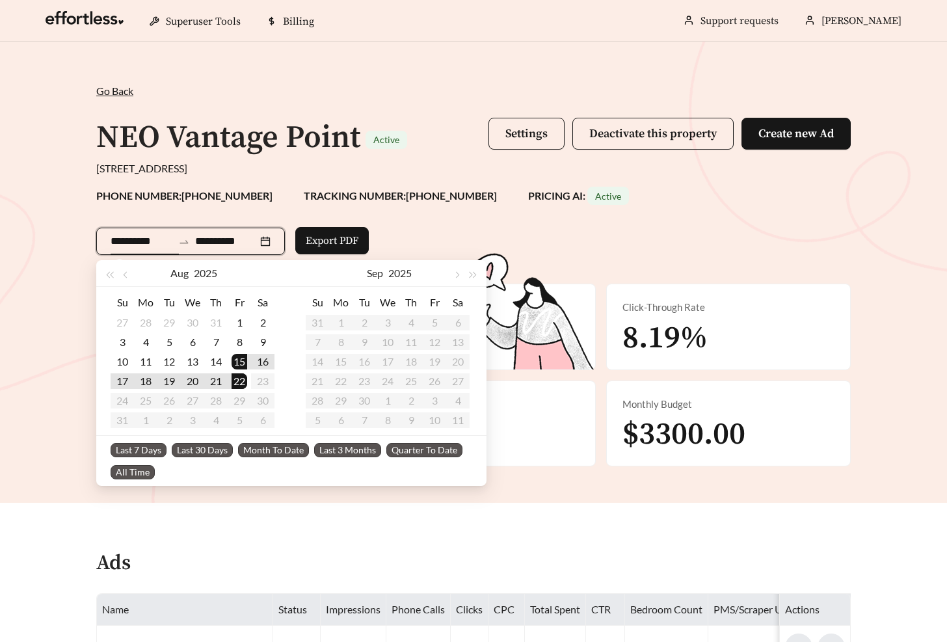
click at [142, 246] on input "**********" at bounding box center [142, 241] width 62 height 16
click at [129, 273] on button "button" at bounding box center [126, 273] width 17 height 26
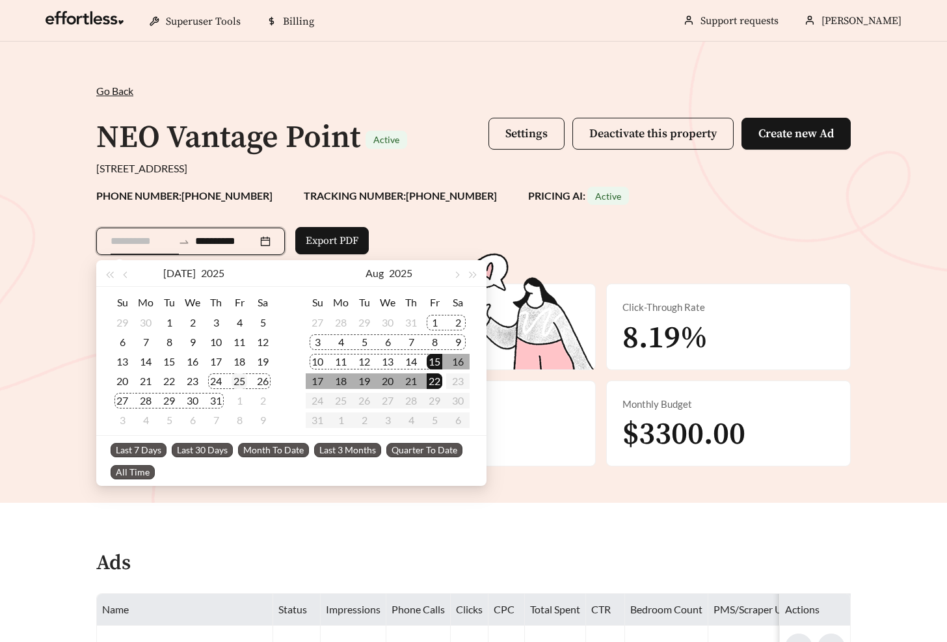
type input "**********"
click at [234, 382] on div "25" at bounding box center [240, 381] width 16 height 16
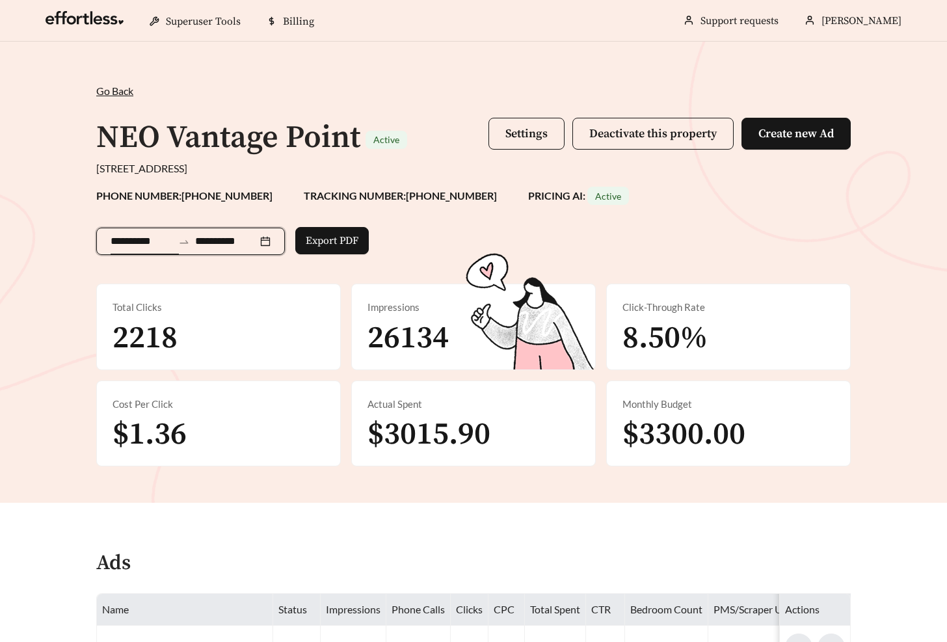
click at [154, 237] on input "**********" at bounding box center [142, 241] width 62 height 16
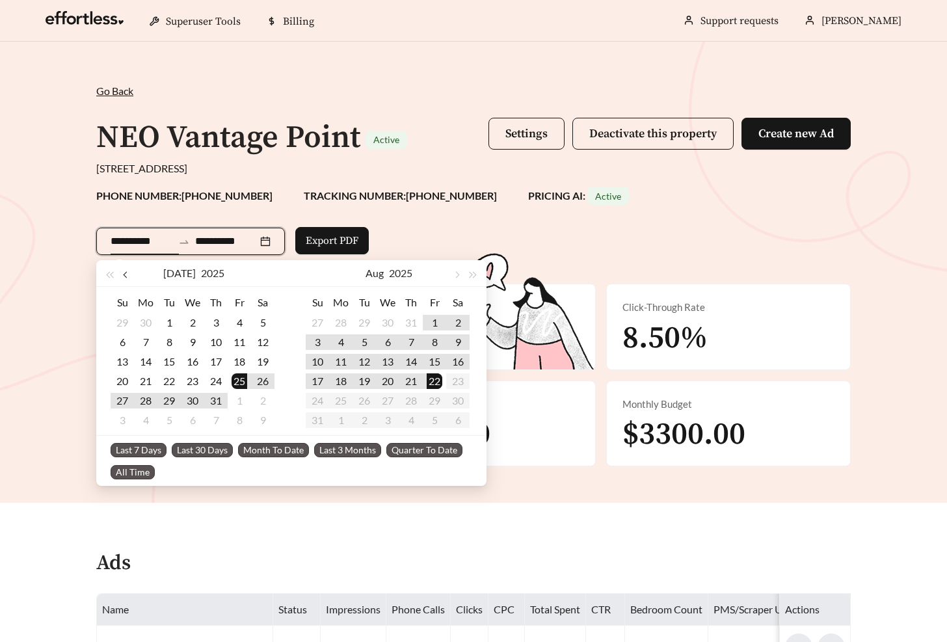
click at [127, 274] on span "button" at bounding box center [126, 275] width 7 height 7
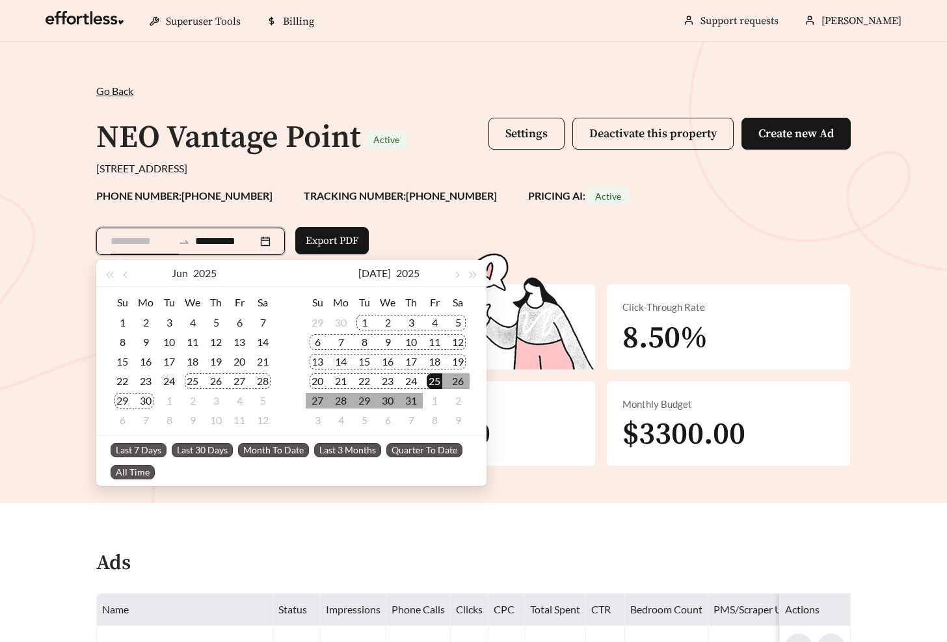
type input "**********"
click at [172, 381] on div "24" at bounding box center [169, 381] width 16 height 16
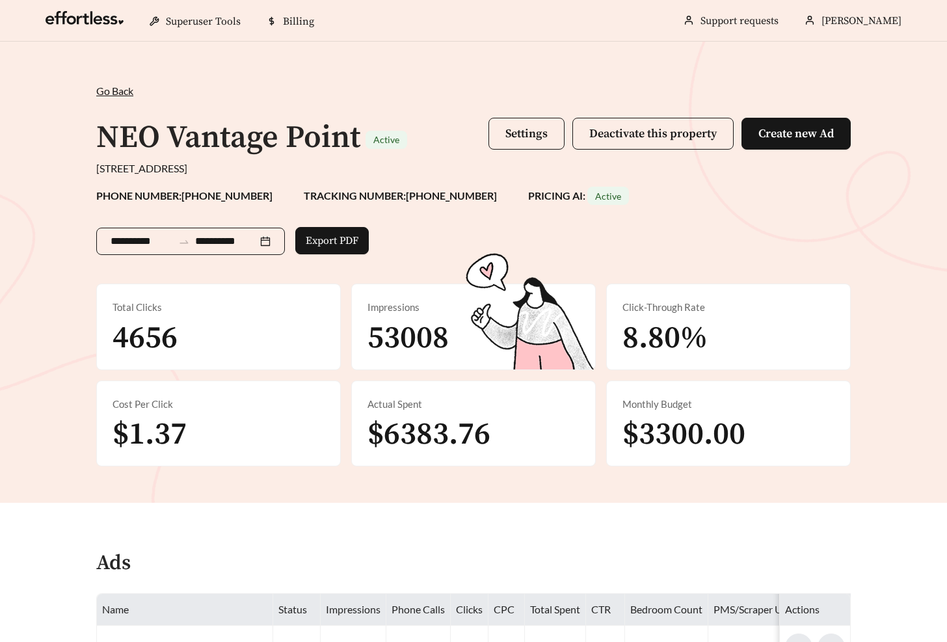
click at [224, 230] on div "**********" at bounding box center [190, 241] width 189 height 27
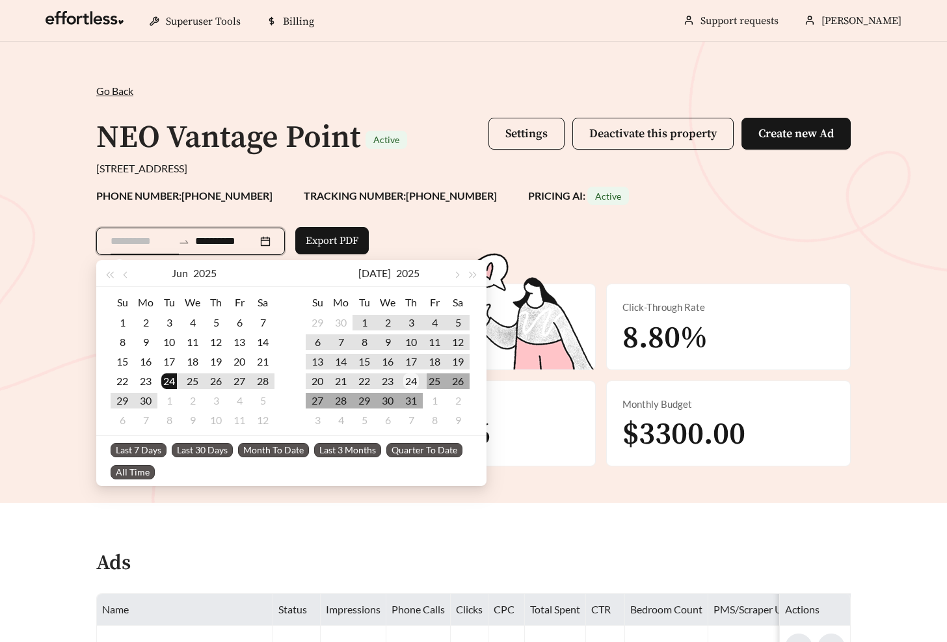
type input "**********"
click at [408, 386] on div "24" at bounding box center [411, 381] width 16 height 16
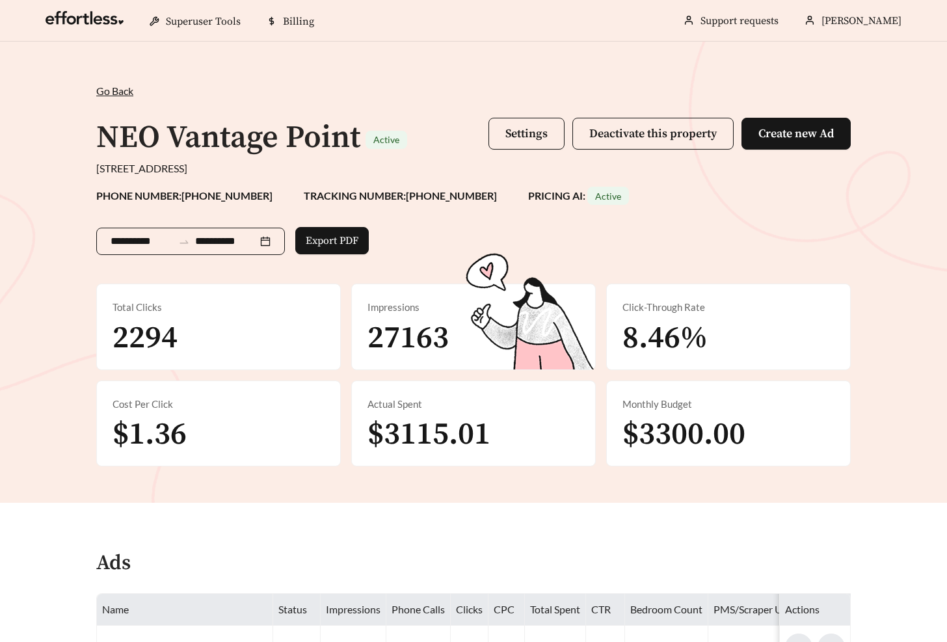
click at [144, 242] on input "**********" at bounding box center [142, 241] width 62 height 16
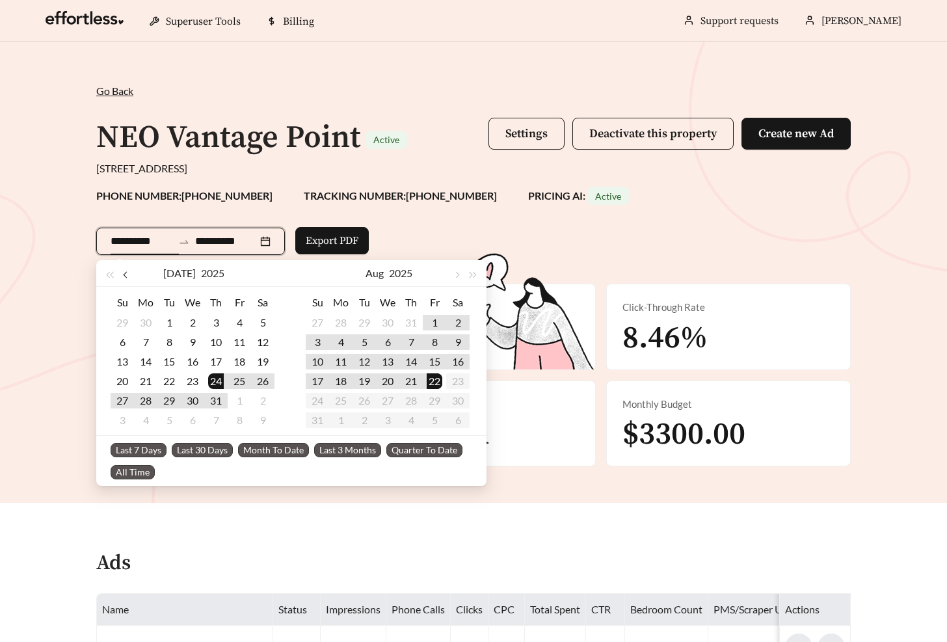
click at [126, 275] on span "button" at bounding box center [126, 275] width 7 height 7
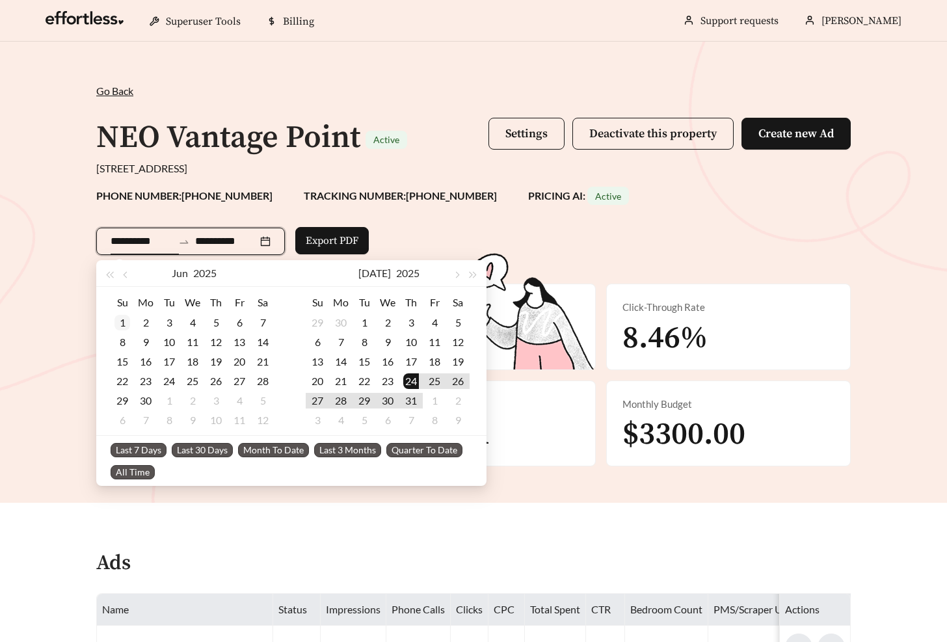
type input "**********"
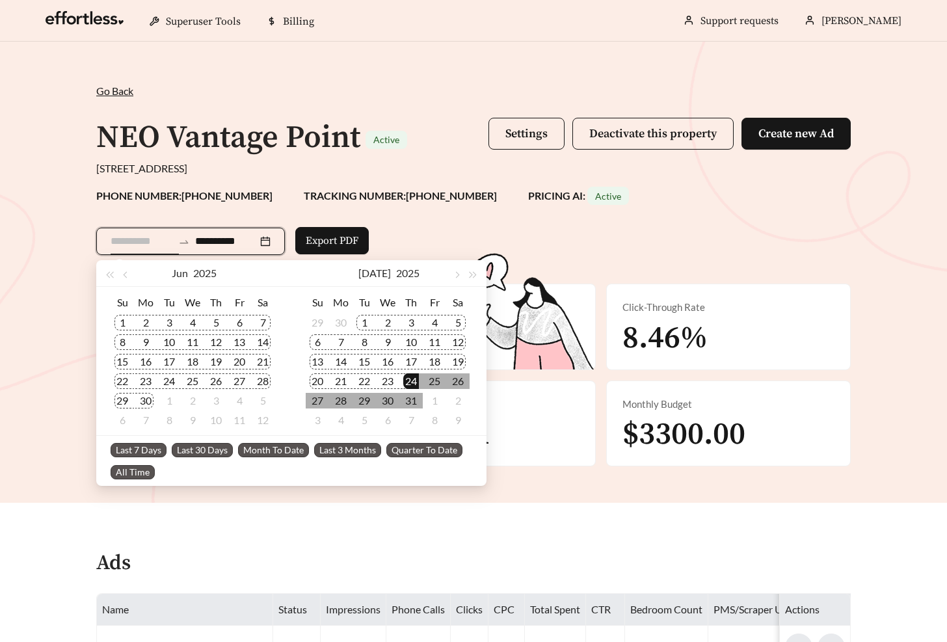
click at [118, 330] on div "1" at bounding box center [122, 323] width 16 height 16
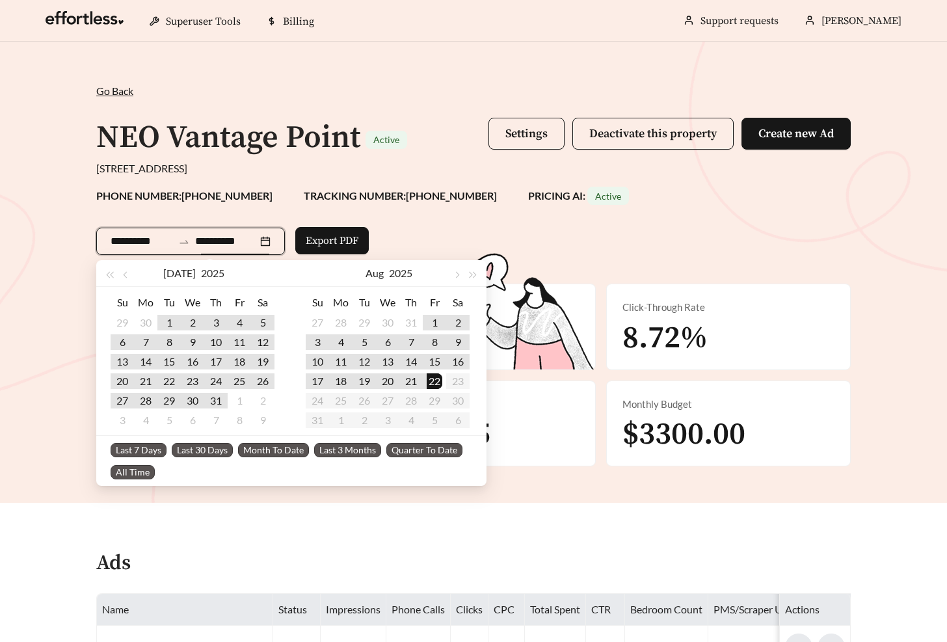
click at [206, 239] on input "**********" at bounding box center [226, 241] width 62 height 16
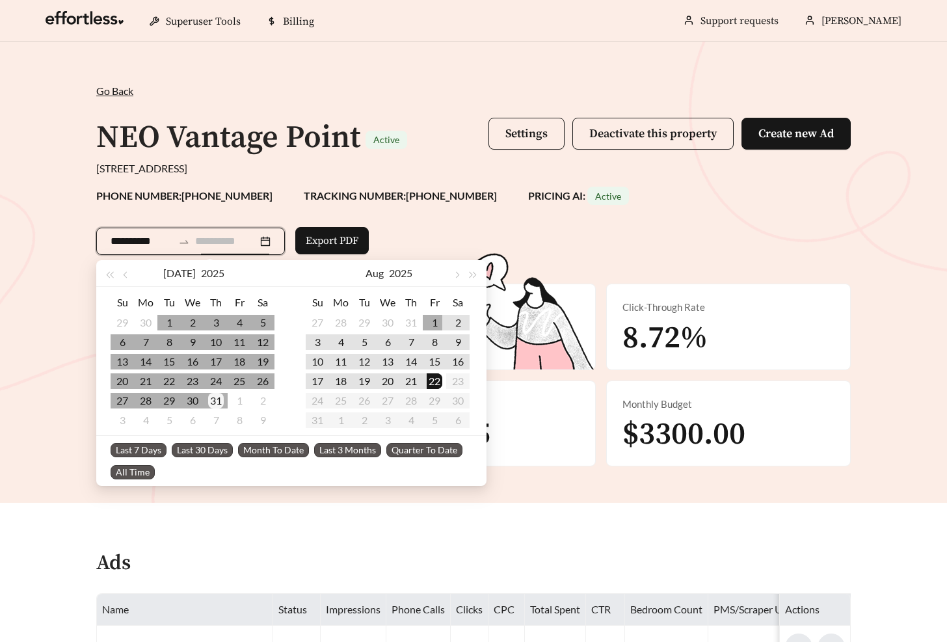
type input "**********"
click at [224, 401] on td "31" at bounding box center [215, 401] width 23 height 20
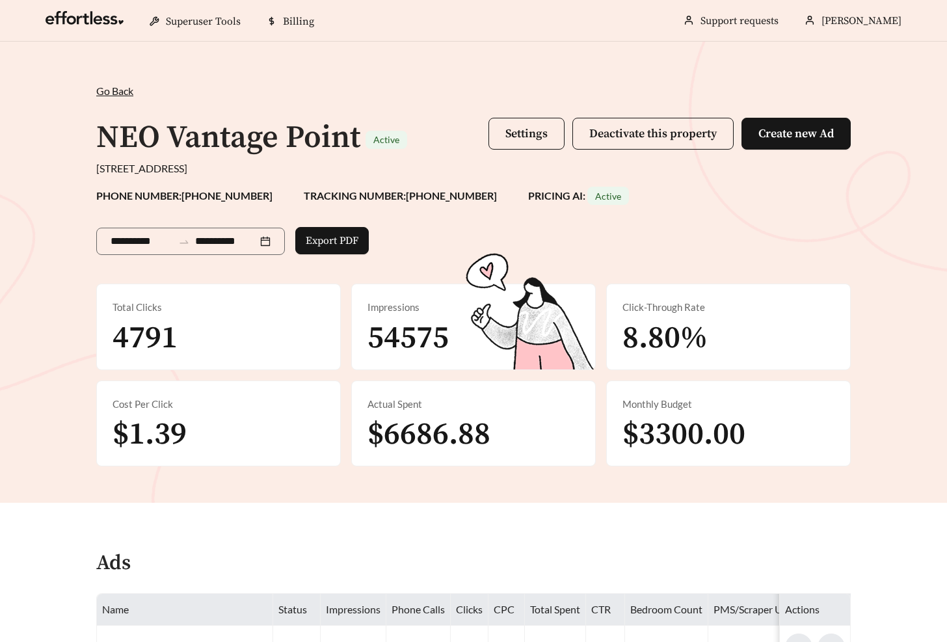
click at [140, 226] on div "**********" at bounding box center [190, 239] width 189 height 68
click at [135, 245] on input "**********" at bounding box center [142, 241] width 62 height 16
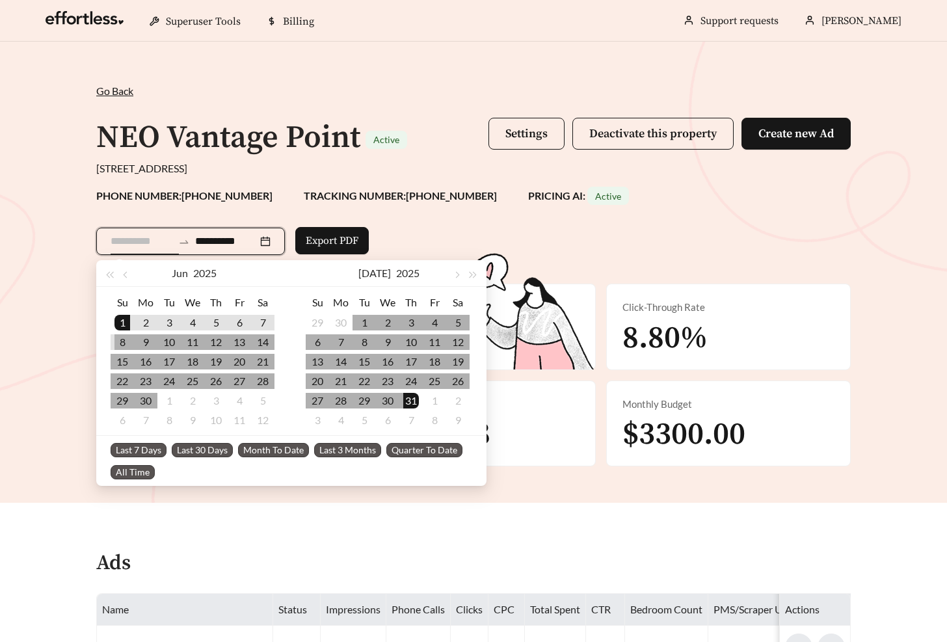
type input "**********"
click at [127, 326] on div "1" at bounding box center [122, 323] width 16 height 16
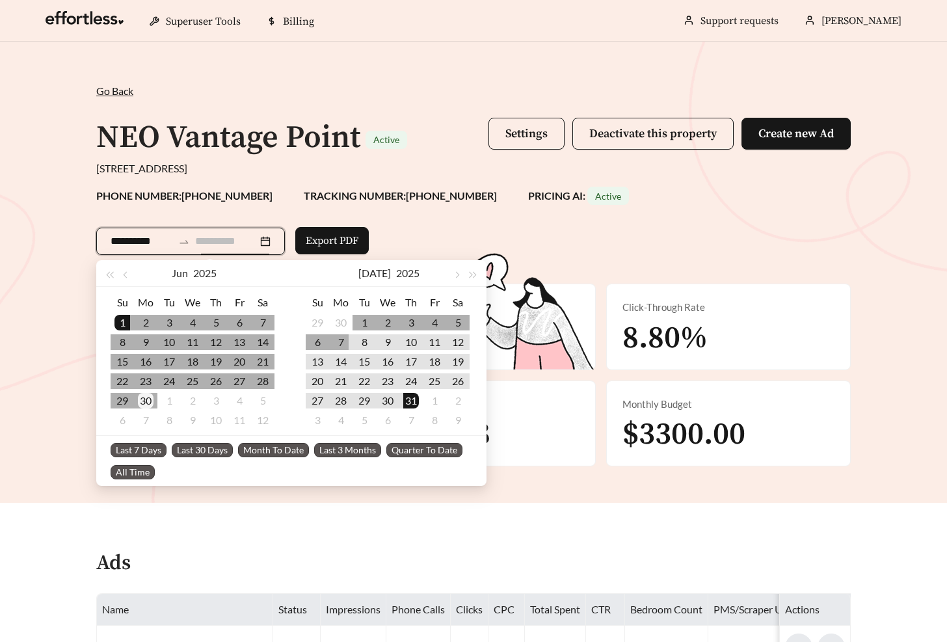
type input "**********"
click at [147, 403] on div "30" at bounding box center [146, 401] width 16 height 16
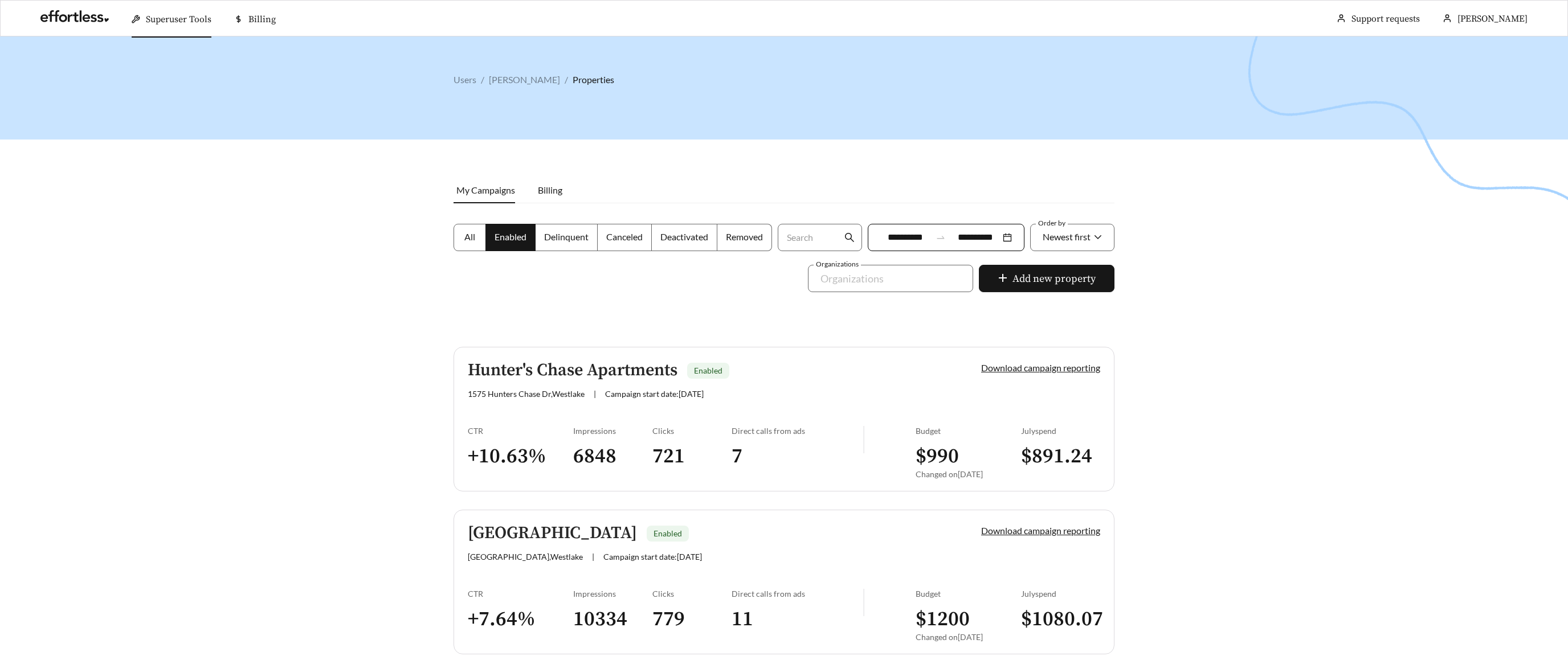
click at [535, 391] on span "[STREET_ADDRESS]" at bounding box center [526, 393] width 117 height 10
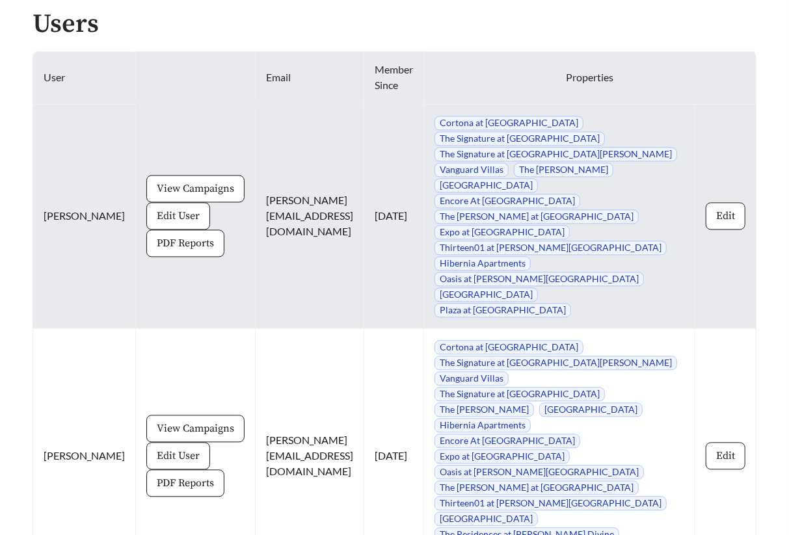
scroll to position [1139, 0]
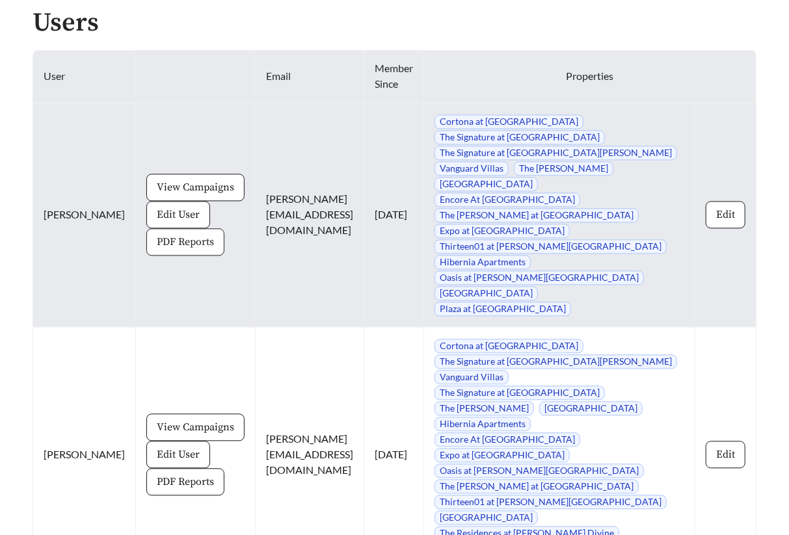
click at [157, 235] on span "PDF Reports" at bounding box center [185, 243] width 57 height 16
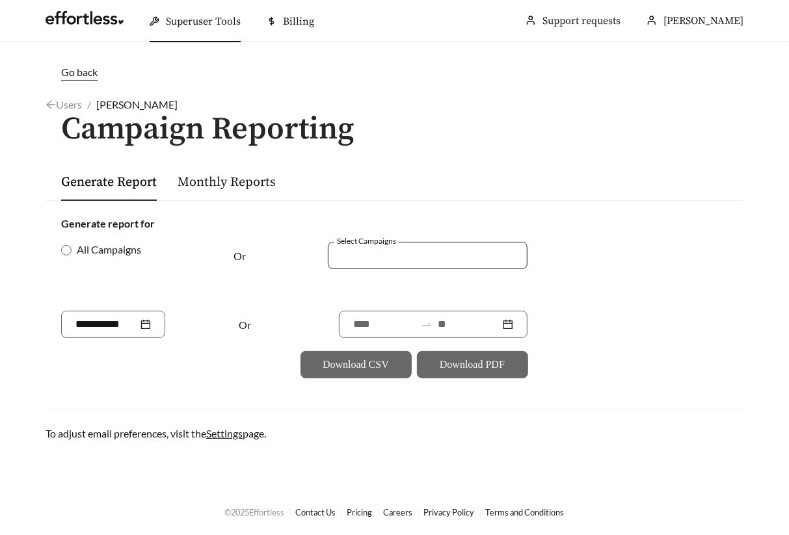
click at [412, 257] on div at bounding box center [419, 255] width 170 height 18
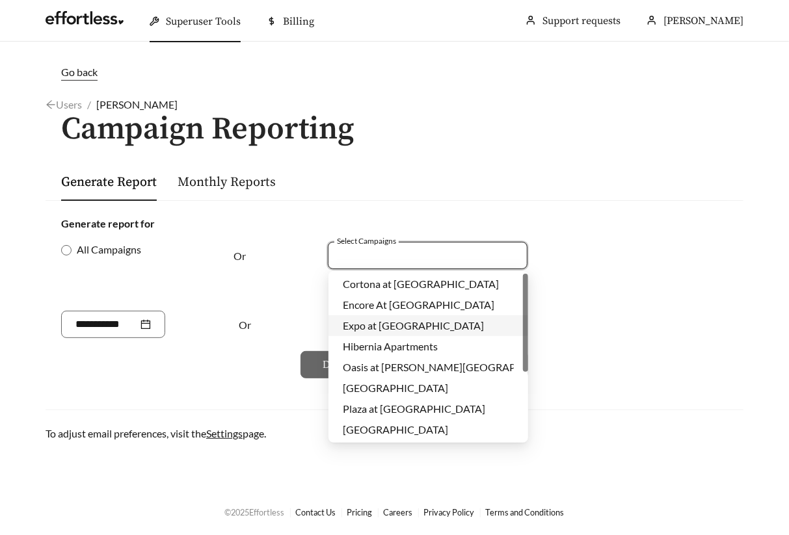
scroll to position [125, 0]
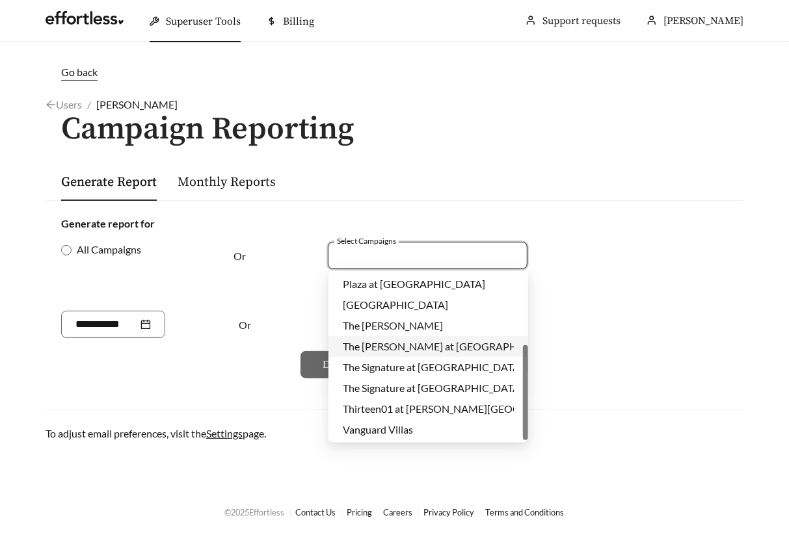
click at [414, 347] on span "The [PERSON_NAME] at [GEOGRAPHIC_DATA]" at bounding box center [452, 346] width 219 height 12
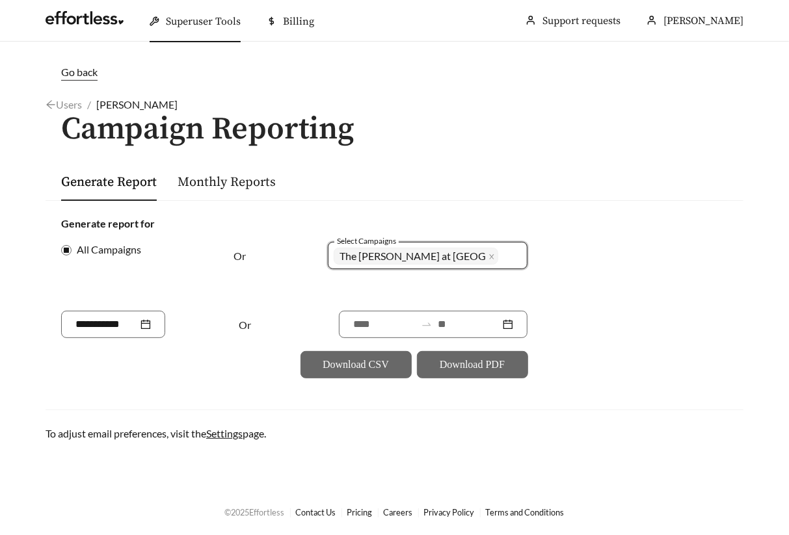
click at [176, 379] on div "Generate report for All Campaigns Or Select Campaigns 1620 The James at Chatham…" at bounding box center [395, 297] width 698 height 194
click at [361, 319] on input at bounding box center [384, 325] width 62 height 16
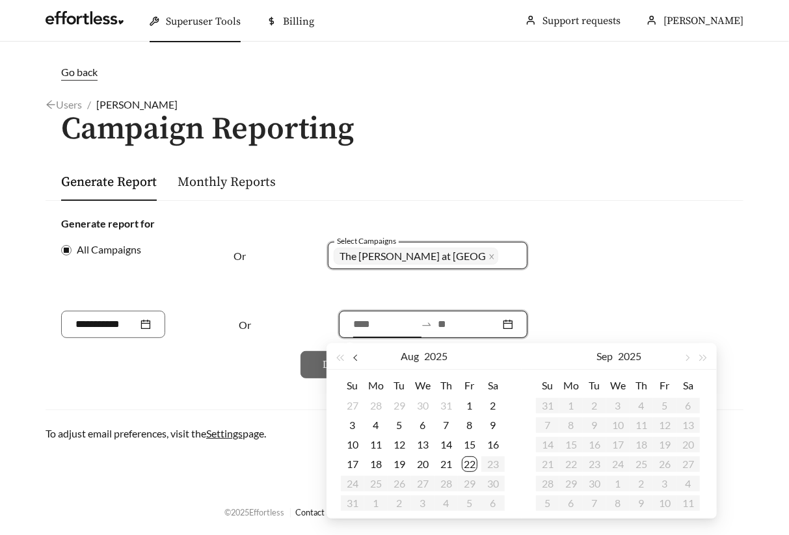
click at [358, 355] on button "button" at bounding box center [357, 356] width 17 height 26
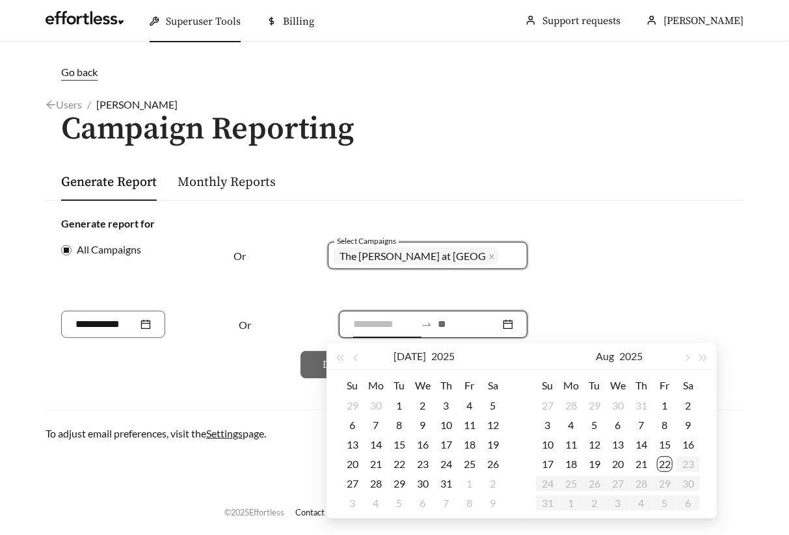
type input "**********"
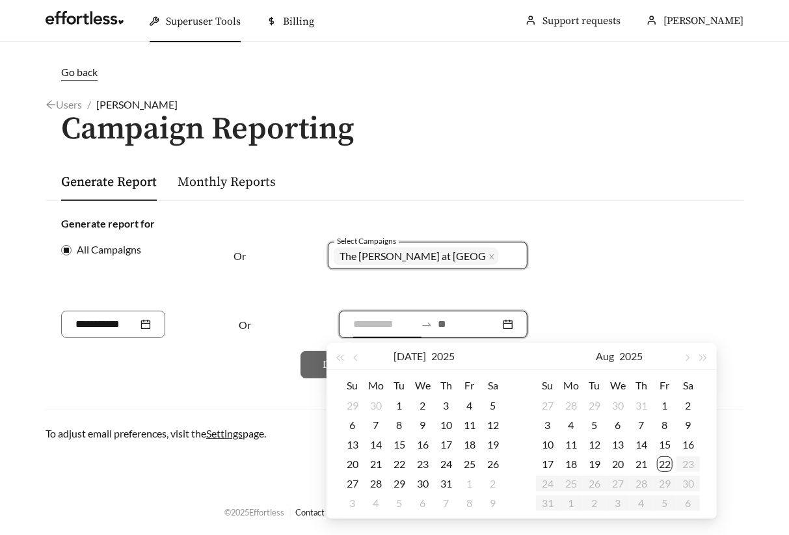
type input "**********"
click at [419, 467] on div "23" at bounding box center [423, 465] width 16 height 16
type input "**********"
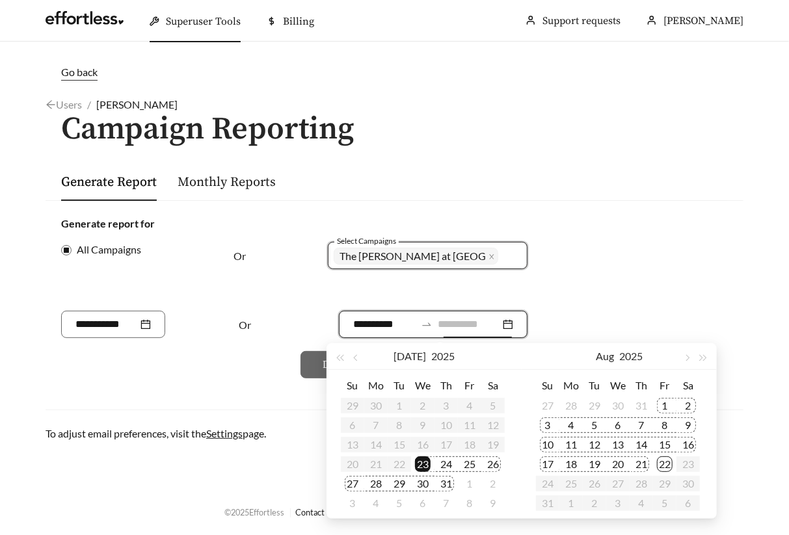
click at [635, 462] on div "21" at bounding box center [641, 465] width 16 height 16
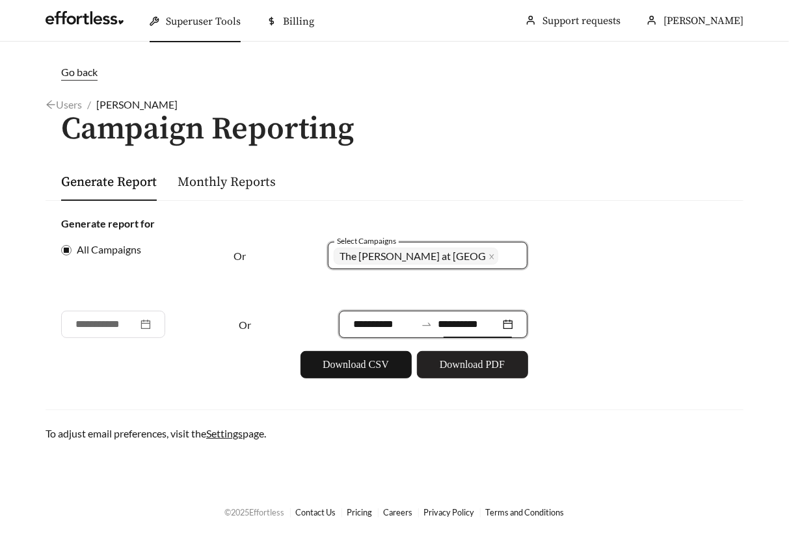
click at [464, 366] on span "Download PDF" at bounding box center [472, 365] width 65 height 16
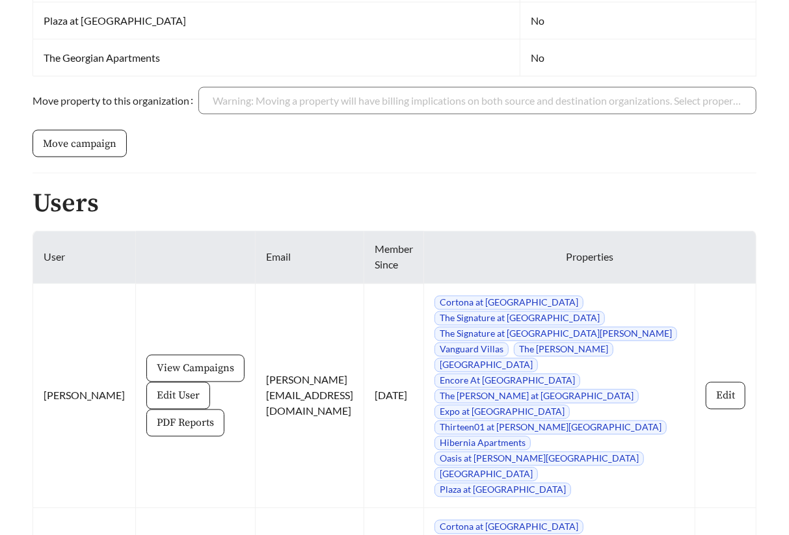
scroll to position [961, 0]
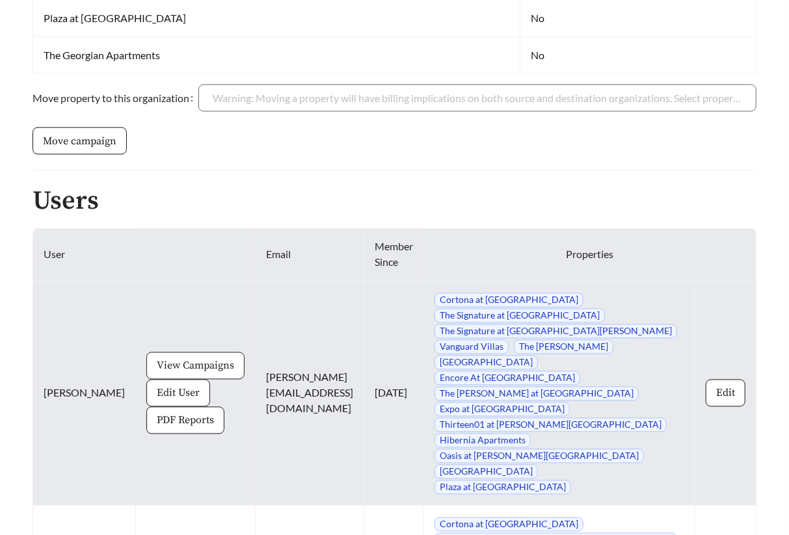
click at [174, 358] on span "View Campaigns" at bounding box center [195, 366] width 77 height 16
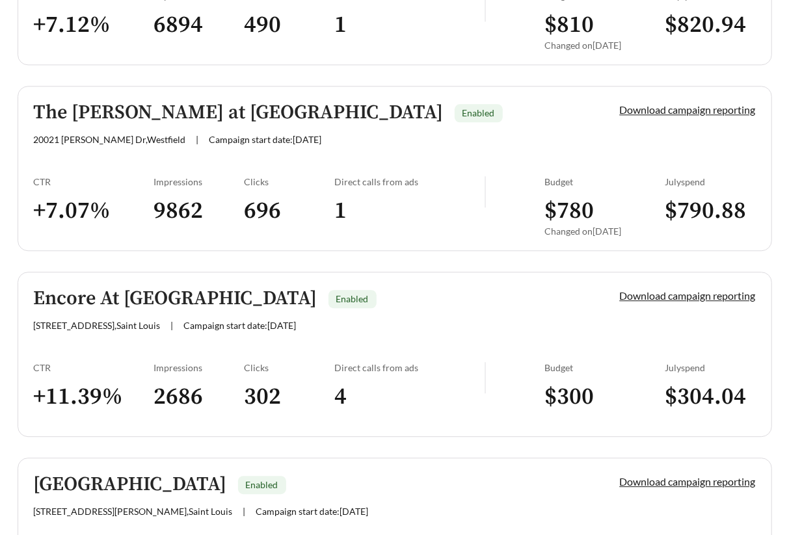
scroll to position [1481, 0]
